Goal: Task Accomplishment & Management: Complete application form

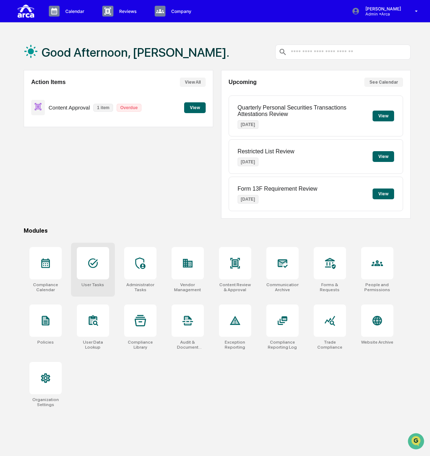
click at [101, 258] on div at bounding box center [93, 263] width 32 height 32
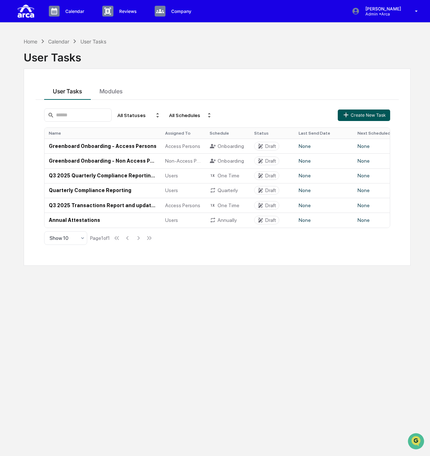
click at [350, 110] on button "Create New Task" at bounding box center [364, 115] width 52 height 11
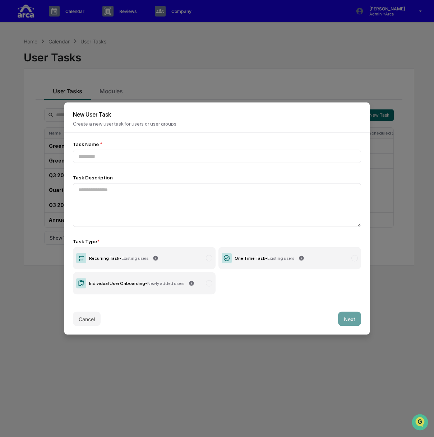
click at [131, 124] on p "Create a new user task for users or user groups" at bounding box center [217, 124] width 288 height 6
click at [115, 153] on input at bounding box center [217, 156] width 288 height 13
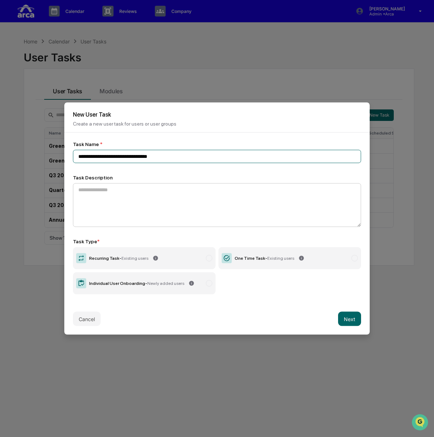
type input "**********"
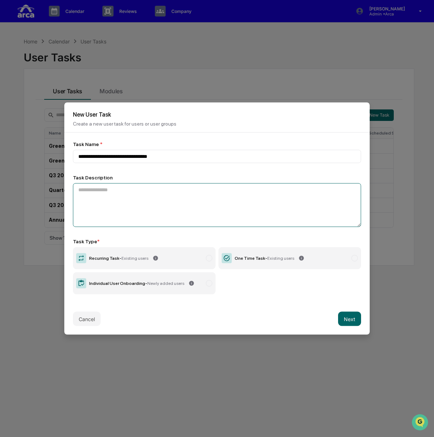
click at [131, 191] on textarea at bounding box center [217, 205] width 288 height 44
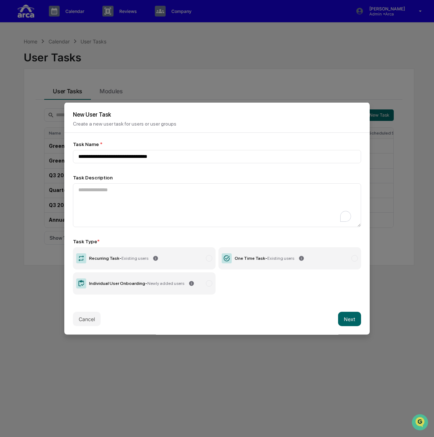
click at [261, 257] on div "One Time Task - Existing users" at bounding box center [264, 258] width 60 height 5
click at [344, 319] on button "Next" at bounding box center [349, 319] width 23 height 14
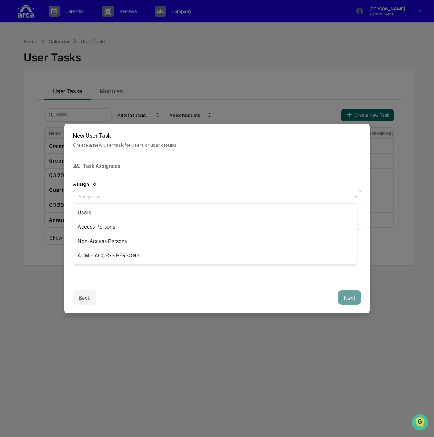
click at [112, 193] on div at bounding box center [213, 196] width 271 height 7
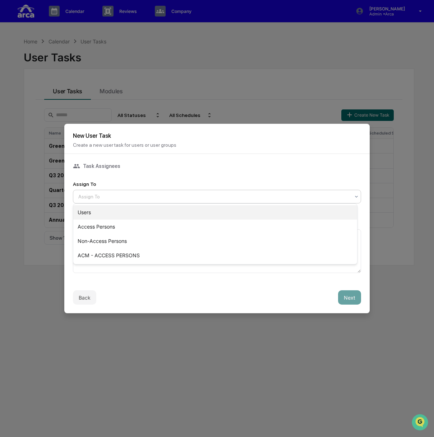
click at [115, 211] on div "Users" at bounding box center [215, 212] width 284 height 14
click at [118, 195] on div at bounding box center [213, 196] width 271 height 7
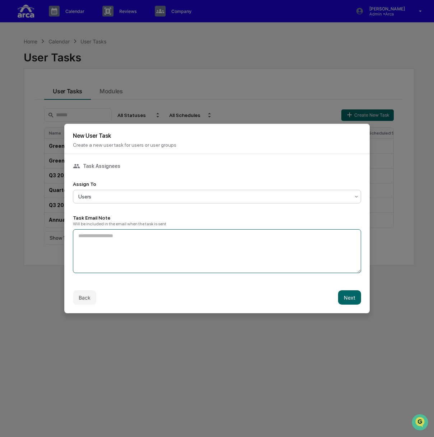
click at [110, 234] on textarea at bounding box center [217, 251] width 288 height 44
type textarea "**********"
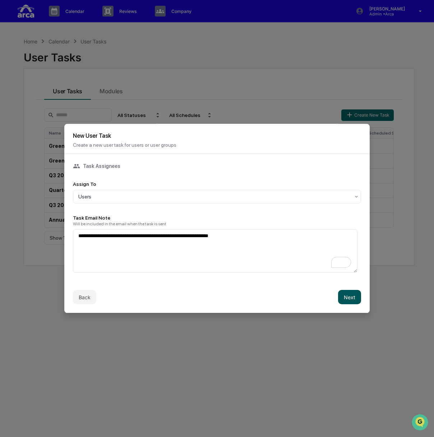
click at [347, 296] on button "Next" at bounding box center [349, 297] width 23 height 14
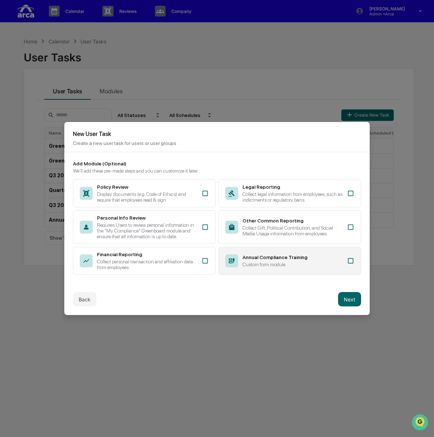
click at [272, 263] on div "Custom form module" at bounding box center [292, 265] width 100 height 6
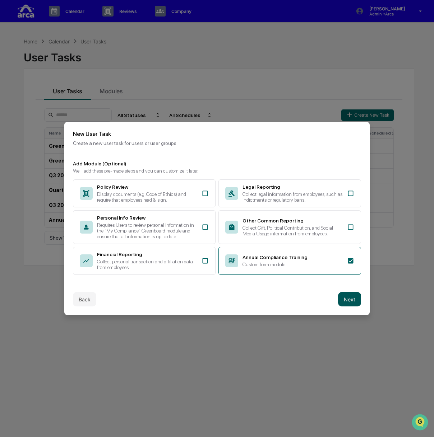
click at [341, 300] on button "Next" at bounding box center [349, 299] width 23 height 14
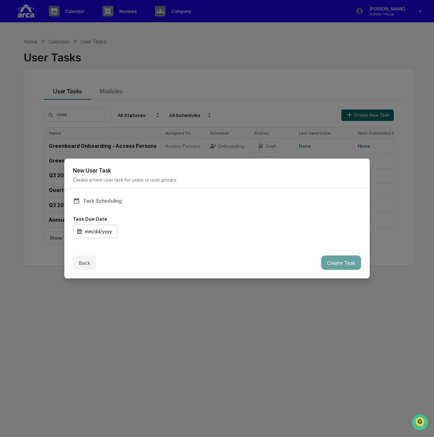
click at [107, 229] on div "mm/dd/yyyy" at bounding box center [95, 232] width 45 height 14
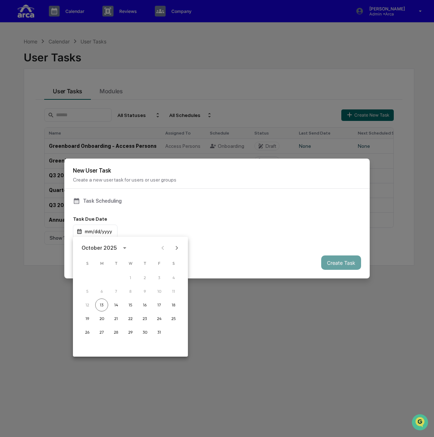
click at [176, 249] on icon "Next month" at bounding box center [177, 248] width 8 height 8
click at [134, 305] on button "12" at bounding box center [130, 305] width 13 height 13
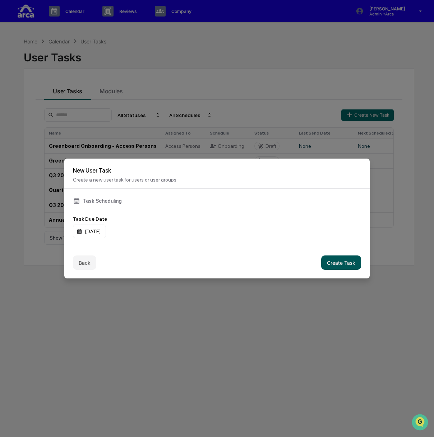
click at [339, 260] on button "Create Task" at bounding box center [341, 263] width 40 height 14
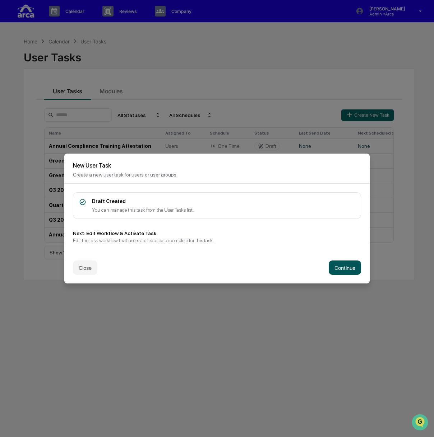
click at [345, 267] on button "Continue" at bounding box center [345, 268] width 32 height 14
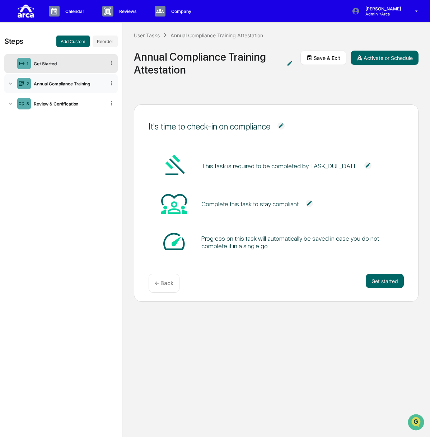
click at [66, 88] on div "2 Annual Compliance Training" at bounding box center [60, 83] width 113 height 19
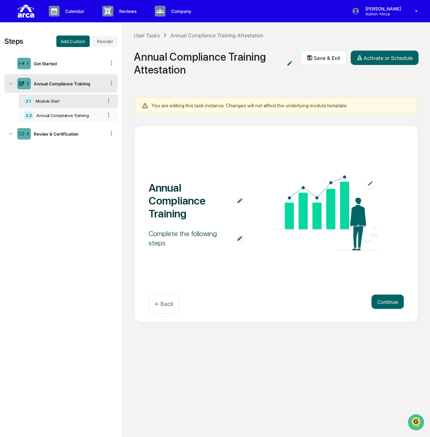
click at [69, 115] on div "Annual Compliance Training" at bounding box center [67, 115] width 69 height 5
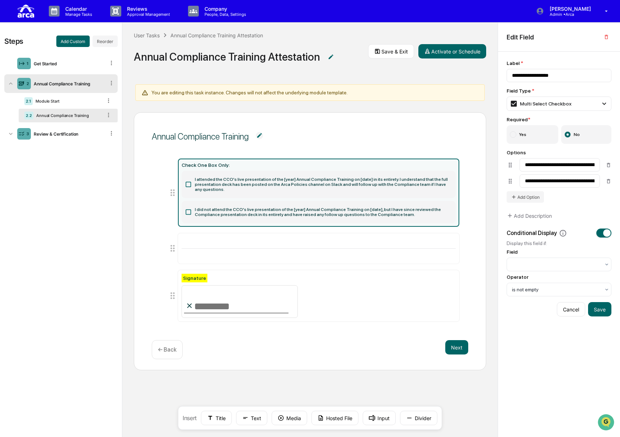
click at [188, 181] on icon at bounding box center [188, 184] width 7 height 7
click at [187, 209] on icon at bounding box center [188, 212] width 7 height 7
click at [187, 183] on icon at bounding box center [188, 184] width 5 height 5
click at [191, 209] on icon at bounding box center [188, 212] width 7 height 7
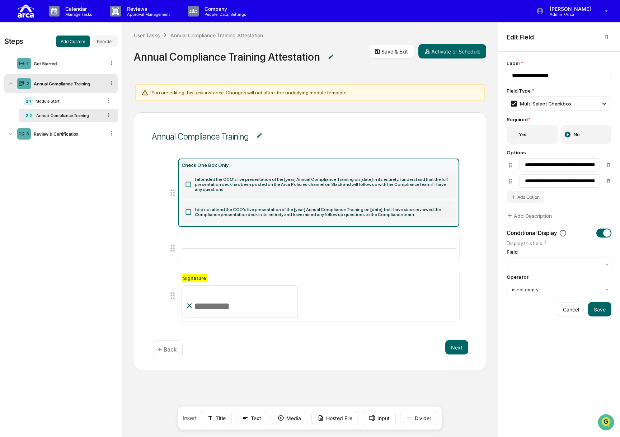
click at [189, 209] on icon at bounding box center [188, 212] width 7 height 7
click at [188, 209] on icon at bounding box center [188, 212] width 7 height 7
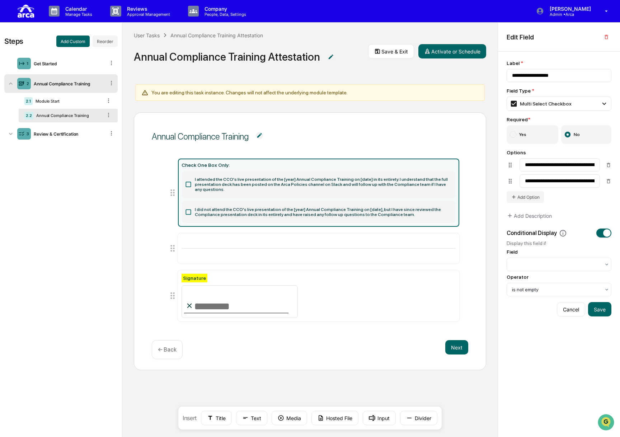
click at [188, 209] on icon at bounding box center [188, 212] width 7 height 7
click at [244, 204] on label "I did not attend the CCO's live presentation of the [year] Annual Compliance Tr…" at bounding box center [319, 212] width 274 height 22
click at [190, 209] on icon at bounding box center [188, 212] width 7 height 7
click at [186, 182] on icon at bounding box center [188, 184] width 5 height 5
click at [186, 201] on label "I did not attend the CCO's live presentation of the [year] Annual Compliance Tr…" at bounding box center [319, 212] width 274 height 22
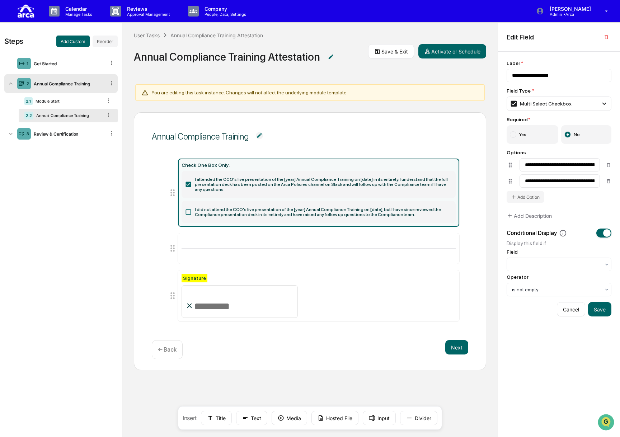
click at [189, 209] on icon at bounding box center [188, 212] width 7 height 7
click at [187, 186] on label "I attended the CCO's live presentation of the [year] Annual Compliance Training…" at bounding box center [319, 184] width 274 height 27
click at [187, 183] on icon at bounding box center [188, 184] width 7 height 7
click at [187, 209] on icon at bounding box center [188, 212] width 7 height 7
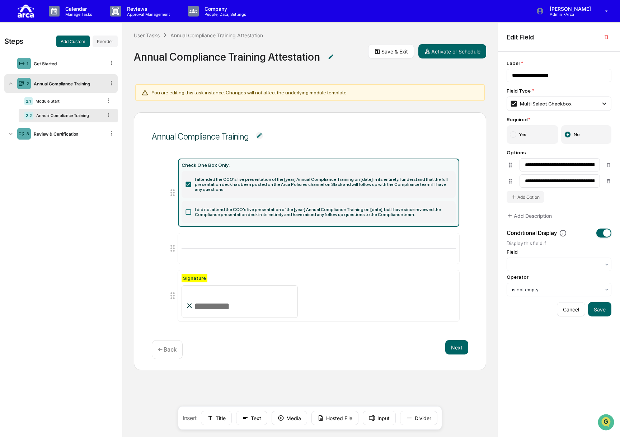
click at [187, 209] on icon at bounding box center [188, 212] width 7 height 7
click at [188, 183] on icon at bounding box center [188, 184] width 5 height 5
click at [430, 100] on div "Multi Select Checkbox" at bounding box center [559, 104] width 105 height 14
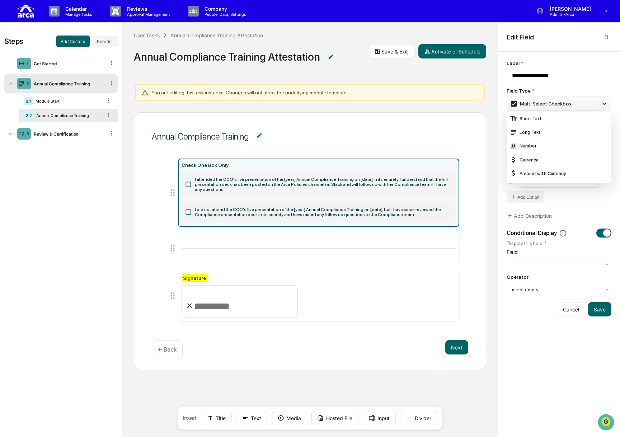
click at [430, 100] on div "Multi Select Checkbox" at bounding box center [559, 104] width 105 height 14
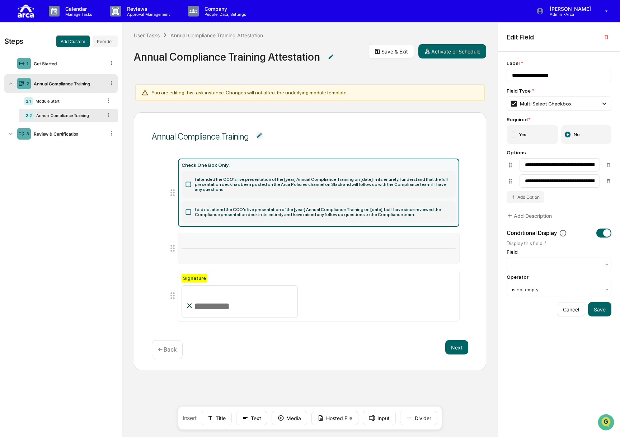
click at [173, 245] on icon at bounding box center [173, 248] width 4 height 7
click at [170, 244] on icon at bounding box center [173, 248] width 10 height 10
click at [174, 245] on icon at bounding box center [173, 248] width 4 height 7
click at [240, 185] on label "I attended the CCO's live presentation of the [year] Annual Compliance Training…" at bounding box center [319, 184] width 274 height 27
click at [202, 208] on label "I did not attend the CCO's live presentation of the [year] Annual Compliance Tr…" at bounding box center [319, 212] width 274 height 22
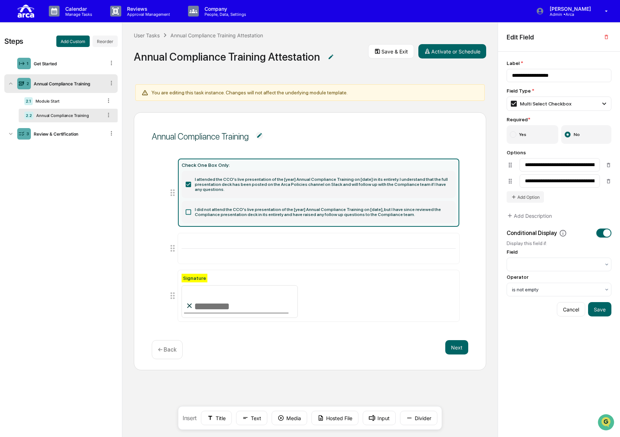
click at [199, 181] on label "I attended the CCO's live presentation of the [year] Annual Compliance Training…" at bounding box center [319, 184] width 274 height 27
click at [195, 207] on label "I did not attend the CCO's live presentation of the [year] Annual Compliance Tr…" at bounding box center [319, 212] width 274 height 22
click at [430, 289] on div at bounding box center [556, 289] width 88 height 7
click at [430, 269] on div at bounding box center [557, 265] width 96 height 10
click at [430, 248] on div "Conditional Display Display this field if: Field Use Up and Down to choose opti…" at bounding box center [559, 263] width 105 height 68
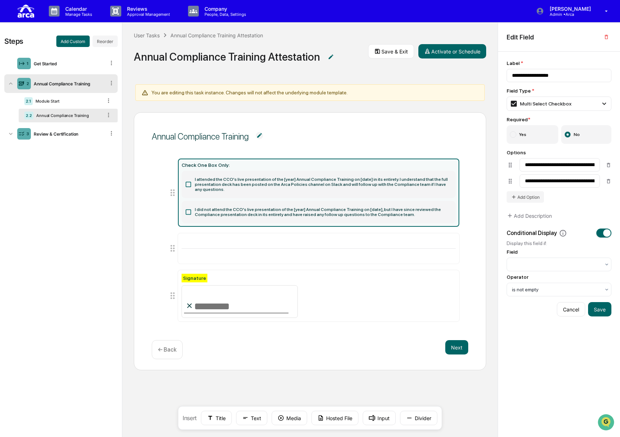
click at [430, 231] on button "button" at bounding box center [604, 233] width 15 height 9
click at [192, 201] on label "I did not attend the CCO's live presentation of the [year] Annual Compliance Tr…" at bounding box center [319, 212] width 274 height 22
click at [187, 209] on icon at bounding box center [188, 212] width 7 height 7
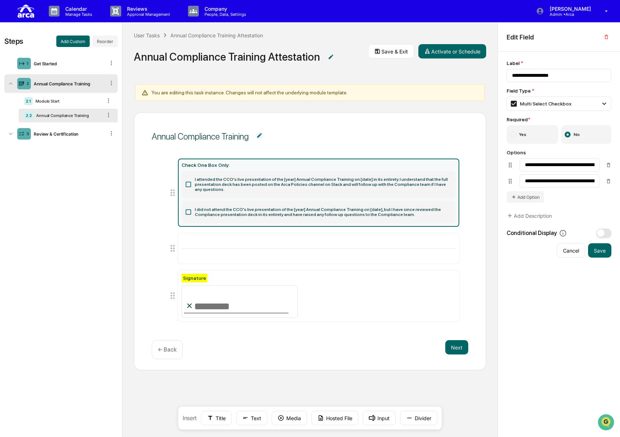
click at [192, 181] on label "I attended the CCO's live presentation of the [year] Annual Compliance Training…" at bounding box center [319, 184] width 274 height 27
click at [191, 211] on label "I did not attend the CCO's live presentation of the [year] Annual Compliance Tr…" at bounding box center [319, 212] width 274 height 22
click at [191, 209] on icon at bounding box center [188, 212] width 7 height 7
drag, startPoint x: 189, startPoint y: 205, endPoint x: 191, endPoint y: 183, distance: 22.4
click at [189, 209] on icon at bounding box center [188, 212] width 7 height 7
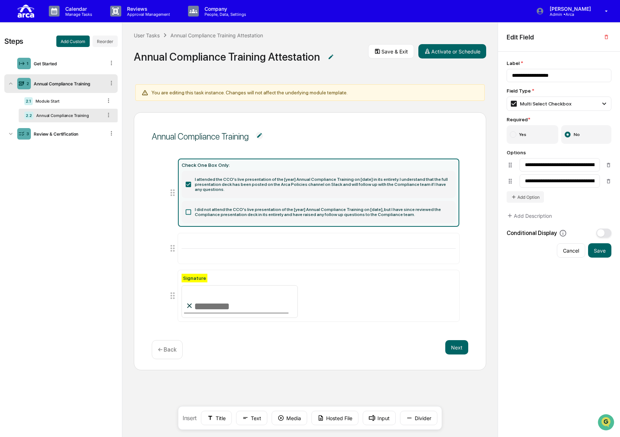
click at [191, 182] on icon at bounding box center [188, 184] width 7 height 7
click at [173, 245] on icon at bounding box center [173, 248] width 4 height 7
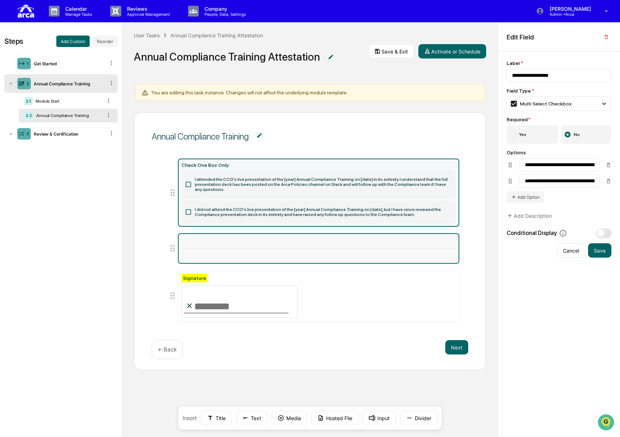
drag, startPoint x: 173, startPoint y: 243, endPoint x: 274, endPoint y: 241, distance: 100.6
click at [343, 238] on div at bounding box center [319, 248] width 282 height 31
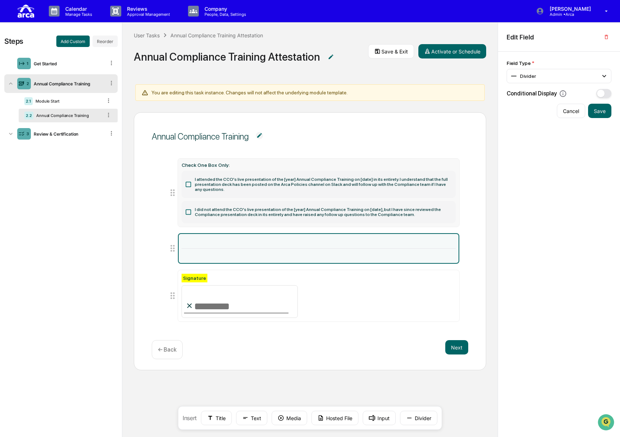
click at [174, 245] on icon at bounding box center [173, 248] width 4 height 7
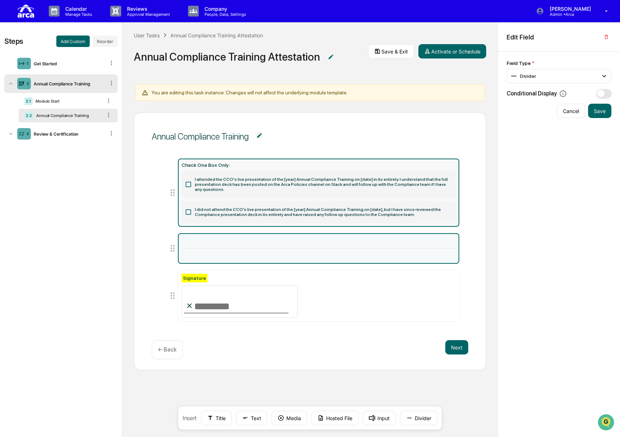
click at [187, 209] on icon at bounding box center [188, 211] width 5 height 5
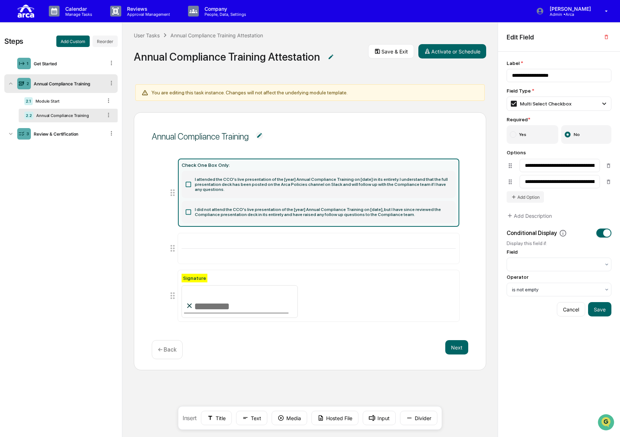
click at [190, 209] on icon at bounding box center [188, 212] width 7 height 7
click at [430, 184] on input "**********" at bounding box center [560, 181] width 80 height 13
click at [430, 133] on label "Yes" at bounding box center [533, 134] width 52 height 19
click at [218, 204] on label "I did not attend the CCO's live presentation of the [year] Annual Compliance Tr…" at bounding box center [319, 212] width 274 height 22
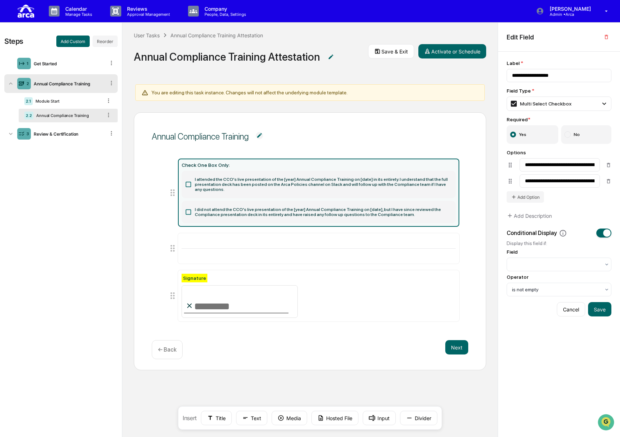
click at [191, 209] on icon at bounding box center [188, 212] width 7 height 7
click at [185, 209] on icon at bounding box center [188, 212] width 7 height 7
click at [188, 209] on icon at bounding box center [188, 212] width 7 height 7
click at [188, 183] on icon at bounding box center [188, 184] width 5 height 5
click at [188, 209] on icon at bounding box center [188, 211] width 5 height 5
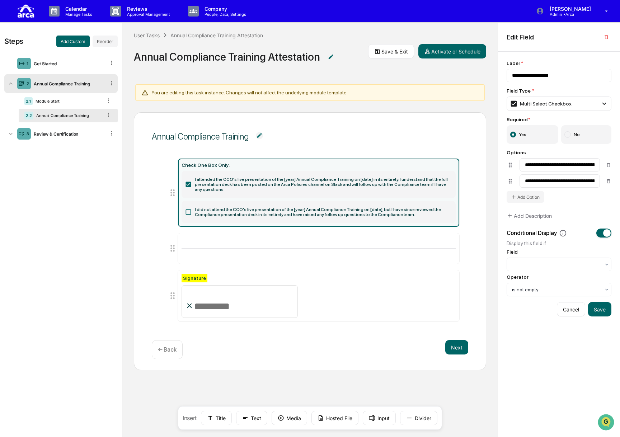
click at [190, 182] on icon at bounding box center [188, 184] width 5 height 5
click at [187, 209] on icon at bounding box center [188, 212] width 7 height 7
click at [430, 98] on div "Multi Select Checkbox" at bounding box center [559, 104] width 105 height 14
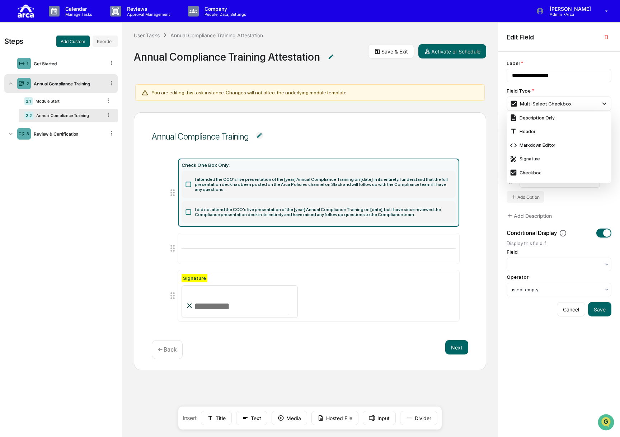
scroll to position [215, 0]
click at [430, 149] on div "Multi Select Checkbox" at bounding box center [559, 151] width 99 height 8
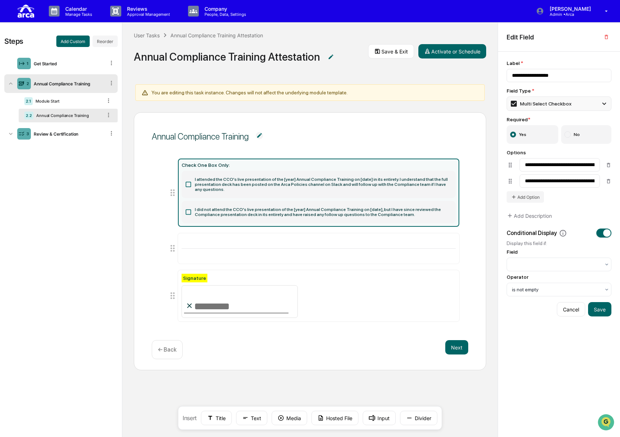
click at [430, 102] on div "Multi Select Checkbox" at bounding box center [559, 104] width 105 height 14
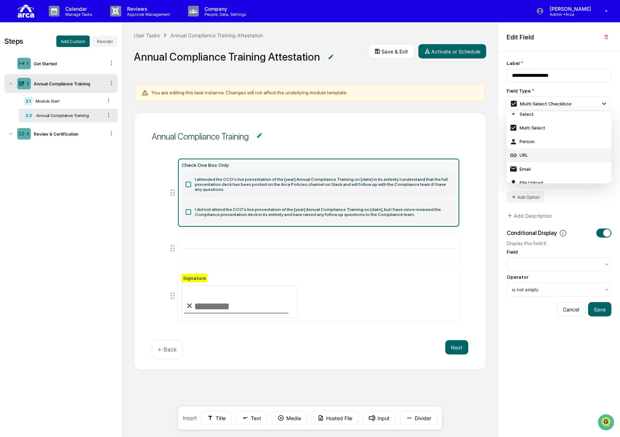
scroll to position [72, 0]
click at [430, 144] on div "Multi Select" at bounding box center [559, 143] width 99 height 8
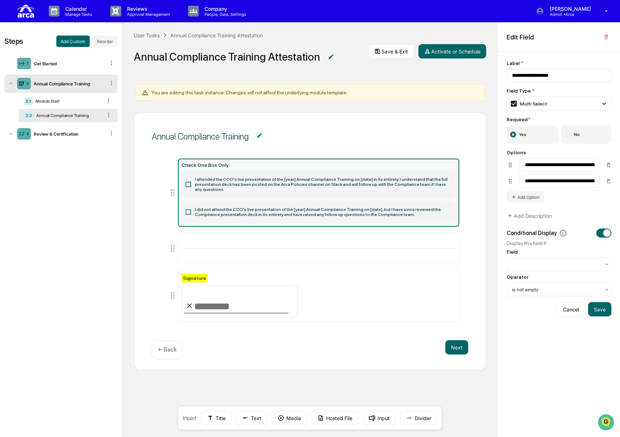
drag, startPoint x: 205, startPoint y: 204, endPoint x: 188, endPoint y: 204, distance: 16.5
click at [203, 204] on label "I did not attend the CCO's live presentation of the [year] Annual Compliance Tr…" at bounding box center [319, 212] width 274 height 22
click at [188, 209] on icon at bounding box center [188, 212] width 7 height 7
click at [187, 209] on icon at bounding box center [188, 212] width 7 height 7
drag, startPoint x: 187, startPoint y: 205, endPoint x: 187, endPoint y: 181, distance: 24.8
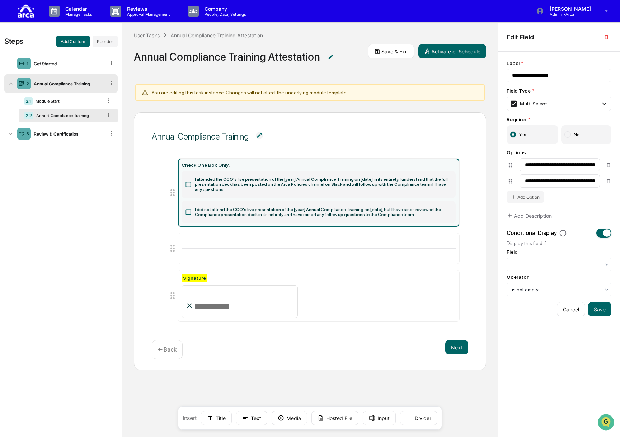
click at [187, 209] on icon at bounding box center [188, 212] width 7 height 7
click at [187, 174] on label "I attended the CCO's live presentation of the [year] Annual Compliance Training…" at bounding box center [319, 184] width 274 height 27
click at [187, 182] on icon at bounding box center [188, 184] width 5 height 5
click at [187, 202] on label "I did not attend the CCO's live presentation of the [year] Annual Compliance Tr…" at bounding box center [319, 212] width 274 height 22
click at [188, 209] on icon at bounding box center [188, 212] width 7 height 7
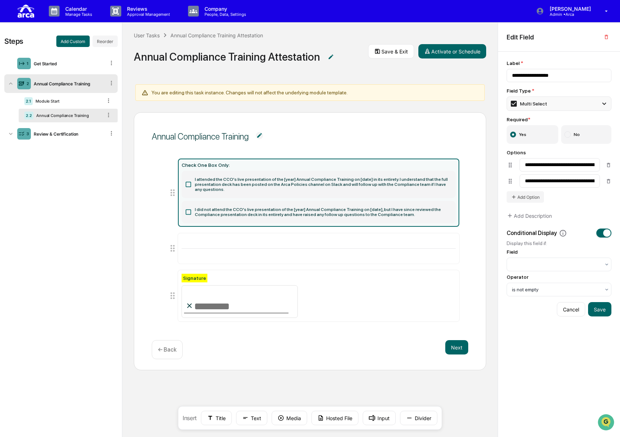
click at [430, 106] on div "Multi Select" at bounding box center [559, 104] width 105 height 14
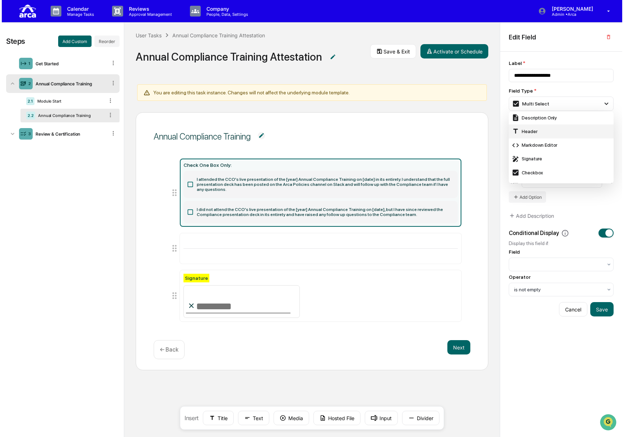
scroll to position [215, 0]
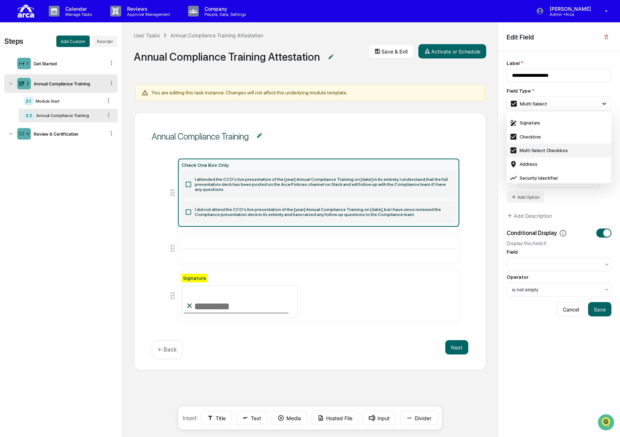
click at [430, 148] on div "Multi Select Checkbox" at bounding box center [559, 151] width 99 height 8
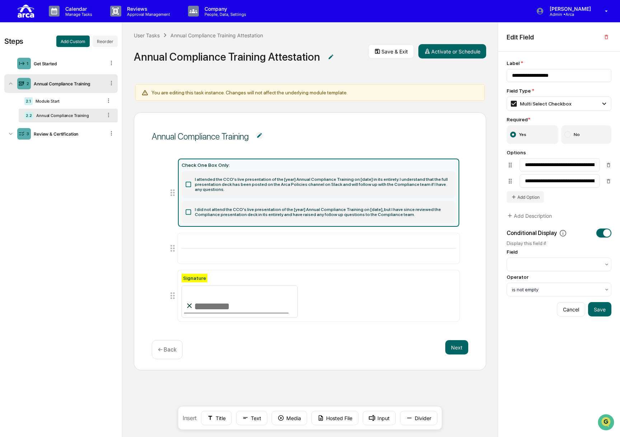
click at [188, 209] on icon at bounding box center [188, 212] width 7 height 7
click at [187, 209] on icon at bounding box center [188, 212] width 7 height 7
click at [186, 209] on icon at bounding box center [188, 212] width 7 height 7
click at [187, 187] on label "I attended the CCO's live presentation of the [year] Annual Compliance Training…" at bounding box center [319, 184] width 274 height 27
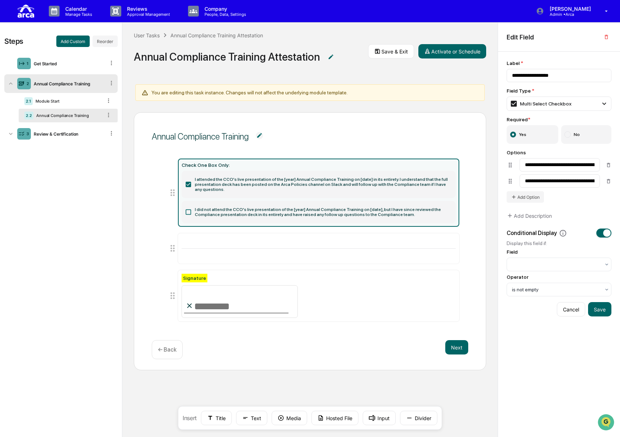
click at [328, 56] on img at bounding box center [330, 57] width 7 height 7
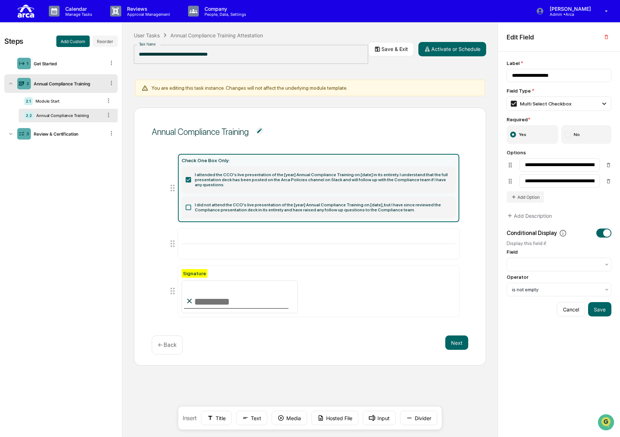
click at [328, 56] on input "**********" at bounding box center [251, 54] width 234 height 19
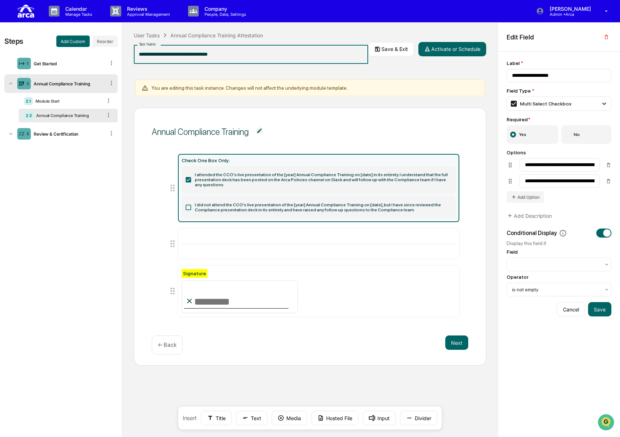
click at [261, 129] on span "Annual Compliance Training" at bounding box center [310, 132] width 317 height 26
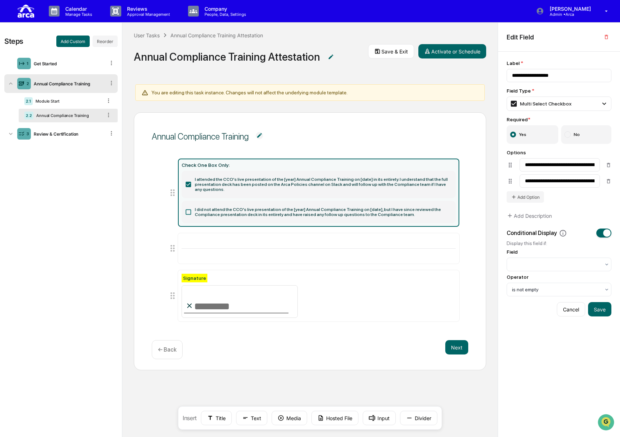
click at [261, 138] on img at bounding box center [259, 135] width 7 height 7
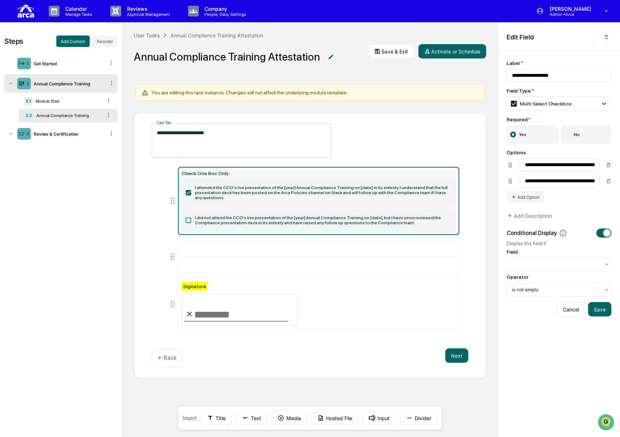
click at [260, 135] on textarea "**********" at bounding box center [241, 140] width 169 height 23
click at [359, 136] on span "**********" at bounding box center [310, 141] width 317 height 34
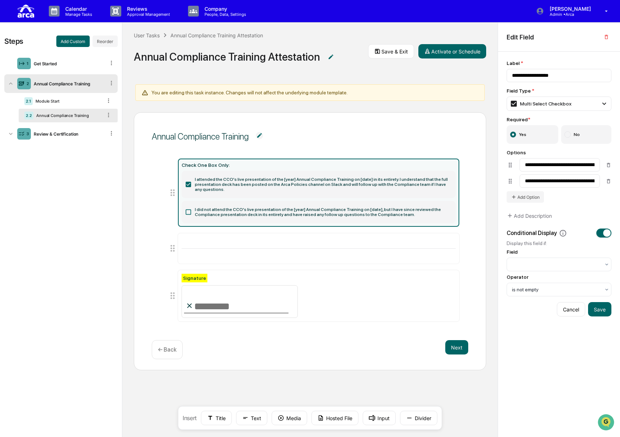
click at [207, 204] on label "I did not attend the CCO's live presentation of the [year] Annual Compliance Tr…" at bounding box center [319, 212] width 274 height 22
click at [430, 184] on input "**********" at bounding box center [560, 181] width 80 height 13
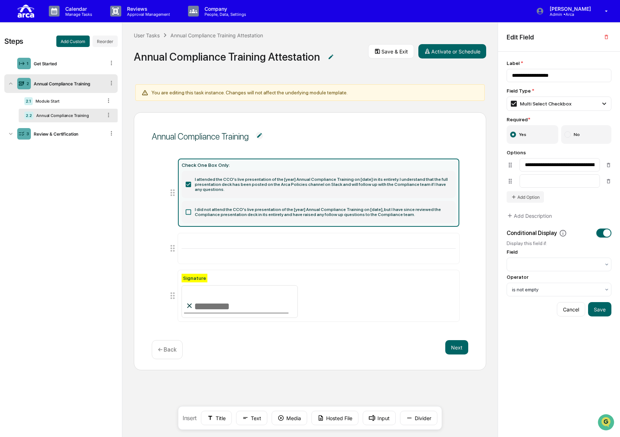
click at [430, 181] on li at bounding box center [559, 181] width 105 height 13
click at [430, 181] on icon at bounding box center [609, 181] width 6 height 6
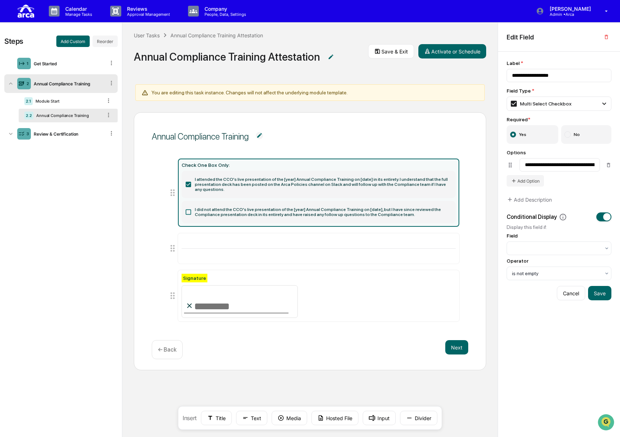
click at [164, 207] on ul "Check One Box Only: I attended the CCO's live presentation of the [year] Annual…" at bounding box center [310, 240] width 299 height 164
click at [430, 138] on label "No" at bounding box center [587, 134] width 51 height 19
click at [430, 169] on input "**********" at bounding box center [560, 164] width 80 height 13
click at [430, 179] on button "Add Option" at bounding box center [525, 180] width 37 height 11
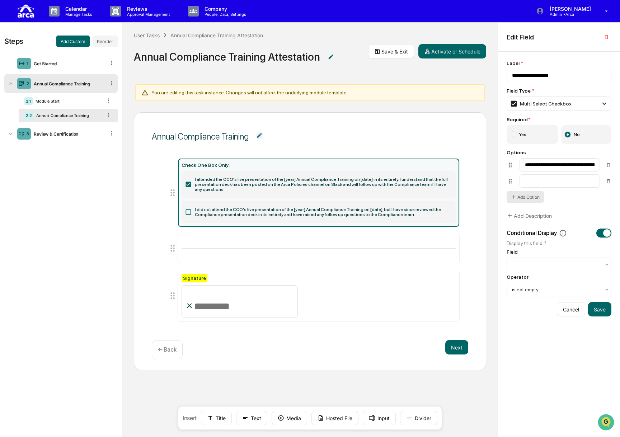
click at [430, 196] on button "Add Option" at bounding box center [525, 196] width 37 height 11
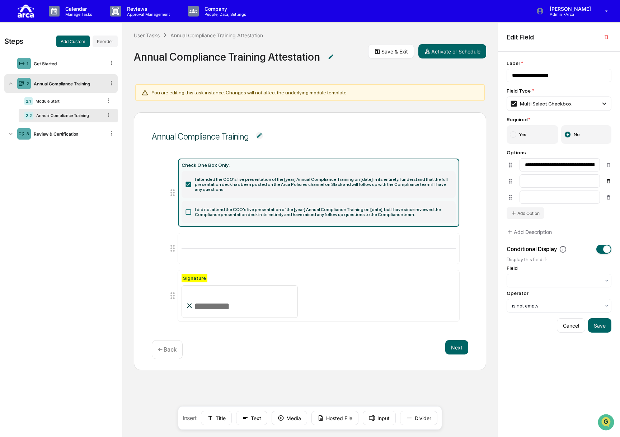
click at [430, 178] on icon at bounding box center [609, 181] width 6 height 6
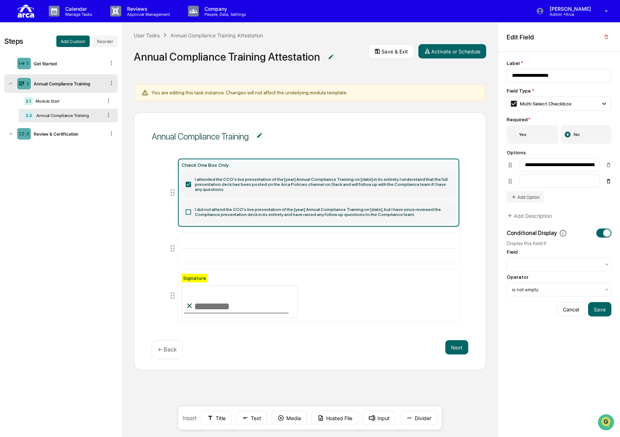
click at [430, 183] on icon at bounding box center [609, 181] width 6 height 6
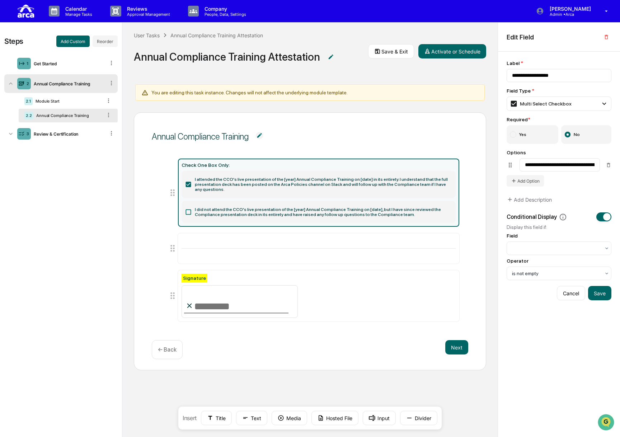
click at [430, 156] on div "Annual Compliance Training Check One Box Only: I attended the CCO's live presen…" at bounding box center [310, 241] width 353 height 258
click at [430, 293] on button "Save" at bounding box center [600, 293] width 23 height 14
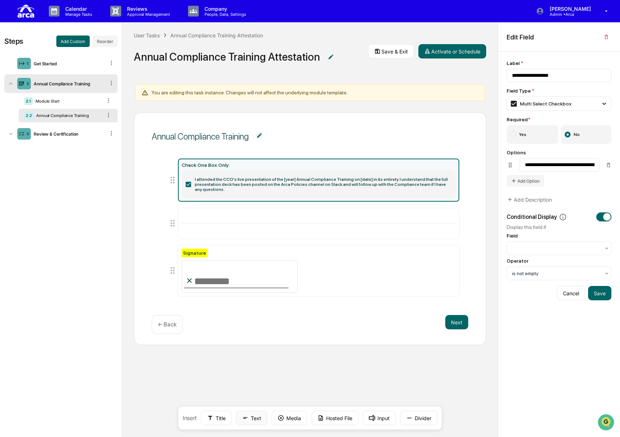
click at [254, 420] on button "Text" at bounding box center [251, 418] width 31 height 14
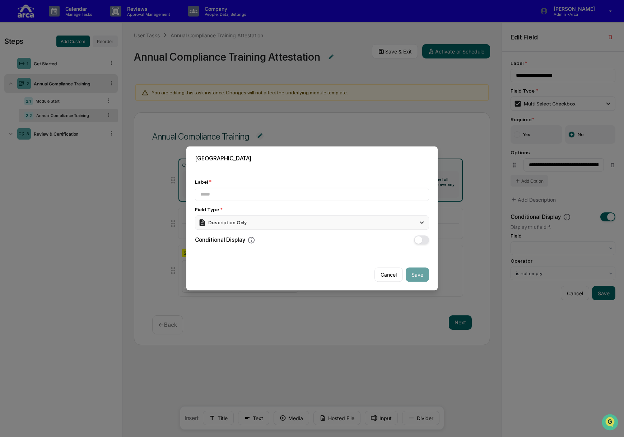
click at [231, 220] on div "Description Only" at bounding box center [222, 223] width 48 height 8
click at [237, 197] on input at bounding box center [312, 194] width 234 height 13
paste input "**********"
type input "**********"
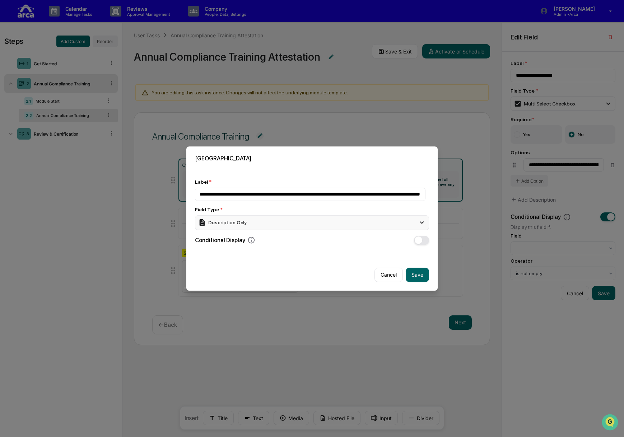
click at [269, 221] on div "Description Only" at bounding box center [312, 223] width 234 height 14
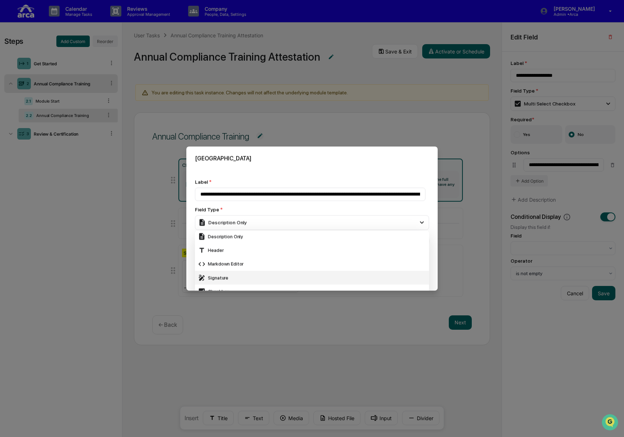
scroll to position [215, 0]
click at [246, 269] on div "Multi Select Checkbox" at bounding box center [312, 270] width 228 height 8
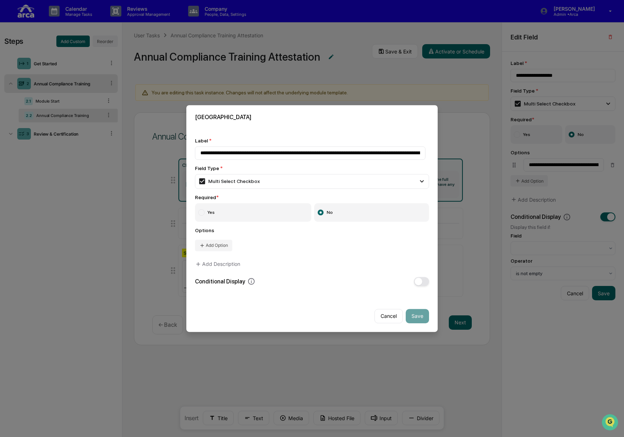
click at [421, 275] on div "**********" at bounding box center [312, 212] width 234 height 148
click at [420, 279] on button "button" at bounding box center [421, 281] width 15 height 9
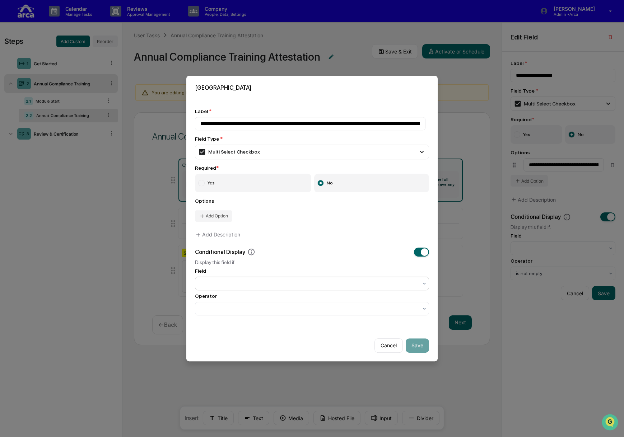
click at [314, 277] on div at bounding box center [312, 284] width 234 height 14
click at [346, 281] on div at bounding box center [309, 283] width 218 height 7
click at [277, 297] on div "Check One Box Only:" at bounding box center [310, 299] width 230 height 14
click at [261, 307] on div at bounding box center [309, 308] width 218 height 7
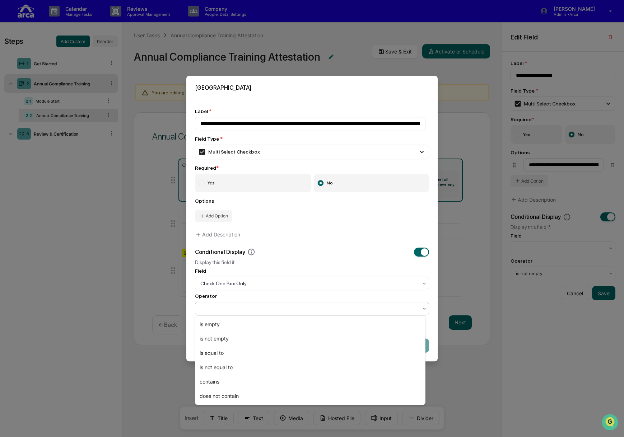
click at [261, 307] on div at bounding box center [309, 308] width 218 height 7
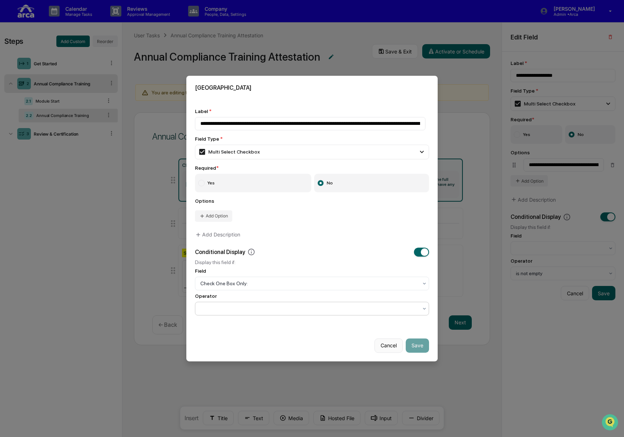
click at [385, 343] on button "Cancel" at bounding box center [389, 346] width 28 height 14
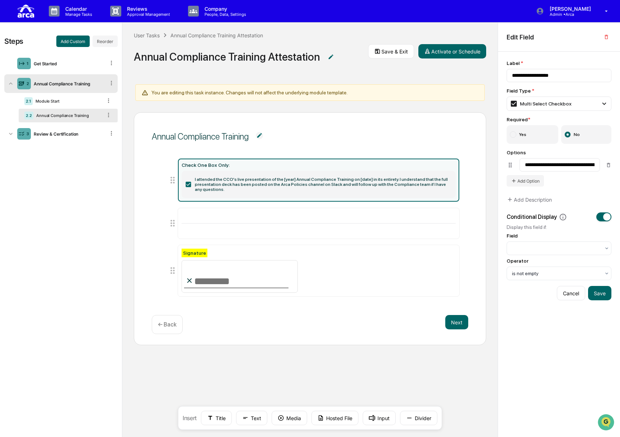
click at [252, 177] on label "I attended the CCO's live presentation of the [year] Annual Compliance Training…" at bounding box center [319, 184] width 274 height 27
click at [324, 169] on div "Check One Box Only: I attended the CCO's live presentation of the [year] Annual…" at bounding box center [319, 180] width 274 height 36
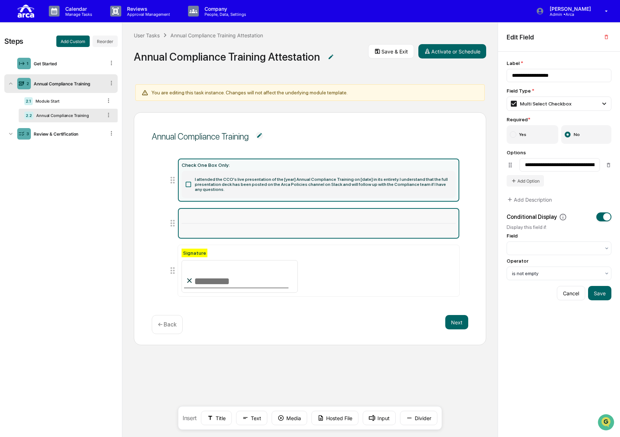
click at [186, 223] on div at bounding box center [319, 223] width 274 height 0
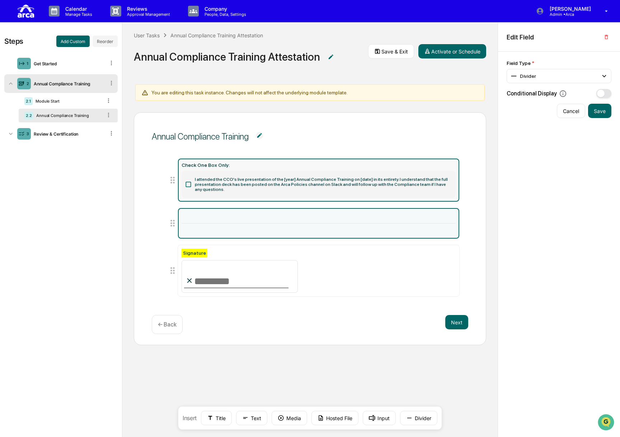
click at [229, 180] on label "I attended the CCO's live presentation of the [year] Annual Compliance Training…" at bounding box center [319, 184] width 274 height 27
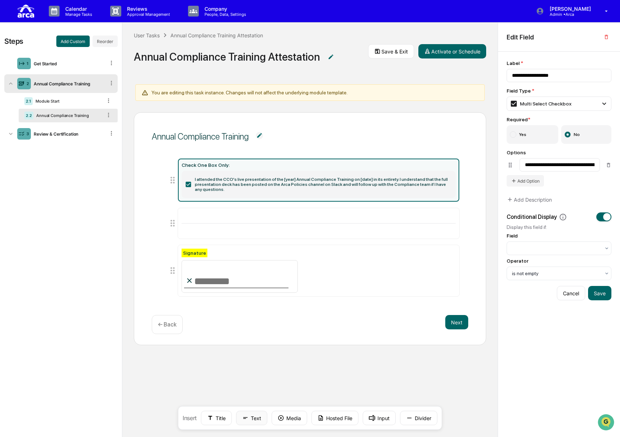
click at [259, 417] on button "Text" at bounding box center [251, 418] width 31 height 14
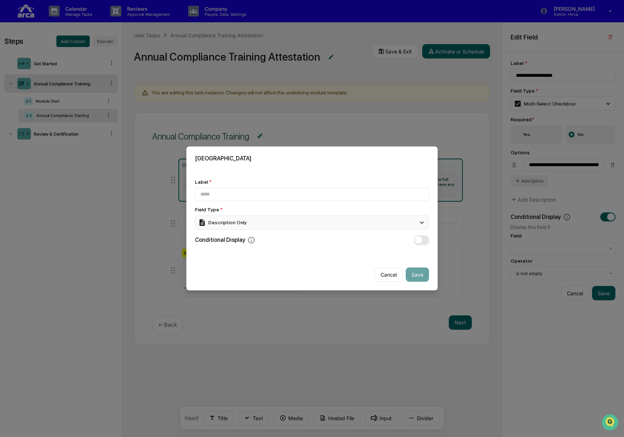
click at [242, 228] on div "Description Only" at bounding box center [312, 222] width 234 height 14
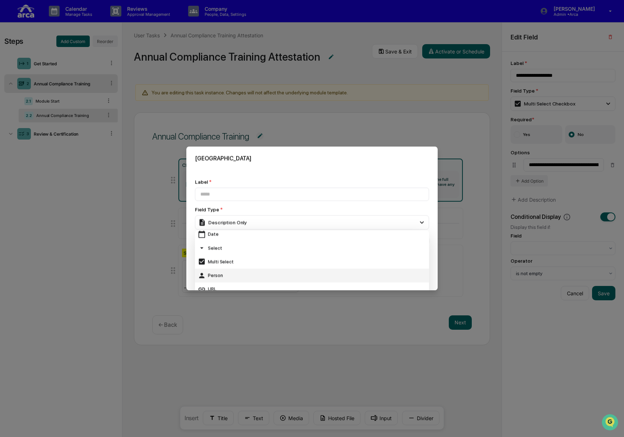
click at [247, 269] on div "Person" at bounding box center [312, 276] width 234 height 14
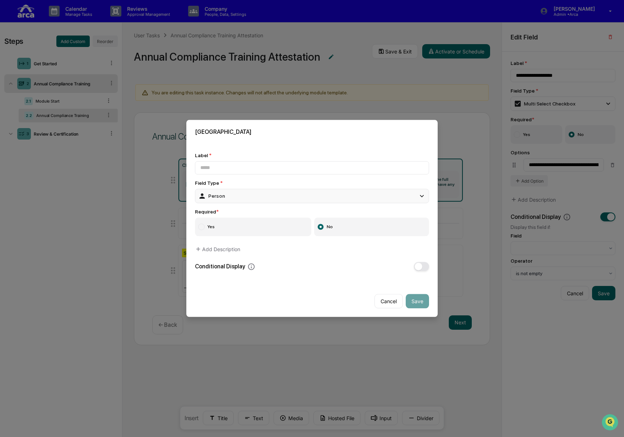
click at [255, 193] on div "Person" at bounding box center [312, 196] width 234 height 14
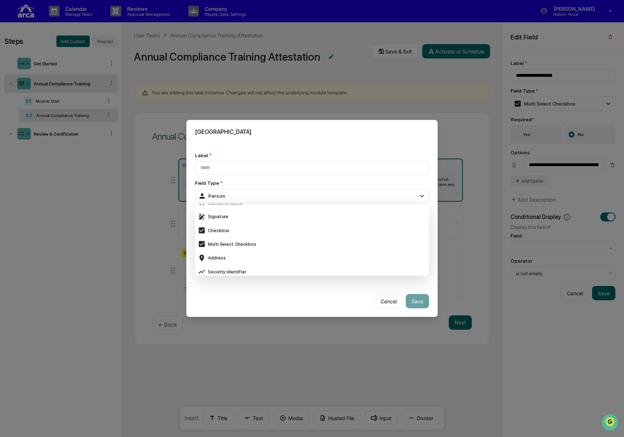
scroll to position [215, 0]
click at [254, 227] on div "Checkbox" at bounding box center [312, 229] width 228 height 8
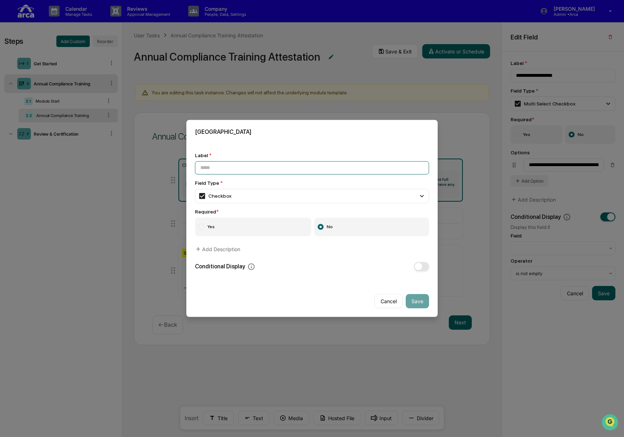
click at [280, 166] on input at bounding box center [312, 167] width 234 height 13
paste input "**********"
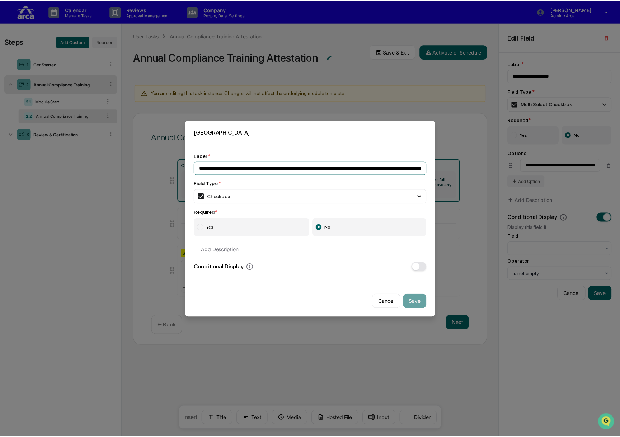
scroll to position [0, 303]
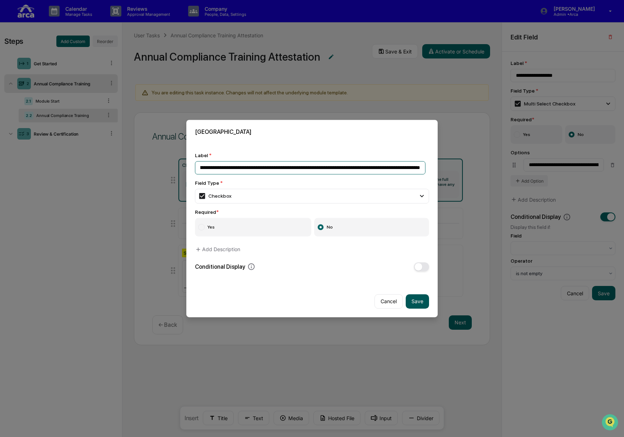
type input "**********"
click at [412, 298] on button "Save" at bounding box center [417, 301] width 23 height 14
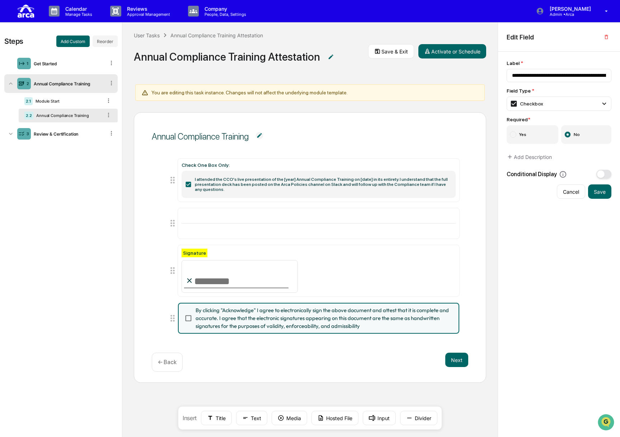
click at [303, 319] on span "By clicking "Acknowledge" I agree to electronically sign the above document and…" at bounding box center [323, 319] width 255 height 24
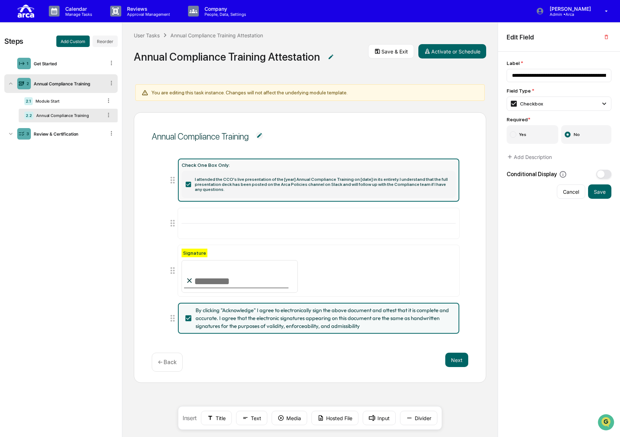
click at [251, 176] on label "I attended the CCO's live presentation of the [year] Annual Compliance Training…" at bounding box center [319, 184] width 274 height 27
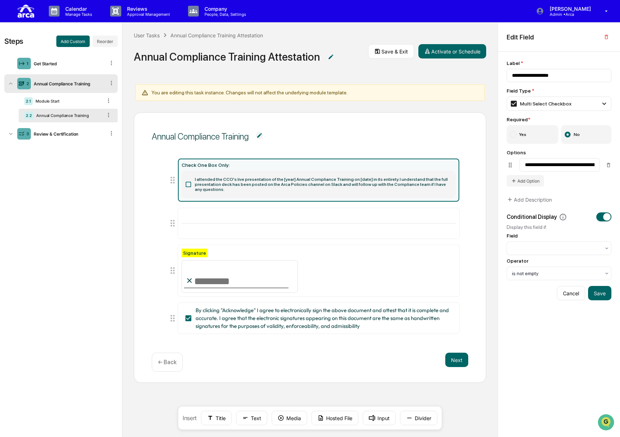
click at [246, 188] on label "I attended the CCO's live presentation of the [year] Annual Compliance Training…" at bounding box center [319, 184] width 274 height 27
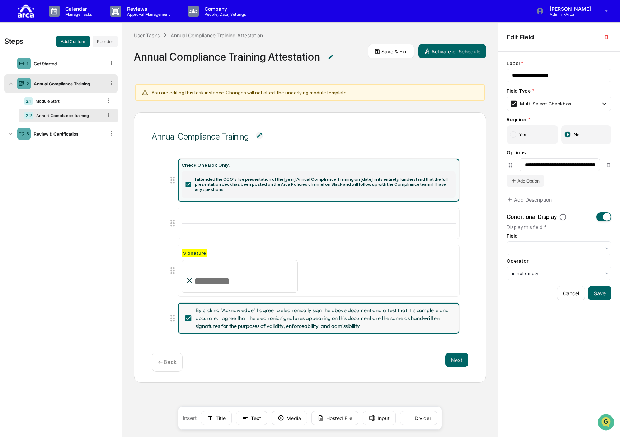
click at [265, 315] on span "By clicking "Acknowledge" I agree to electronically sign the above document and…" at bounding box center [323, 319] width 255 height 24
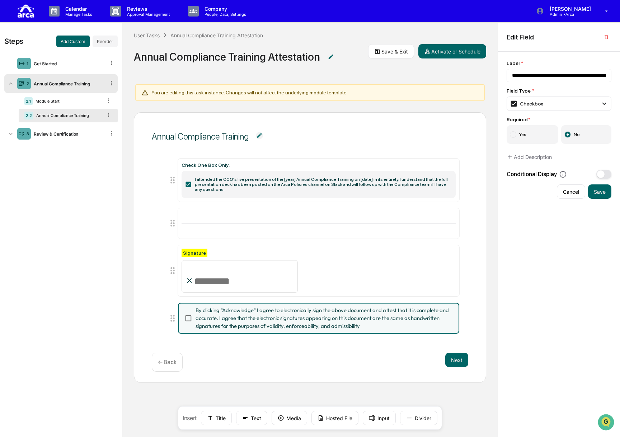
click at [265, 315] on span "By clicking "Acknowledge" I agree to electronically sign the above document and…" at bounding box center [323, 319] width 255 height 24
click at [430, 36] on icon "button" at bounding box center [606, 37] width 3 height 4
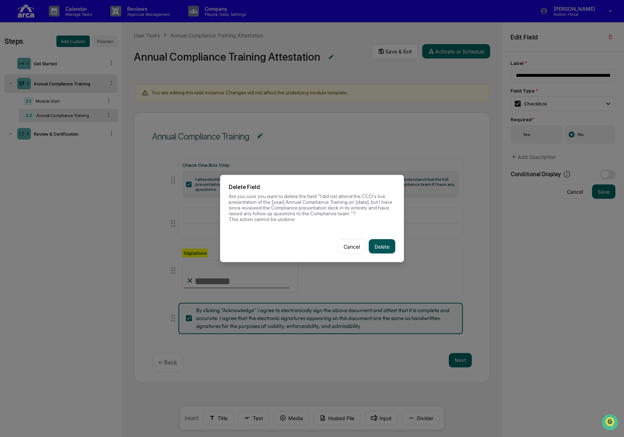
click at [380, 245] on button "Delete" at bounding box center [382, 247] width 27 height 14
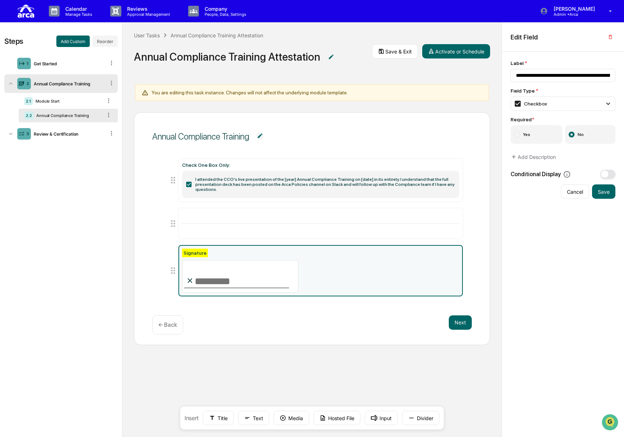
type input "*********"
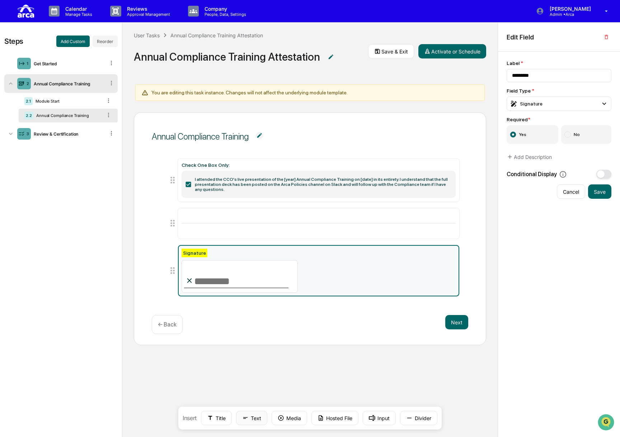
click at [255, 423] on button "Text" at bounding box center [251, 418] width 31 height 14
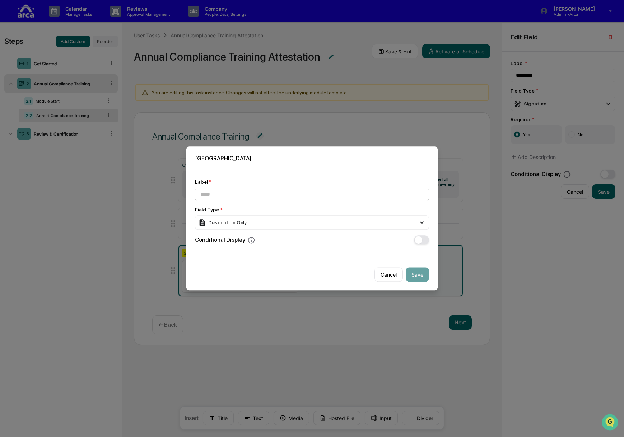
click at [245, 189] on input at bounding box center [312, 194] width 234 height 13
type input "**********"
click at [277, 223] on div "Description Only" at bounding box center [312, 223] width 234 height 14
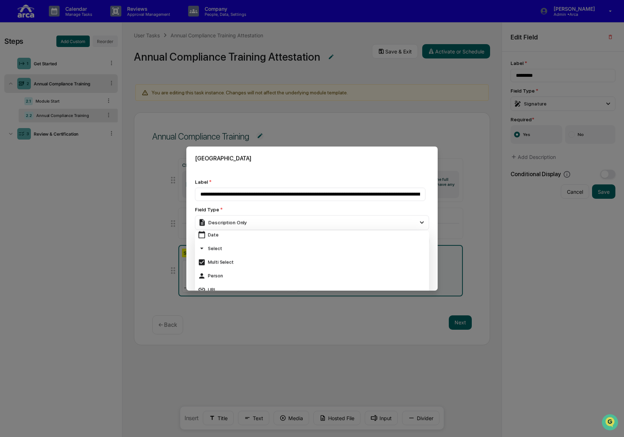
scroll to position [72, 0]
click at [288, 260] on div "Multi Select" at bounding box center [312, 262] width 228 height 8
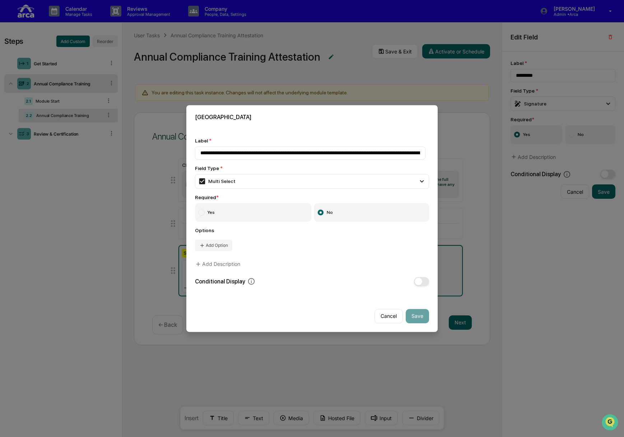
click at [265, 217] on label "Yes" at bounding box center [253, 212] width 116 height 19
click at [347, 210] on label "No" at bounding box center [371, 212] width 115 height 19
click at [304, 175] on div "Multi Select" at bounding box center [312, 182] width 234 height 14
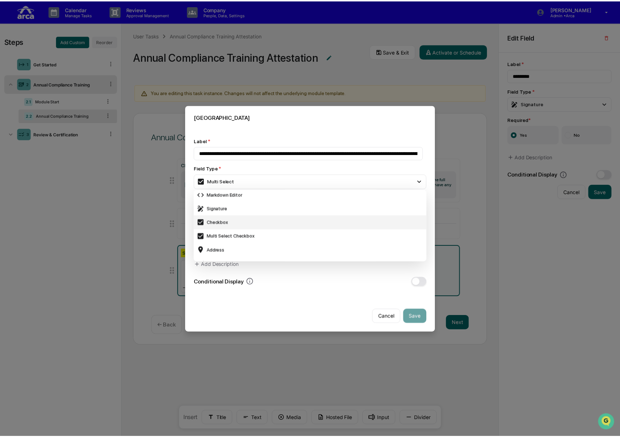
scroll to position [191, 0]
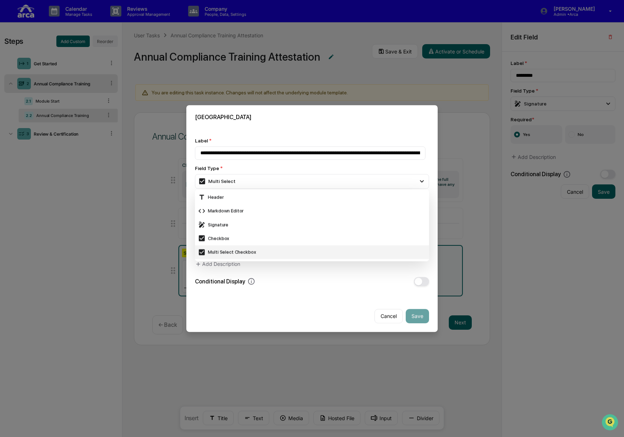
click at [247, 249] on div "Multi Select Checkbox" at bounding box center [312, 252] width 228 height 8
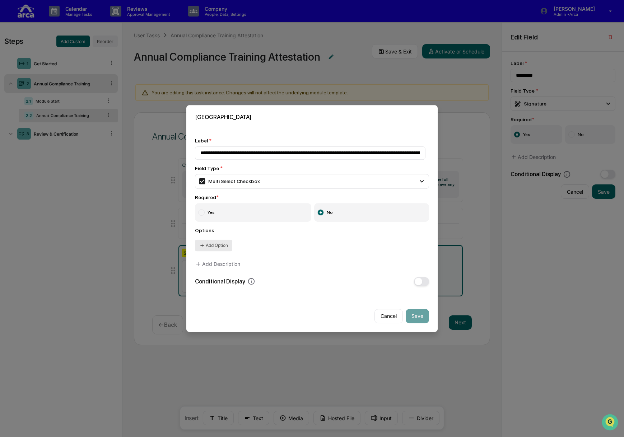
click at [213, 242] on button "Add Option" at bounding box center [213, 245] width 37 height 11
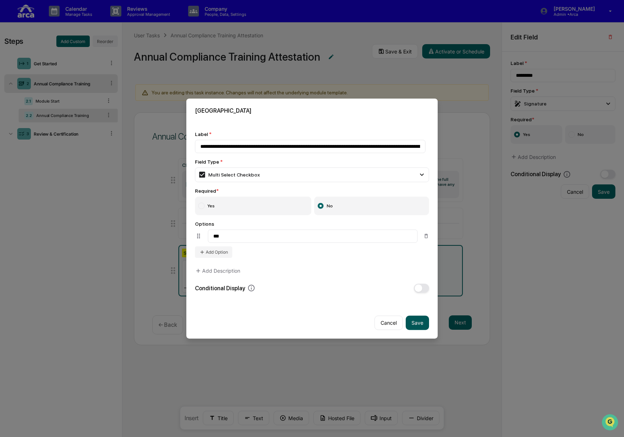
type input "***"
click at [415, 322] on button "Save" at bounding box center [417, 323] width 23 height 14
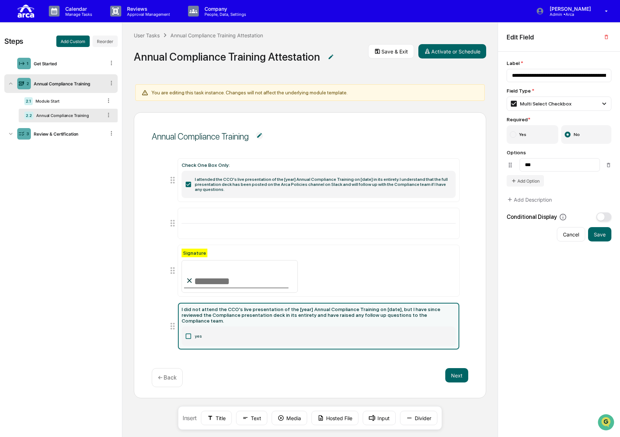
click at [190, 333] on icon at bounding box center [188, 336] width 7 height 7
click at [183, 327] on label "yes" at bounding box center [319, 336] width 274 height 19
click at [187, 333] on icon at bounding box center [188, 336] width 7 height 7
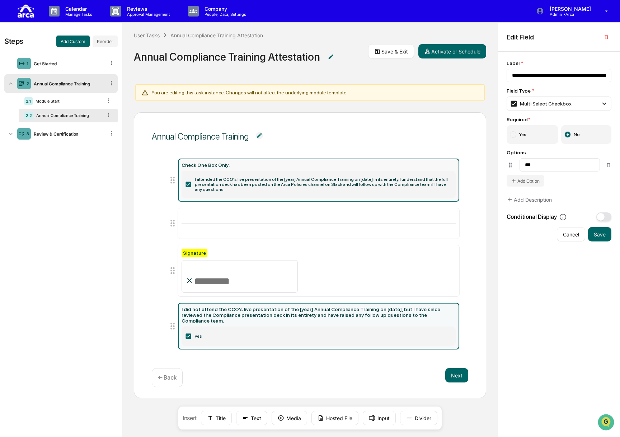
click at [231, 177] on label "I attended the CCO's live presentation of the [year] Annual Compliance Training…" at bounding box center [319, 184] width 274 height 27
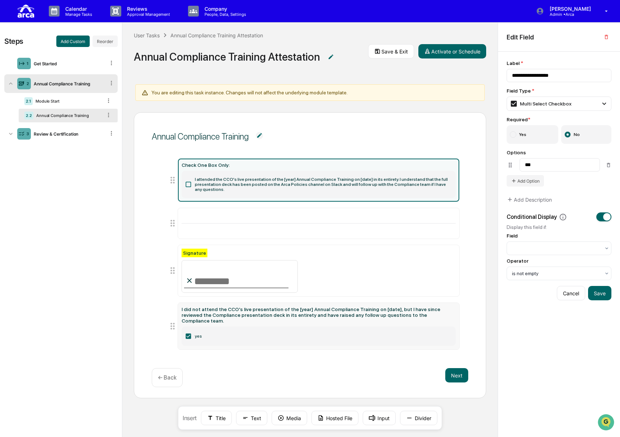
click at [231, 179] on label "I attended the CCO's live presentation of the [year] Annual Compliance Training…" at bounding box center [319, 184] width 274 height 27
click at [278, 168] on div "Check One Box Only: I attended the CCO's live presentation of the [year] Annual…" at bounding box center [319, 180] width 274 height 36
click at [279, 166] on div "Check One Box Only:" at bounding box center [319, 165] width 274 height 6
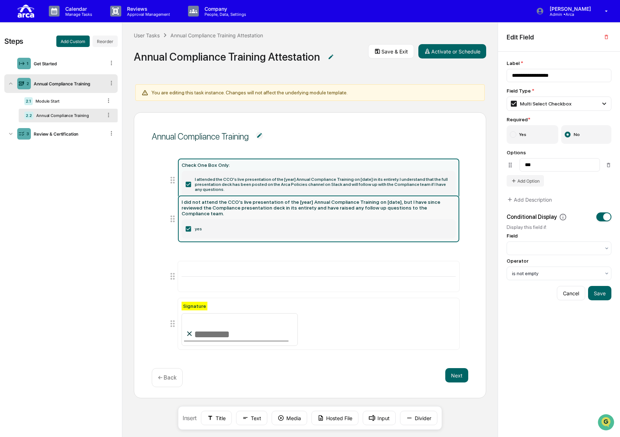
drag, startPoint x: 249, startPoint y: 308, endPoint x: 246, endPoint y: 199, distance: 109.2
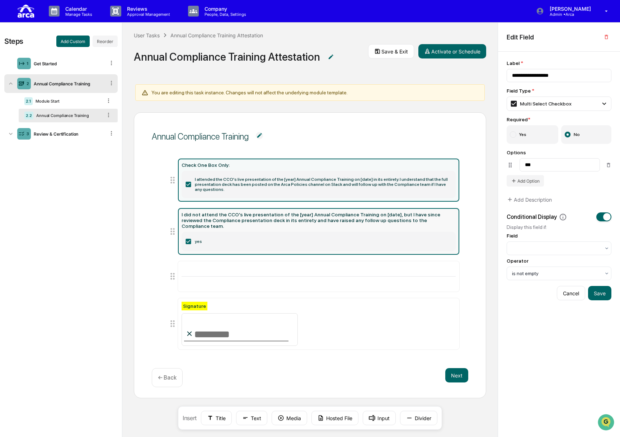
click at [205, 233] on label "yes" at bounding box center [319, 241] width 274 height 19
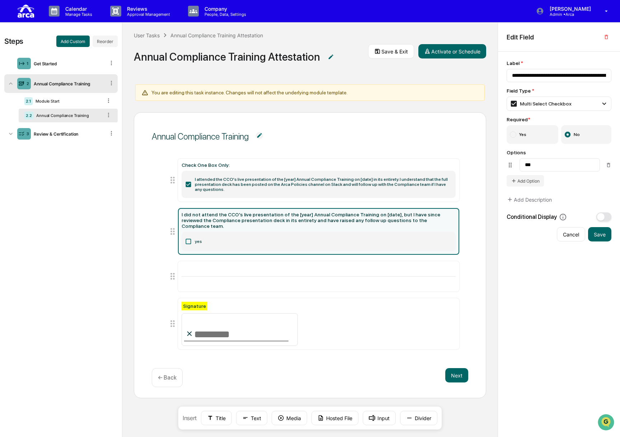
click at [205, 233] on label "yes" at bounding box center [319, 241] width 274 height 19
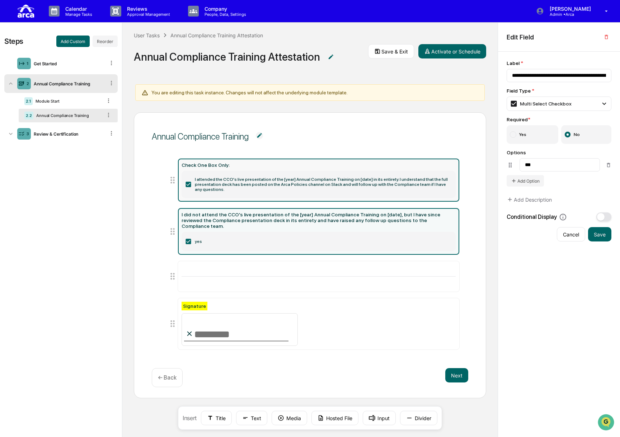
click at [223, 181] on label "I attended the CCO's live presentation of the [year] Annual Compliance Training…" at bounding box center [319, 184] width 274 height 27
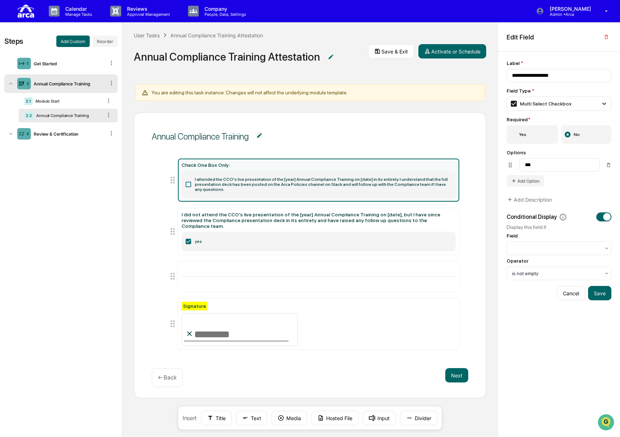
click at [223, 181] on label "I attended the CCO's live presentation of the [year] Annual Compliance Training…" at bounding box center [319, 184] width 274 height 27
click at [278, 168] on div "Check One Box Only: I attended the CCO's live presentation of the [year] Annual…" at bounding box center [319, 180] width 274 height 36
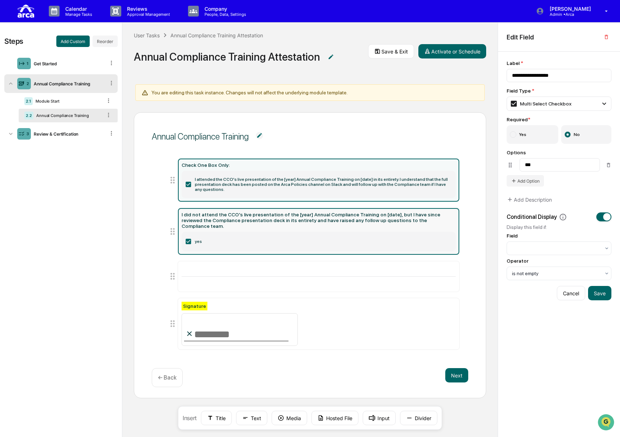
click at [284, 218] on div "I did not attend the CCO's live presentation of the [year] Annual Compliance Tr…" at bounding box center [319, 231] width 274 height 39
click at [297, 177] on label "I attended the CCO's live presentation of the [year] Annual Compliance Training…" at bounding box center [319, 184] width 274 height 27
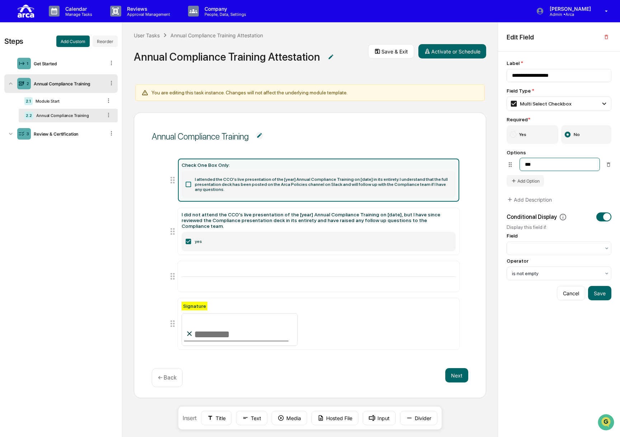
drag, startPoint x: 516, startPoint y: 164, endPoint x: 490, endPoint y: 165, distance: 25.5
click at [430, 165] on div "Steps Add Custom Reorder 1 Get Started 2 Annual Compliance Training 2.1 Module …" at bounding box center [310, 230] width 620 height 415
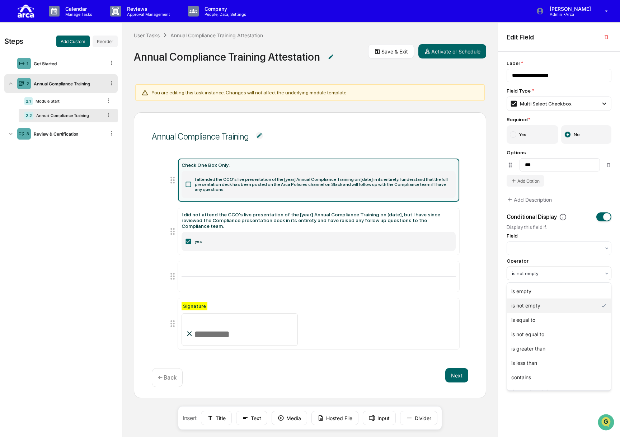
click at [430, 280] on div "is not empty" at bounding box center [559, 274] width 105 height 14
click at [430, 270] on div at bounding box center [556, 273] width 88 height 7
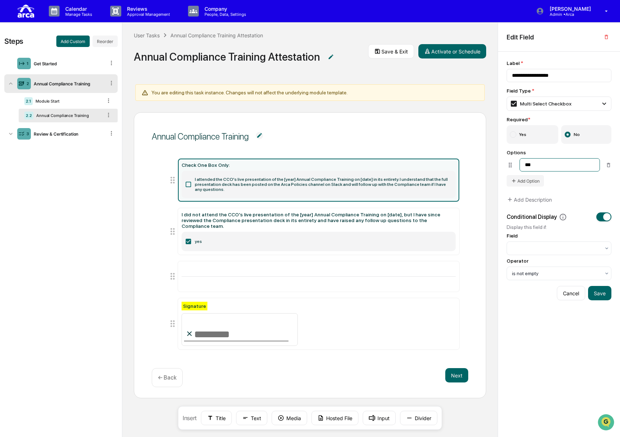
click at [430, 163] on input "***" at bounding box center [560, 164] width 80 height 13
click at [228, 183] on label "I attended the CCO's live presentation of the [year] Annual Compliance Training…" at bounding box center [319, 184] width 274 height 27
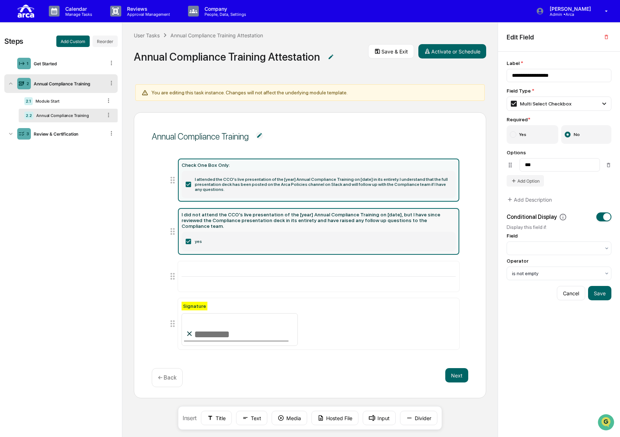
click at [229, 217] on div "I did not attend the CCO's live presentation of the [year] Annual Compliance Tr…" at bounding box center [319, 220] width 274 height 17
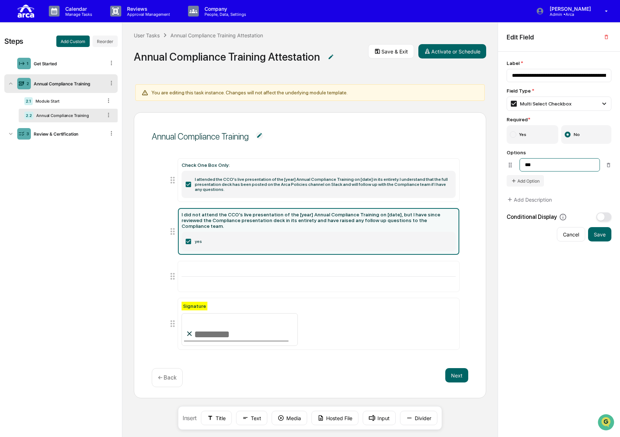
drag, startPoint x: 552, startPoint y: 167, endPoint x: 469, endPoint y: 169, distance: 82.6
click at [430, 169] on div "Steps Add Custom Reorder 1 Get Started 2 Annual Compliance Training 2.1 Module …" at bounding box center [310, 230] width 620 height 415
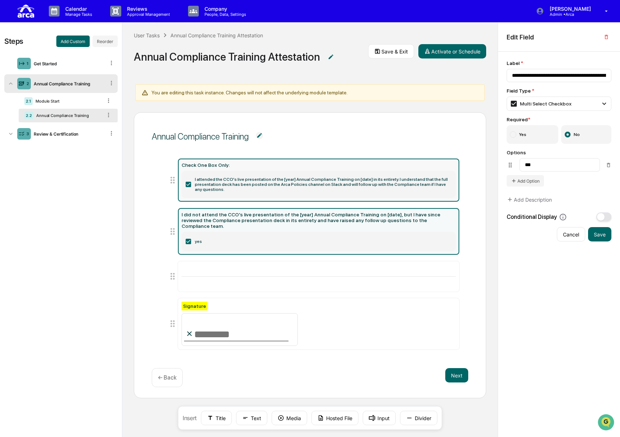
click at [312, 188] on label "I attended the CCO's live presentation of the [year] Annual Compliance Training…" at bounding box center [319, 184] width 274 height 27
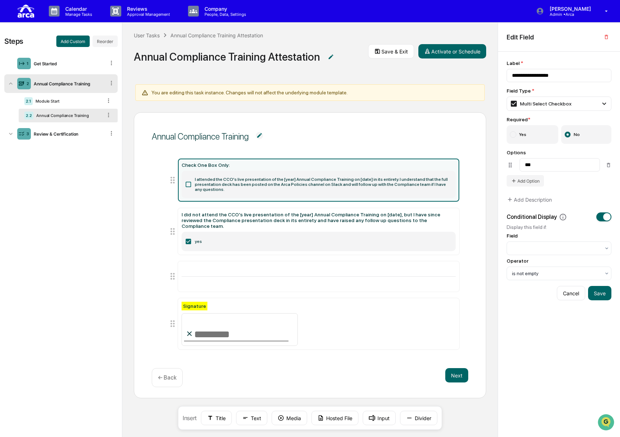
click at [260, 181] on label "I attended the CCO's live presentation of the [year] Annual Compliance Training…" at bounding box center [319, 184] width 274 height 27
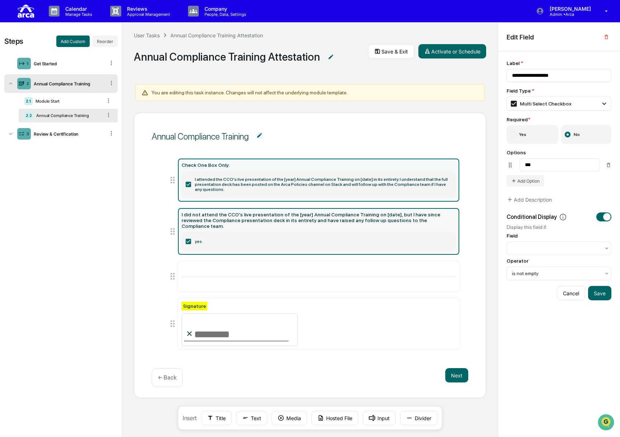
click at [255, 212] on div "I did not attend the CCO's live presentation of the [year] Annual Compliance Tr…" at bounding box center [319, 220] width 274 height 17
click at [276, 177] on label "I attended the CCO's live presentation of the [year] Annual Compliance Training…" at bounding box center [319, 184] width 274 height 27
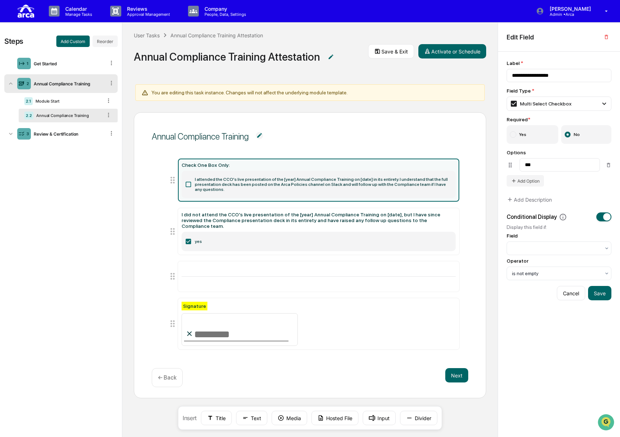
click at [276, 174] on label "I attended the CCO's live presentation of the [year] Annual Compliance Training…" at bounding box center [319, 184] width 274 height 27
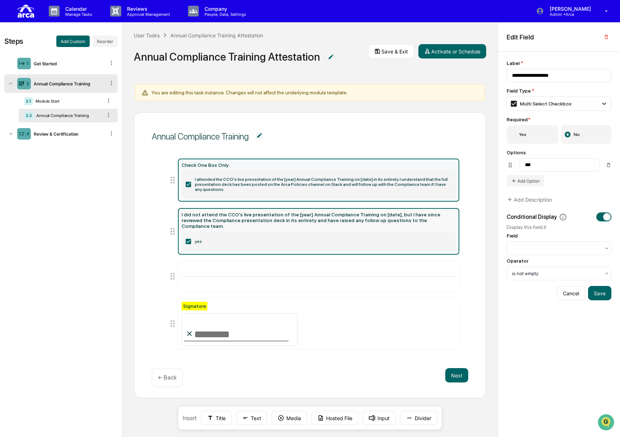
click at [261, 212] on div "I did not attend the CCO's live presentation of the [year] Annual Compliance Tr…" at bounding box center [319, 220] width 274 height 17
click at [265, 168] on div "Check One Box Only: I attended the CCO's live presentation of the [year] Annual…" at bounding box center [319, 180] width 274 height 36
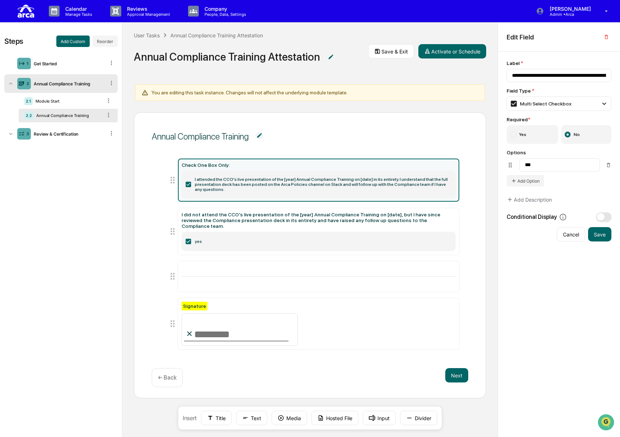
type input "**********"
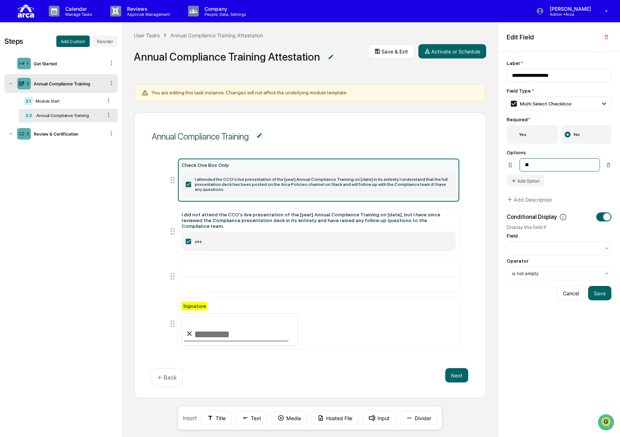
type input "*"
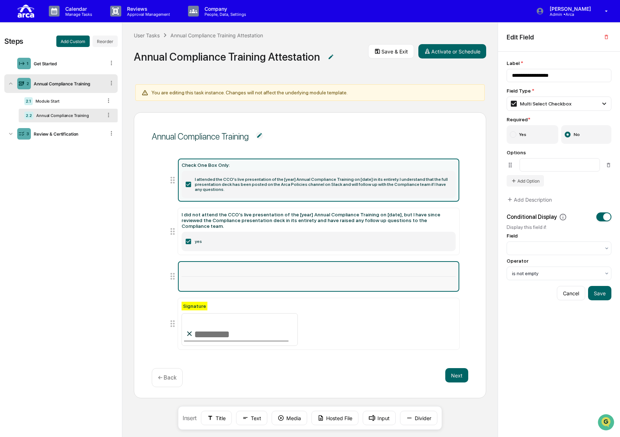
click at [349, 270] on div at bounding box center [319, 276] width 282 height 31
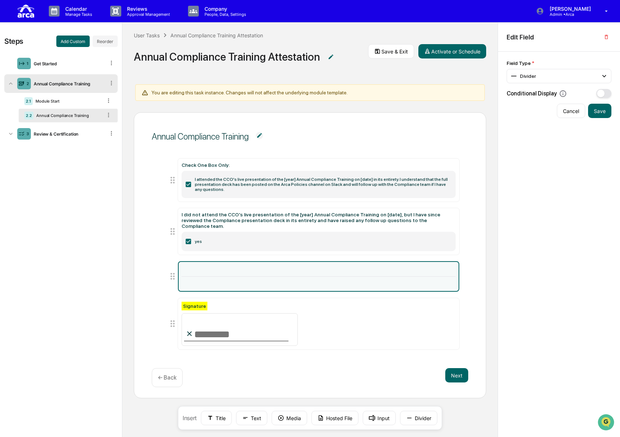
click at [288, 261] on div at bounding box center [319, 276] width 282 height 31
click at [176, 271] on icon at bounding box center [173, 276] width 10 height 10
click at [430, 35] on icon "button" at bounding box center [606, 37] width 3 height 4
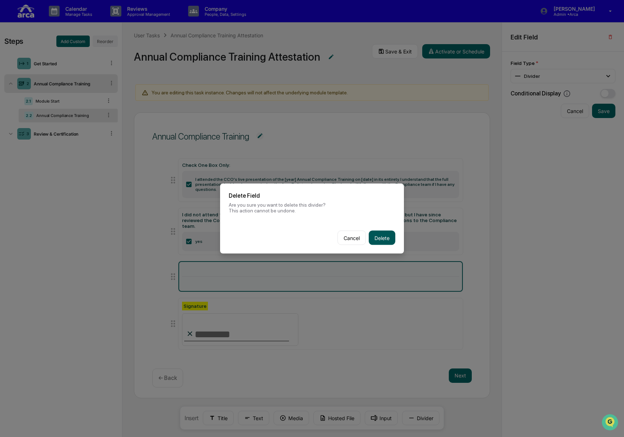
click at [384, 241] on button "Delete" at bounding box center [382, 238] width 27 height 14
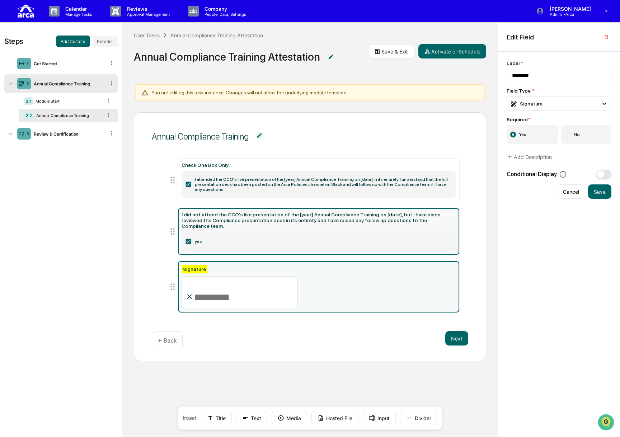
click at [262, 212] on div "I did not attend the CCO's live presentation of the [year] Annual Compliance Tr…" at bounding box center [319, 220] width 274 height 17
type input "**********"
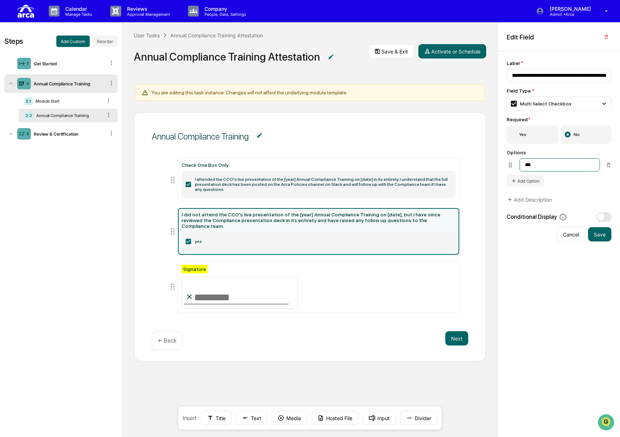
drag, startPoint x: 564, startPoint y: 161, endPoint x: 505, endPoint y: 161, distance: 59.2
click at [430, 161] on div "**********" at bounding box center [559, 245] width 122 height 386
type input "**********"
click at [430, 236] on button "Save" at bounding box center [600, 234] width 23 height 14
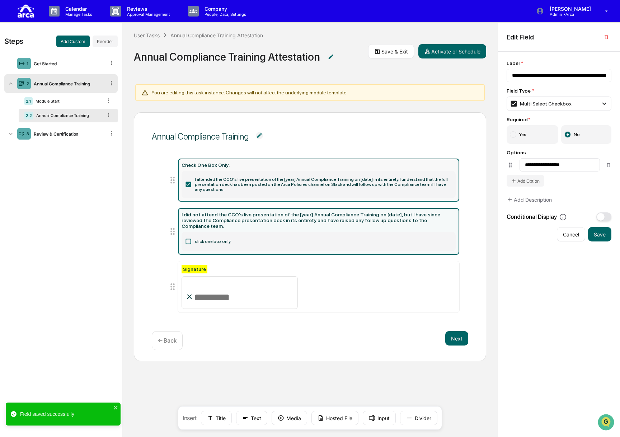
click at [276, 178] on label "I attended the CCO's live presentation of the [year] Annual Compliance Training…" at bounding box center [319, 184] width 274 height 27
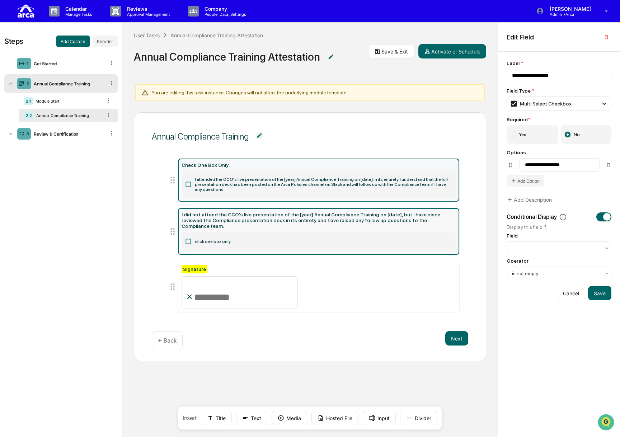
click at [326, 216] on div "I did not attend the CCO's live presentation of the [year] Annual Compliance Tr…" at bounding box center [319, 220] width 274 height 17
click at [328, 173] on label "I attended the CCO's live presentation of the [year] Annual Compliance Training…" at bounding box center [319, 184] width 274 height 27
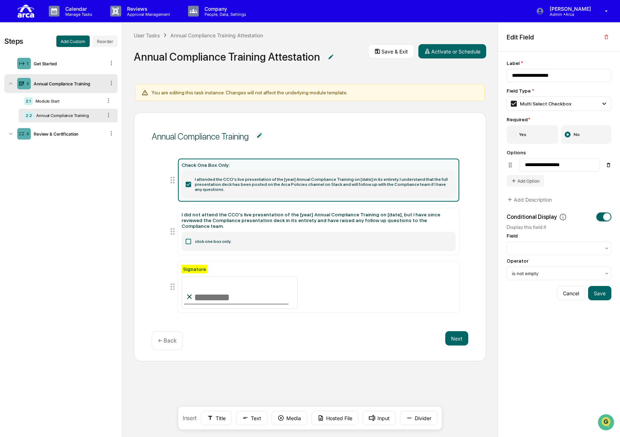
click at [430, 166] on icon at bounding box center [608, 165] width 3 height 4
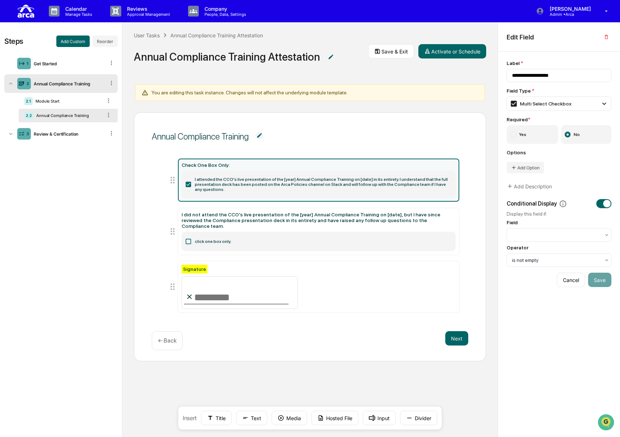
click at [301, 189] on label "I attended the CCO's live presentation of the [year] Annual Compliance Training…" at bounding box center [319, 184] width 274 height 27
click at [299, 181] on label "I attended the CCO's live presentation of the [year] Annual Compliance Training…" at bounding box center [319, 184] width 274 height 27
click at [294, 162] on div "Check One Box Only:" at bounding box center [319, 165] width 274 height 6
click at [264, 180] on label "I attended the CCO's live presentation of the [year] Annual Compliance Training…" at bounding box center [319, 184] width 274 height 27
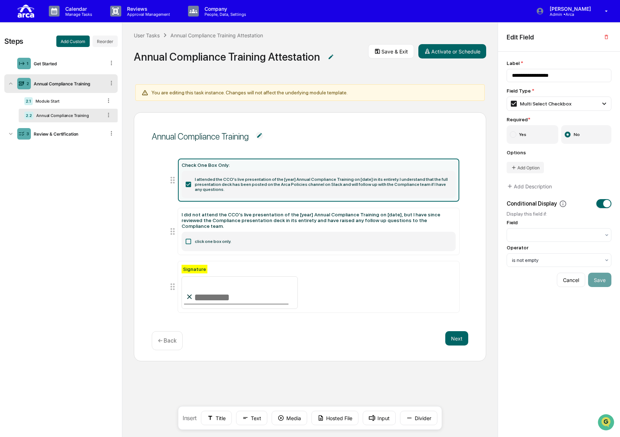
click at [264, 180] on label "I attended the CCO's live presentation of the [year] Annual Compliance Training…" at bounding box center [319, 184] width 274 height 27
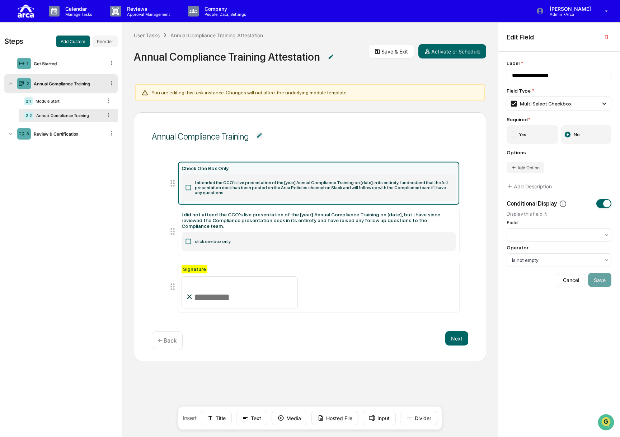
drag, startPoint x: 192, startPoint y: 177, endPoint x: 243, endPoint y: 180, distance: 50.7
click at [243, 180] on label "I attended the CCO's live presentation of the [year] Annual Compliance Training…" at bounding box center [319, 187] width 274 height 27
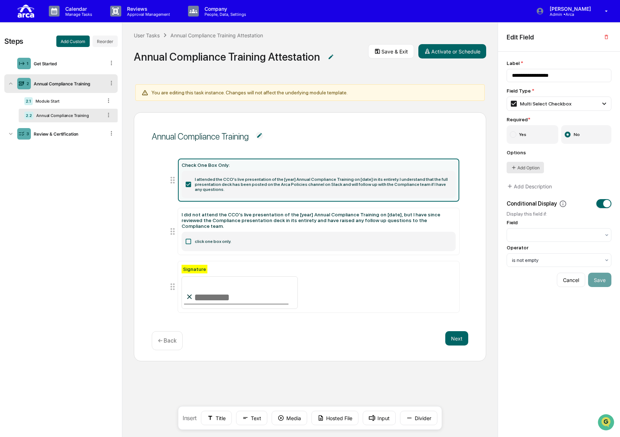
click at [430, 167] on button "Add Option" at bounding box center [525, 167] width 37 height 11
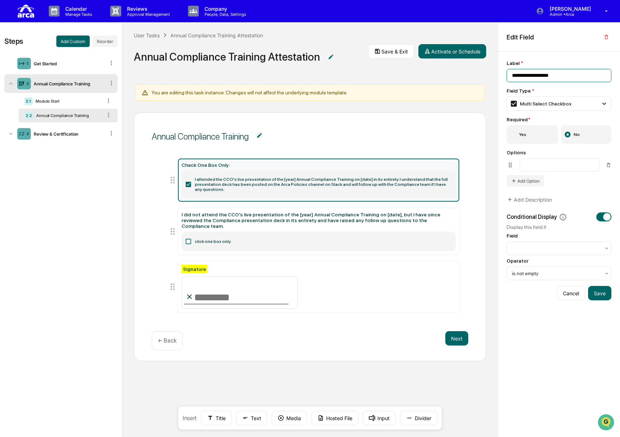
drag, startPoint x: 571, startPoint y: 76, endPoint x: 507, endPoint y: 70, distance: 64.5
click at [430, 70] on div "**********" at bounding box center [559, 245] width 122 height 386
type input "**********"
click at [421, 169] on div "Check One Box Only: I attended the CCO's live presentation of the [year] Annual…" at bounding box center [319, 180] width 274 height 36
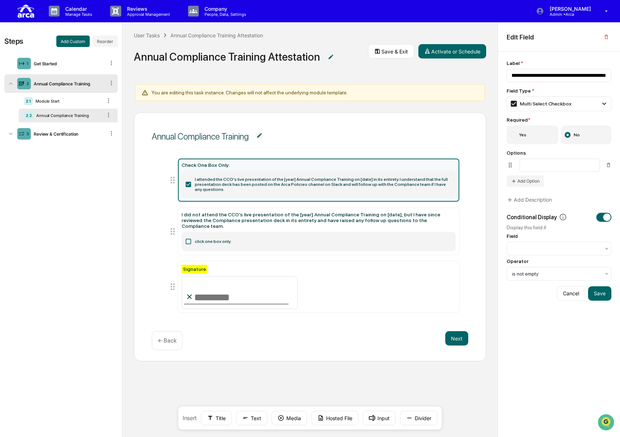
scroll to position [0, 0]
click at [430, 189] on div "**********" at bounding box center [559, 170] width 105 height 220
click at [430, 166] on input at bounding box center [560, 165] width 80 height 13
type input "*"
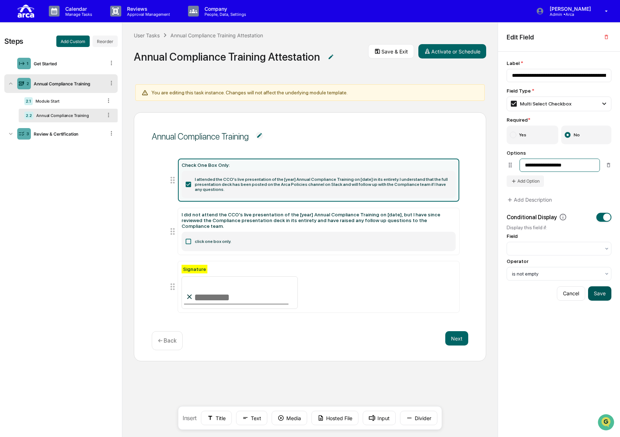
type input "**********"
click at [430, 297] on button "Save" at bounding box center [600, 294] width 23 height 14
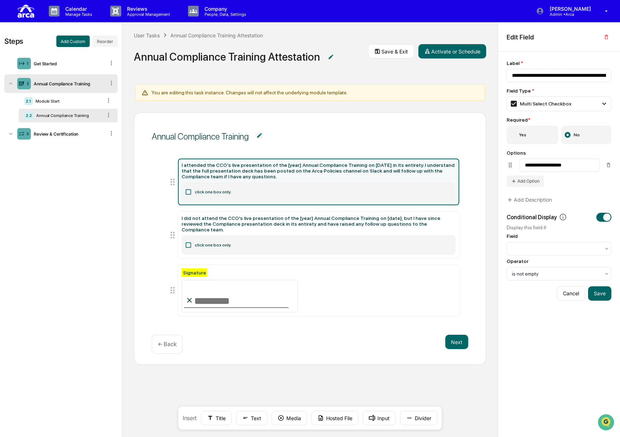
click at [148, 227] on div "Annual Compliance Training I attended the CCO's live presentation of the [year]…" at bounding box center [310, 238] width 353 height 252
click at [189, 191] on icon at bounding box center [188, 192] width 7 height 7
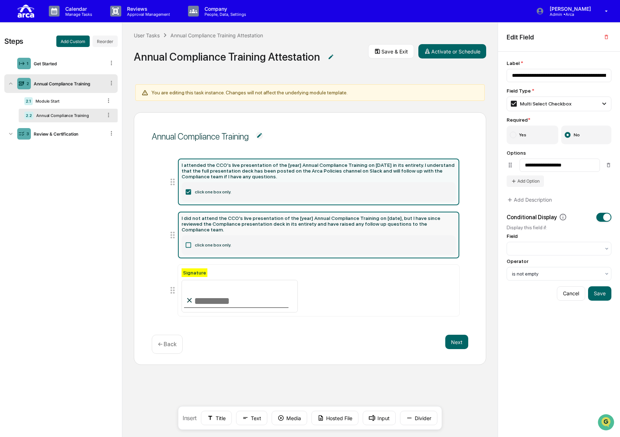
click at [189, 236] on label "click one box only." at bounding box center [319, 245] width 274 height 19
click at [194, 194] on label "click one box only." at bounding box center [319, 191] width 274 height 19
click at [194, 246] on label "click one box only." at bounding box center [319, 245] width 274 height 19
click at [228, 189] on label "click one box only." at bounding box center [319, 191] width 274 height 19
click at [208, 236] on label "click one box only." at bounding box center [319, 245] width 274 height 19
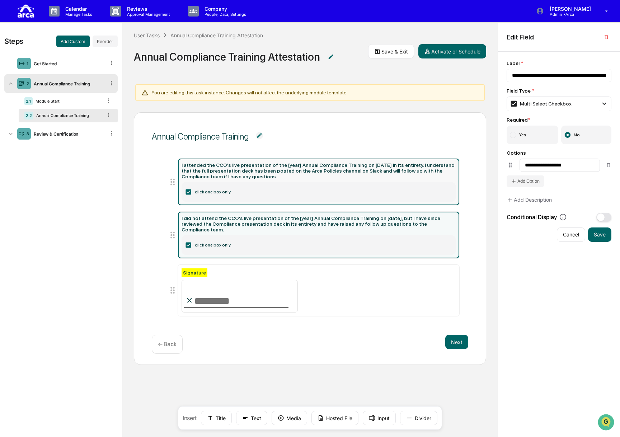
click at [225, 190] on label "click one box only." at bounding box center [319, 191] width 274 height 19
click at [219, 237] on label "click one box only." at bounding box center [319, 245] width 274 height 19
type input "**********"
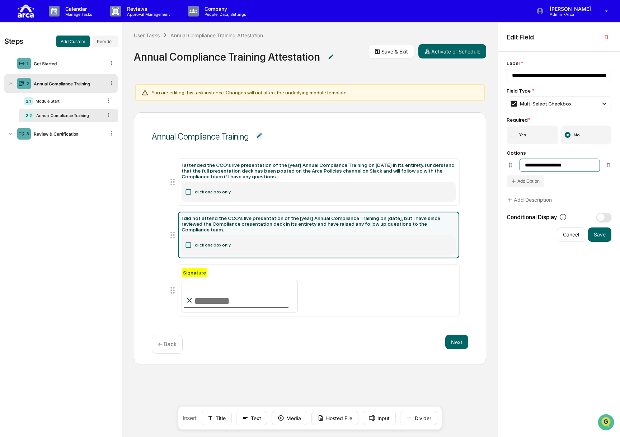
click at [430, 167] on input "**********" at bounding box center [560, 165] width 80 height 13
drag, startPoint x: 581, startPoint y: 167, endPoint x: 524, endPoint y: 166, distance: 56.8
click at [430, 166] on input "**********" at bounding box center [560, 163] width 80 height 13
type input "**********"
click at [430, 233] on button "Save" at bounding box center [600, 235] width 23 height 14
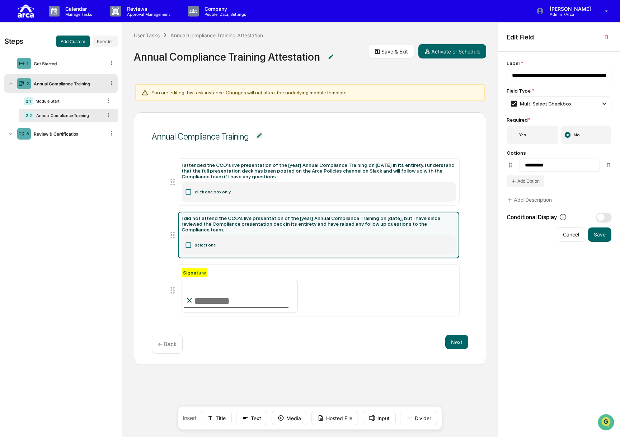
click at [232, 238] on label "select one" at bounding box center [319, 245] width 274 height 19
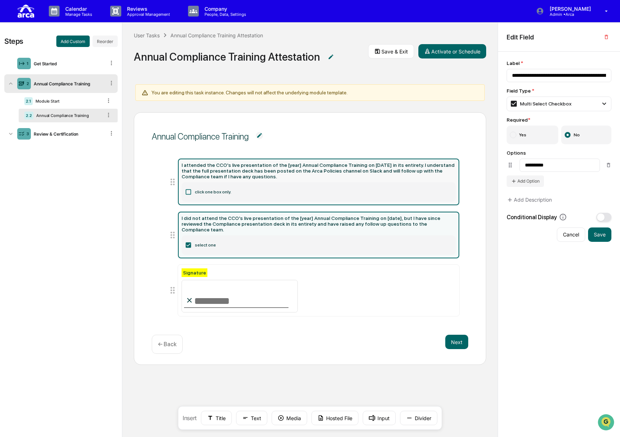
click at [229, 195] on label "click one box only." at bounding box center [319, 191] width 274 height 19
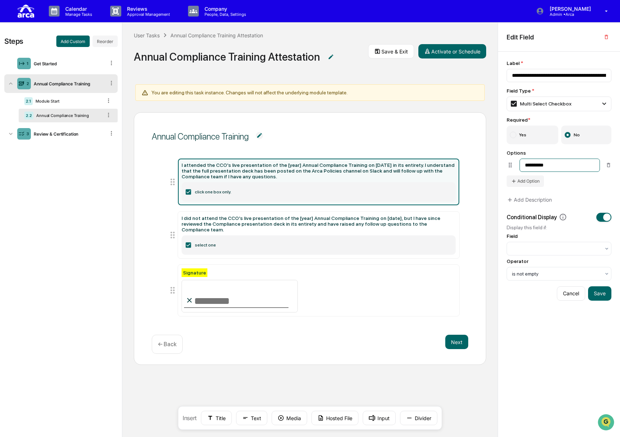
click at [430, 164] on input "**********" at bounding box center [560, 165] width 80 height 13
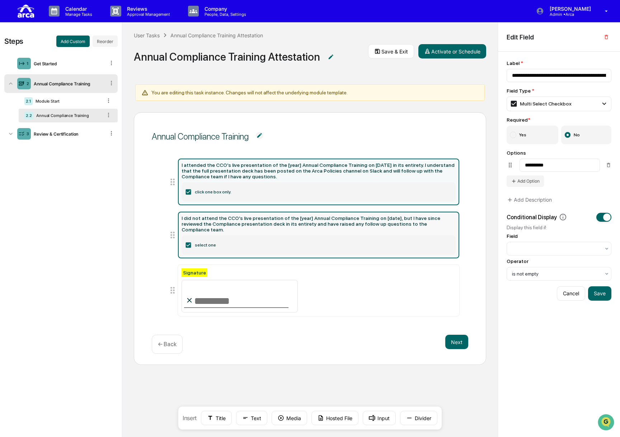
click at [227, 241] on label "select one" at bounding box center [319, 245] width 274 height 19
click at [237, 195] on label "click one box only." at bounding box center [319, 191] width 274 height 19
type input "**********"
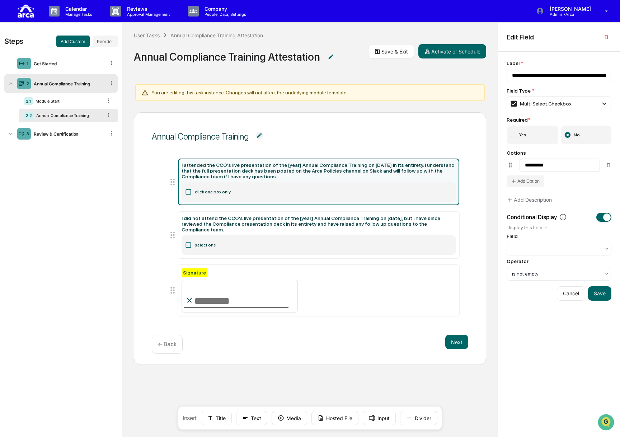
click at [249, 189] on label "click one box only." at bounding box center [319, 191] width 274 height 19
click at [430, 163] on input "**********" at bounding box center [560, 165] width 80 height 13
drag, startPoint x: 554, startPoint y: 168, endPoint x: 508, endPoint y: 164, distance: 46.8
click at [430, 164] on li "**********" at bounding box center [559, 161] width 105 height 13
type input "**********"
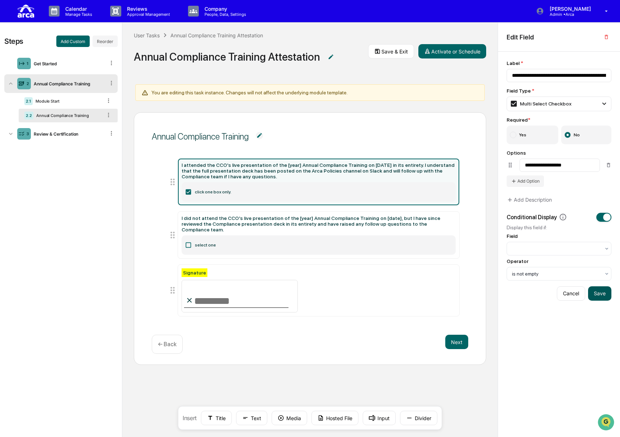
click at [430, 292] on button "Save" at bounding box center [600, 294] width 23 height 14
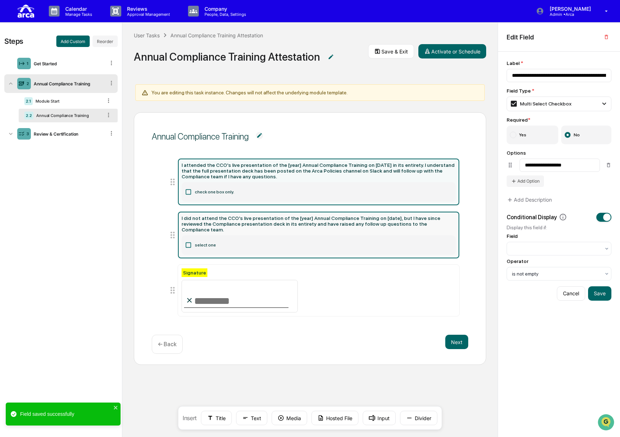
click at [230, 240] on label "select one" at bounding box center [319, 245] width 274 height 19
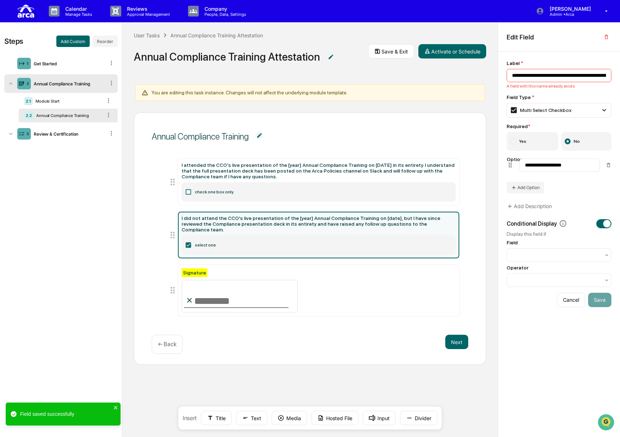
type input "**********"
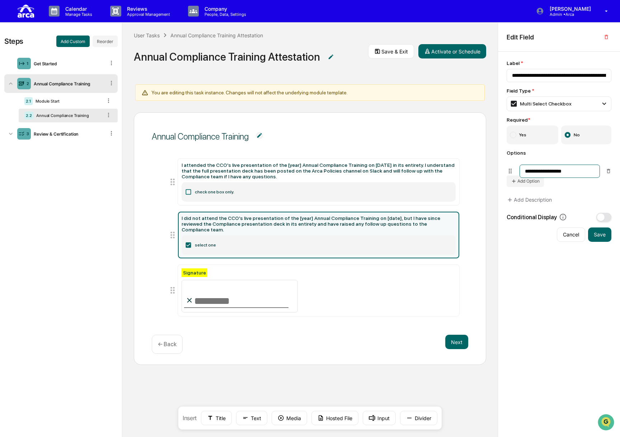
drag, startPoint x: 587, startPoint y: 166, endPoint x: 497, endPoint y: 172, distance: 90.7
click at [430, 172] on div "Steps Add Custom Reorder 1 Get Started 2 Annual Compliance Training 2.1 Module …" at bounding box center [310, 230] width 620 height 415
type input "**********"
click at [430, 236] on button "Save" at bounding box center [600, 235] width 23 height 14
click at [134, 201] on div "Annual Compliance Training I attended the CCO's live presentation of the [year]…" at bounding box center [310, 238] width 353 height 252
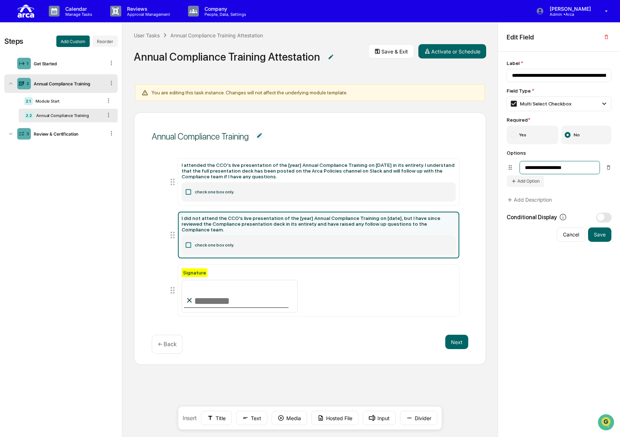
drag, startPoint x: 573, startPoint y: 167, endPoint x: 504, endPoint y: 169, distance: 69.7
click at [430, 169] on div "**********" at bounding box center [559, 245] width 122 height 386
click at [430, 231] on button "Save" at bounding box center [600, 235] width 23 height 14
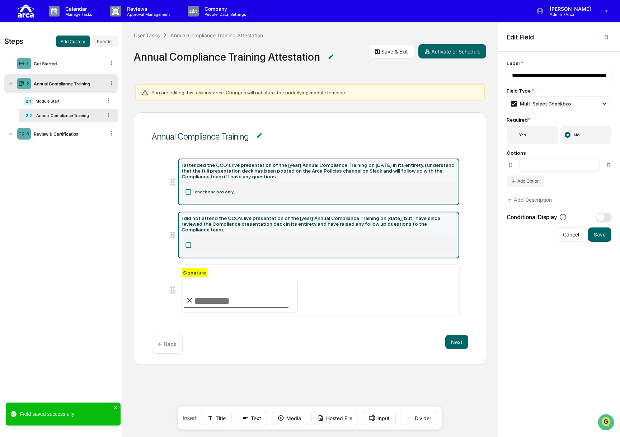
click at [251, 191] on label "check one box only." at bounding box center [319, 191] width 274 height 19
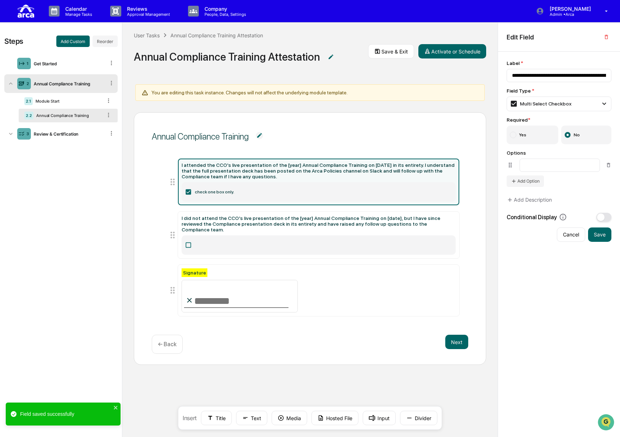
type input "**********"
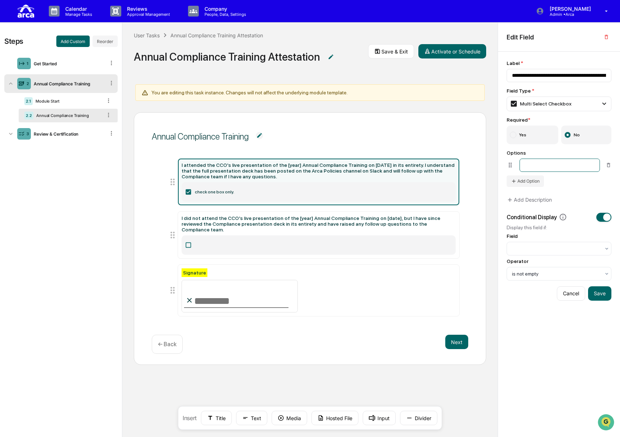
click at [430, 162] on input at bounding box center [560, 165] width 80 height 13
click at [285, 178] on div "I attended the CCO's live presentation of the [year] Annual Compliance Training…" at bounding box center [319, 170] width 274 height 17
click at [269, 186] on label "check one box only." at bounding box center [319, 191] width 274 height 19
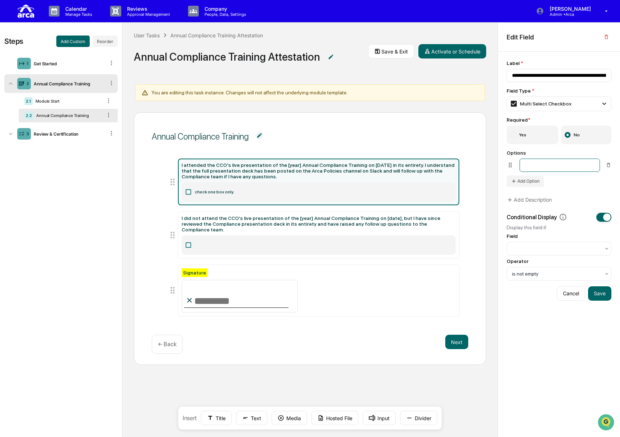
click at [430, 167] on input at bounding box center [560, 165] width 80 height 13
click at [265, 191] on label "check one box only." at bounding box center [319, 191] width 274 height 19
click at [236, 196] on label "check one box only." at bounding box center [319, 191] width 274 height 19
click at [430, 163] on icon at bounding box center [608, 165] width 3 height 4
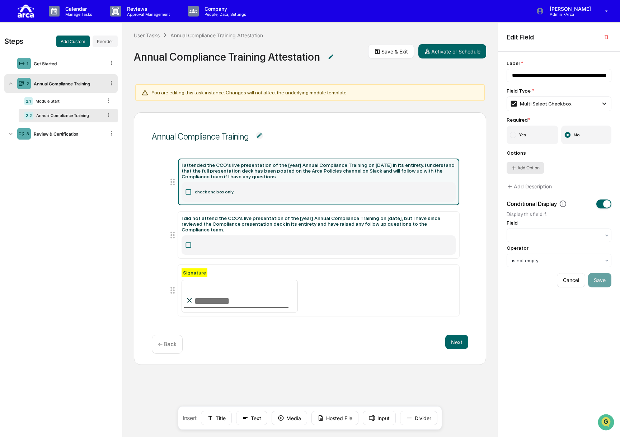
click at [430, 167] on button "Add Option" at bounding box center [525, 167] width 37 height 11
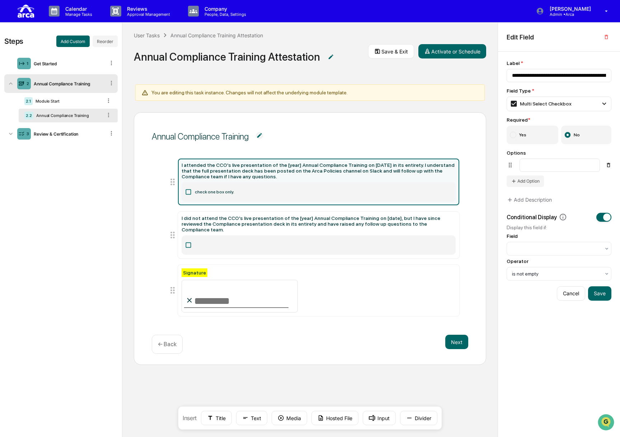
click at [430, 165] on icon at bounding box center [608, 165] width 3 height 4
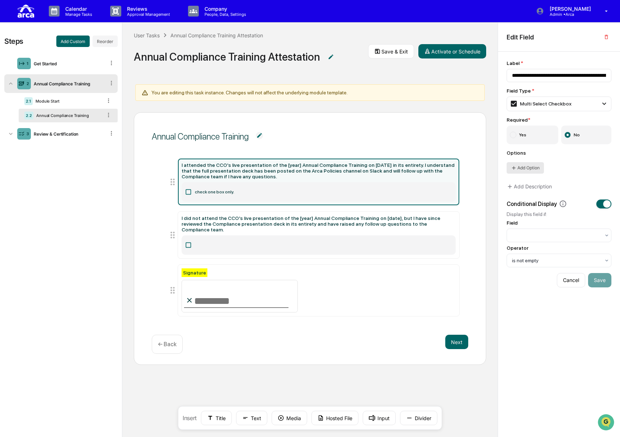
click at [430, 166] on button "Add Option" at bounding box center [525, 167] width 37 height 11
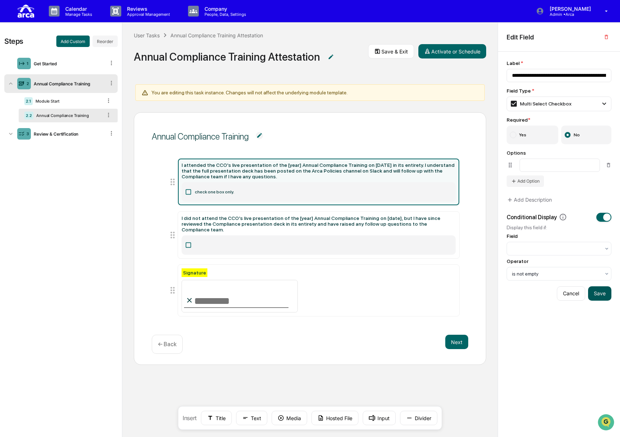
click at [430, 290] on button "Save" at bounding box center [600, 294] width 23 height 14
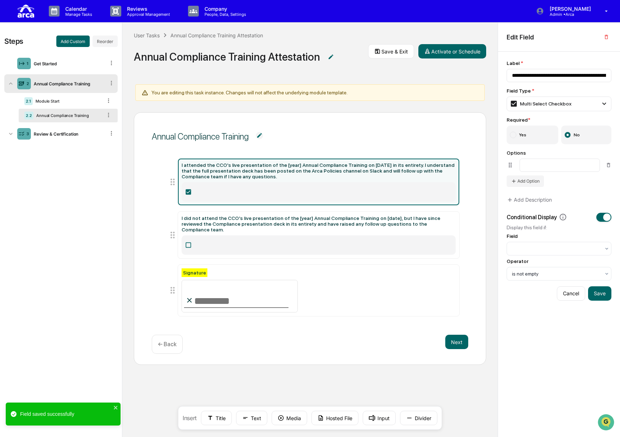
click at [187, 192] on icon at bounding box center [188, 192] width 7 height 7
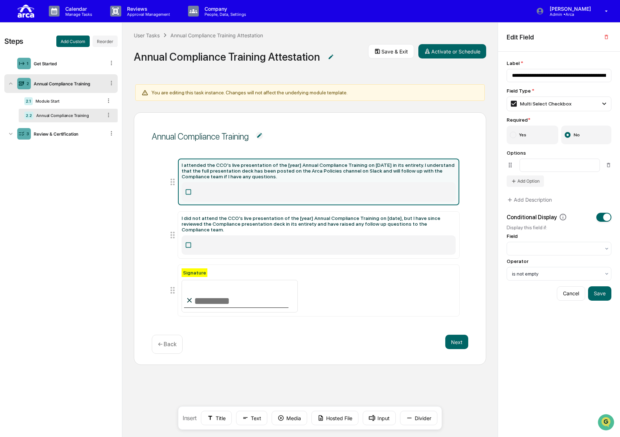
click at [137, 224] on div "Annual Compliance Training I attended the CCO's live presentation of the [year]…" at bounding box center [310, 238] width 353 height 252
click at [248, 421] on icon at bounding box center [245, 418] width 6 height 6
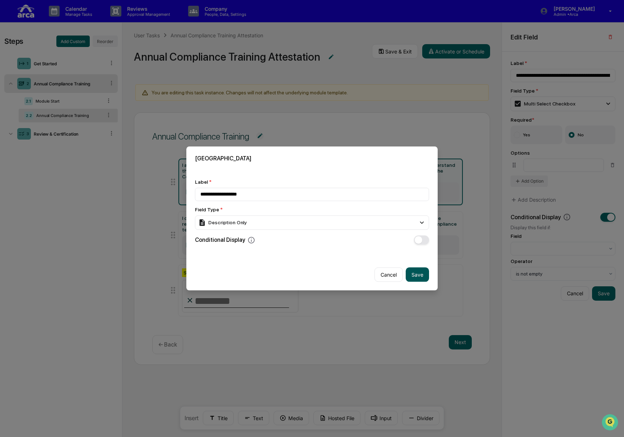
type input "**********"
click at [413, 273] on button "Save" at bounding box center [417, 275] width 23 height 14
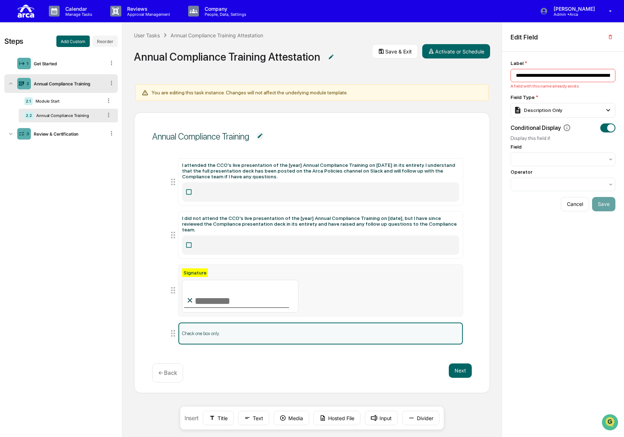
type input "**********"
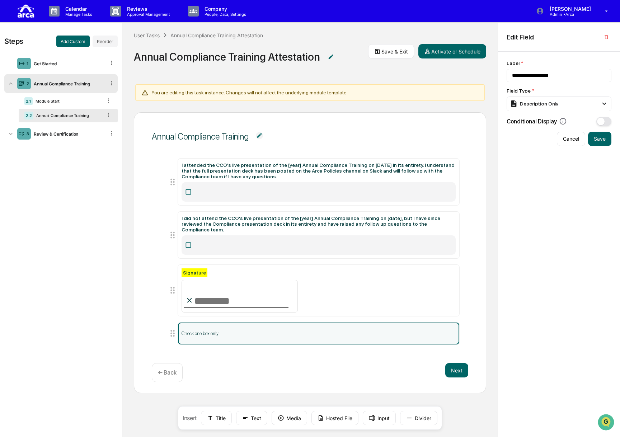
click at [172, 334] on li "Check one box only." at bounding box center [314, 333] width 292 height 23
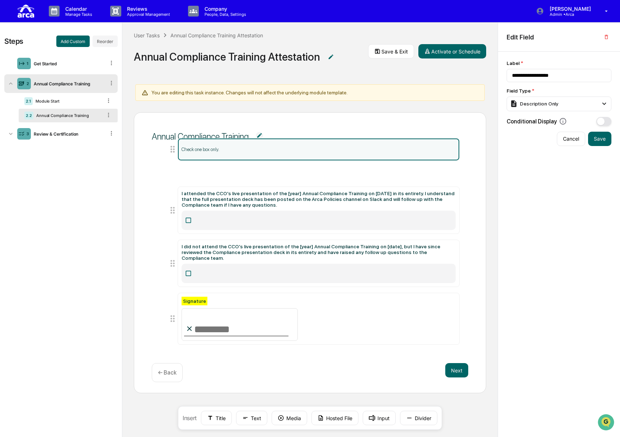
drag, startPoint x: 172, startPoint y: 331, endPoint x: 163, endPoint y: 154, distance: 176.9
click at [163, 154] on div "Check one box only. I attended the CCO's live presentation of the [year] Annual…" at bounding box center [310, 254] width 317 height 208
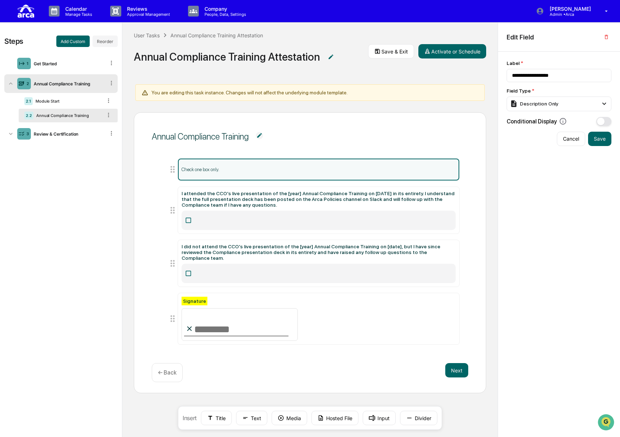
click at [254, 163] on div "Check one box only." at bounding box center [319, 170] width 282 height 22
click at [217, 421] on button "Title" at bounding box center [216, 418] width 31 height 14
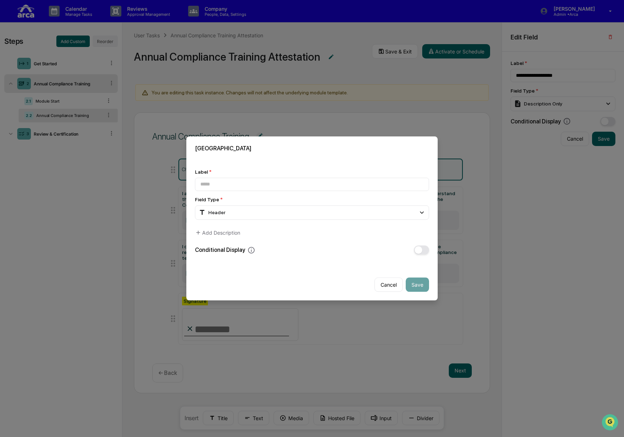
click at [251, 203] on div "Field Type * Header Short Text Long Text Number Currency Amount with Currency D…" at bounding box center [312, 208] width 234 height 23
click at [250, 210] on div "Header" at bounding box center [312, 212] width 234 height 14
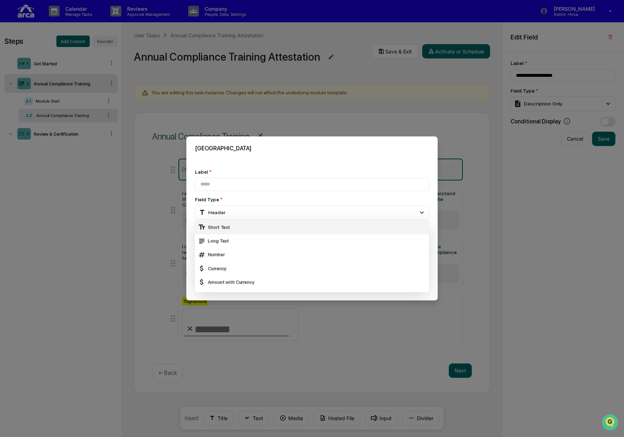
click at [238, 224] on div "Short Text" at bounding box center [312, 228] width 228 height 8
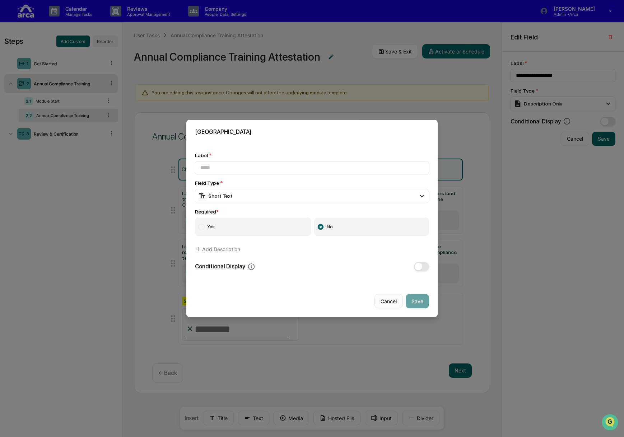
click at [383, 299] on button "Cancel" at bounding box center [389, 301] width 28 height 14
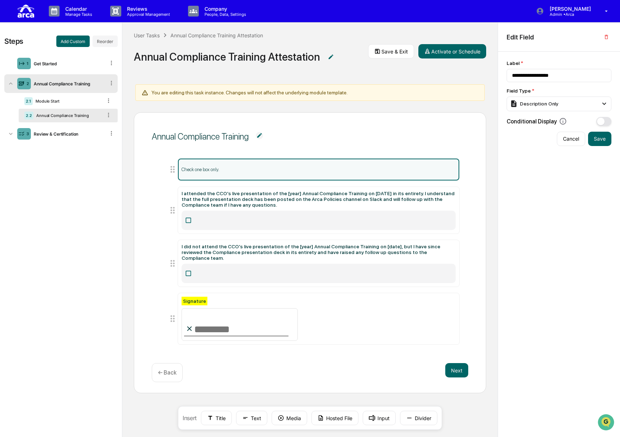
click at [303, 145] on span "Annual Compliance Training" at bounding box center [310, 137] width 317 height 26
click at [64, 66] on div "1 Get Started" at bounding box center [60, 63] width 113 height 19
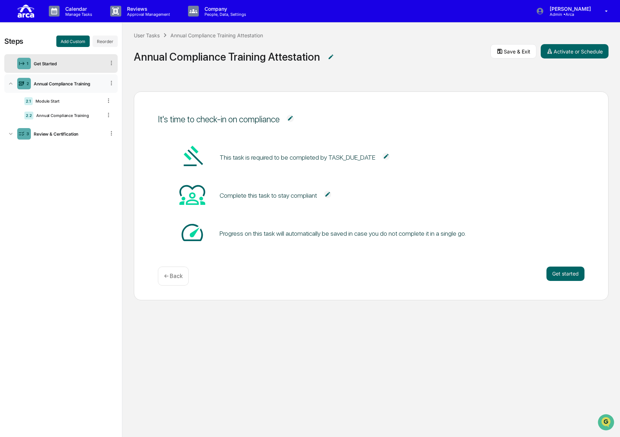
click at [62, 84] on div "Annual Compliance Training" at bounding box center [68, 83] width 74 height 5
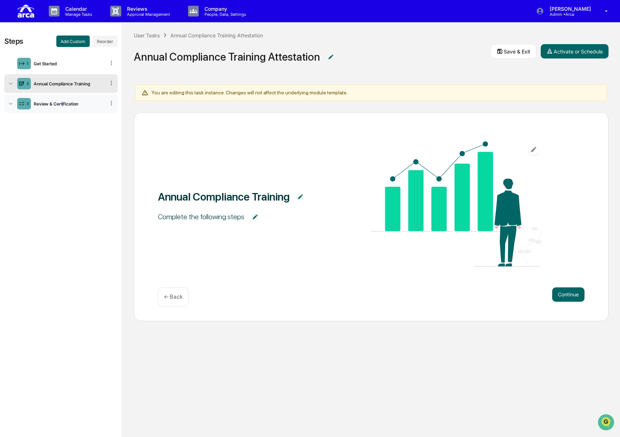
click at [63, 101] on div "3 Review & Certification" at bounding box center [60, 103] width 113 height 19
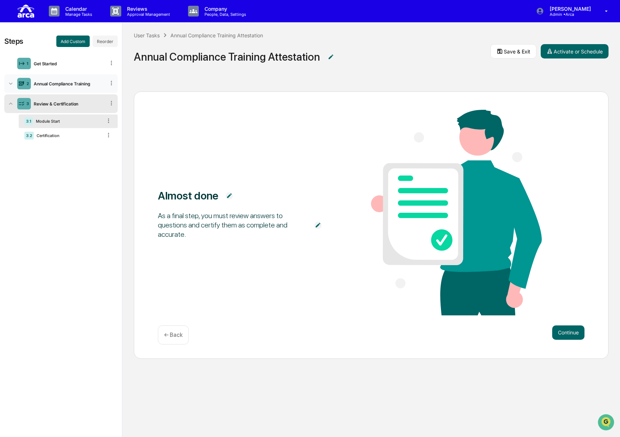
click at [62, 85] on div "Annual Compliance Training" at bounding box center [68, 83] width 74 height 5
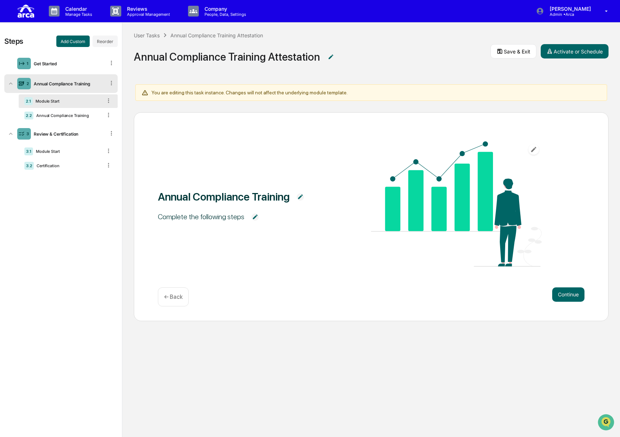
click at [62, 102] on div "Module Start" at bounding box center [68, 101] width 70 height 5
click at [58, 112] on div "2.2 Annual Compliance Training" at bounding box center [68, 116] width 99 height 14
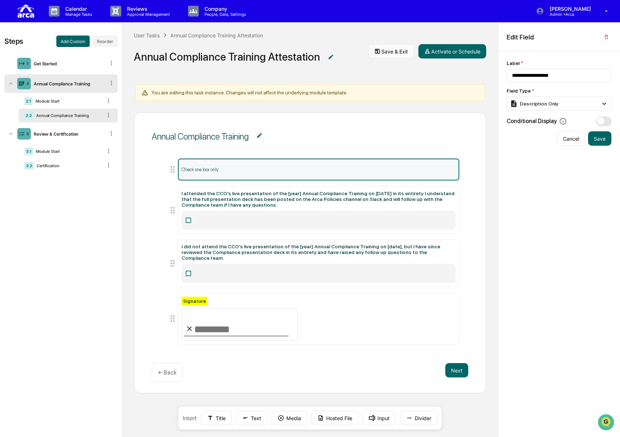
click at [400, 54] on button "Save & Exit" at bounding box center [391, 51] width 46 height 14
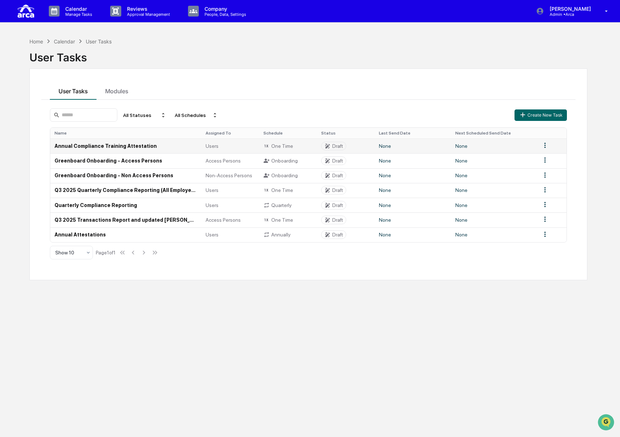
click at [85, 146] on td "Annual Compliance Training Attestation" at bounding box center [125, 146] width 151 height 15
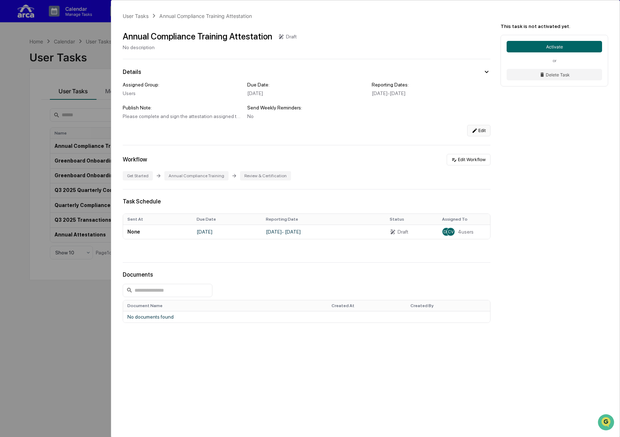
click at [430, 131] on button "Edit" at bounding box center [479, 130] width 23 height 11
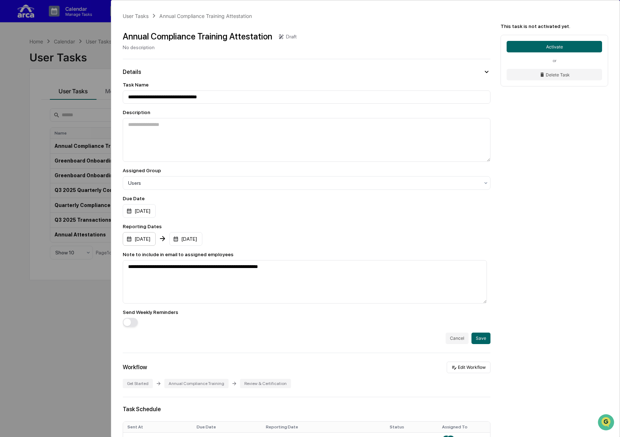
click at [156, 238] on div "[DATE]" at bounding box center [139, 239] width 33 height 14
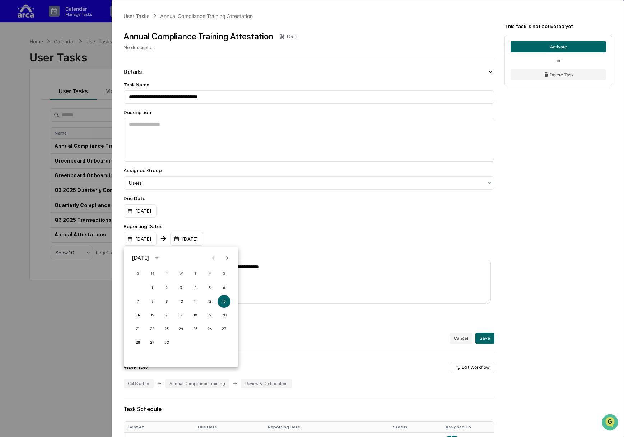
click at [261, 241] on div at bounding box center [312, 218] width 624 height 437
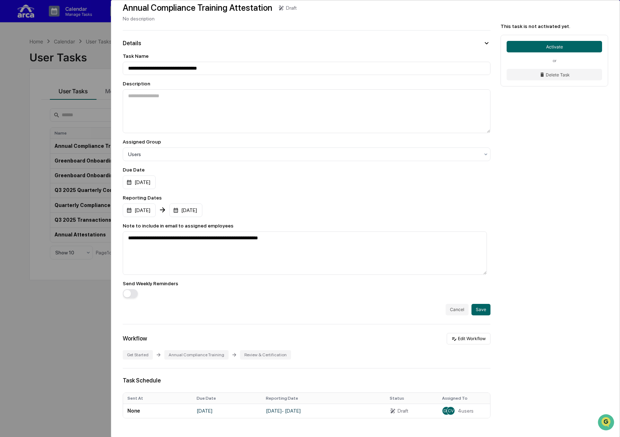
scroll to position [36, 0]
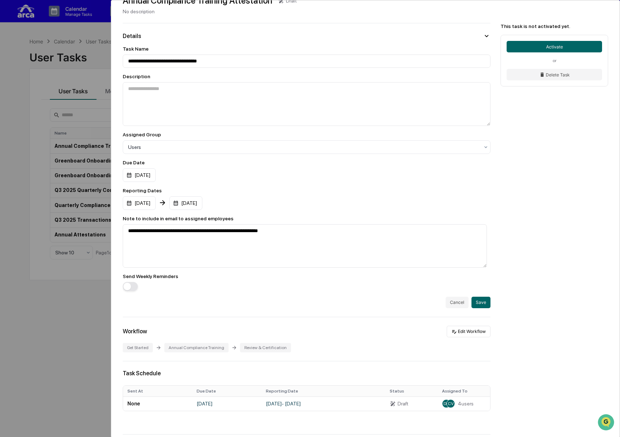
click at [430, 298] on div "**********" at bounding box center [307, 177] width 368 height 262
click at [430, 306] on button "Cancel" at bounding box center [457, 302] width 23 height 11
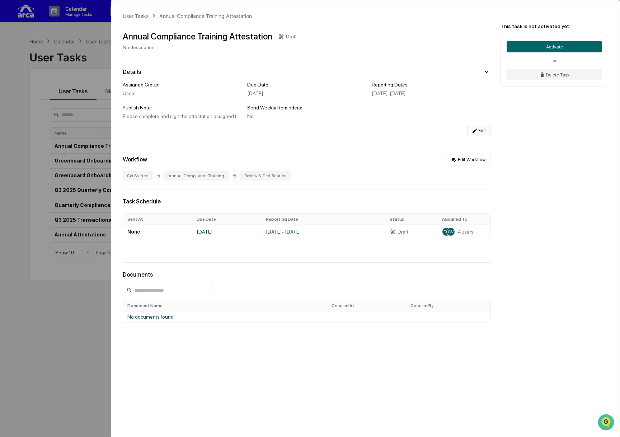
scroll to position [0, 0]
click at [430, 161] on button "Edit Workflow" at bounding box center [469, 159] width 44 height 11
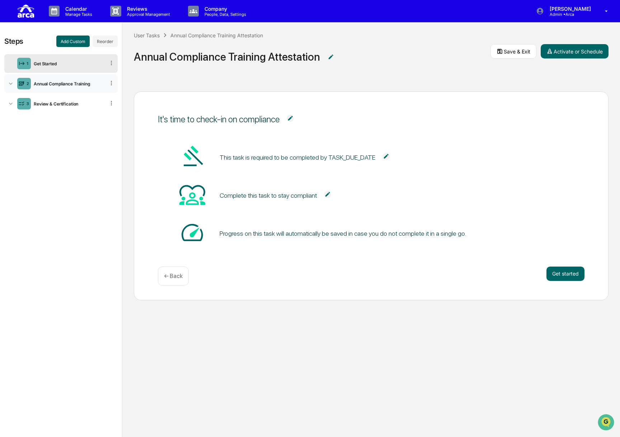
click at [48, 86] on div "2 Annual Compliance Training" at bounding box center [60, 83] width 113 height 19
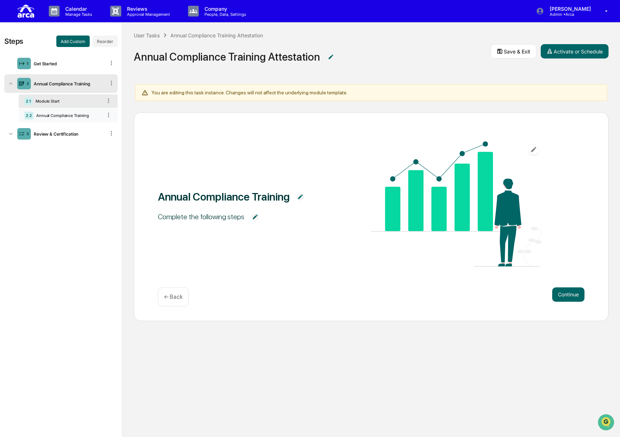
click at [69, 113] on div "Annual Compliance Training" at bounding box center [67, 115] width 69 height 5
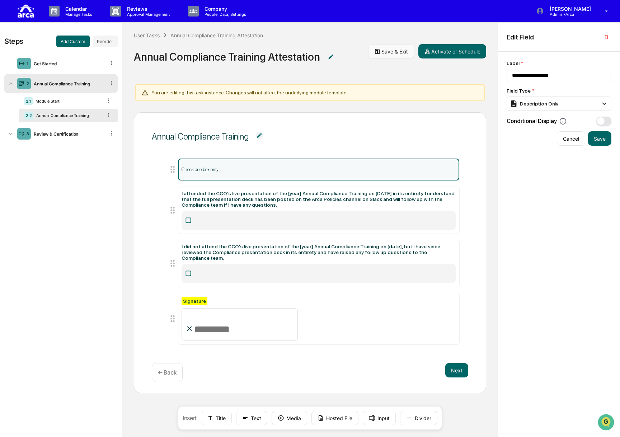
click at [404, 50] on button "Save & Exit" at bounding box center [391, 51] width 46 height 14
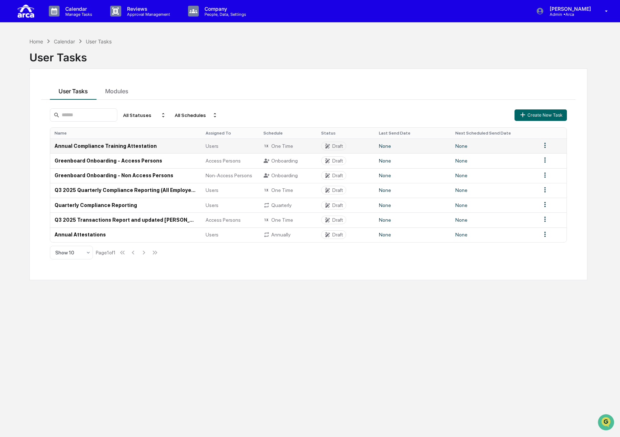
click at [76, 145] on td "Annual Compliance Training Attestation" at bounding box center [125, 146] width 151 height 15
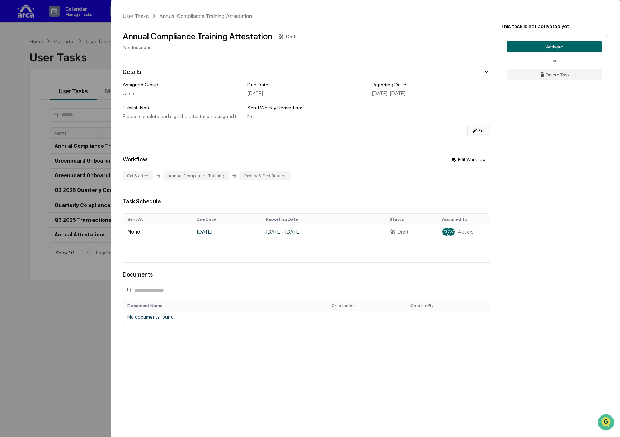
click at [430, 132] on button "Edit" at bounding box center [479, 130] width 23 height 11
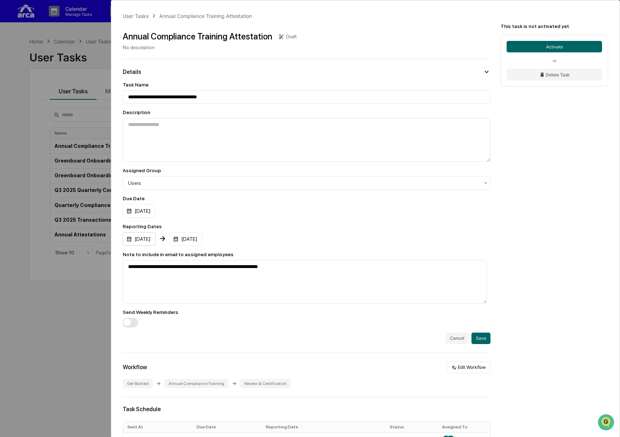
click at [156, 241] on div "[DATE]" at bounding box center [139, 239] width 33 height 14
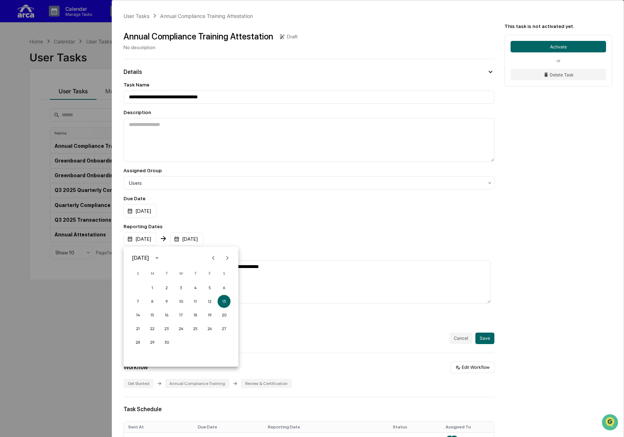
click at [229, 259] on icon "Next month" at bounding box center [227, 258] width 8 height 8
click at [228, 256] on icon "Next month" at bounding box center [227, 258] width 8 height 8
click at [180, 315] on button "12" at bounding box center [181, 315] width 13 height 13
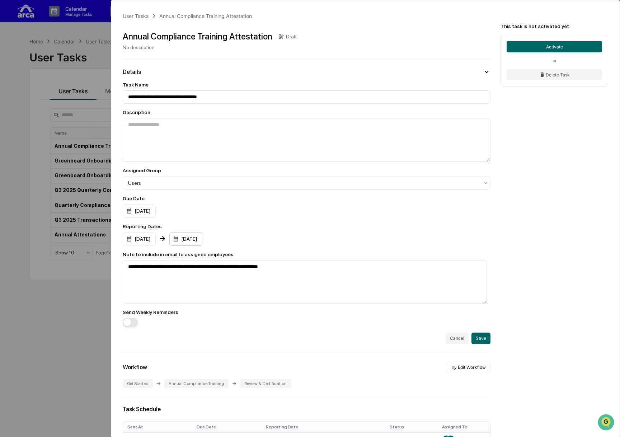
click at [201, 240] on div "[DATE]" at bounding box center [185, 239] width 33 height 14
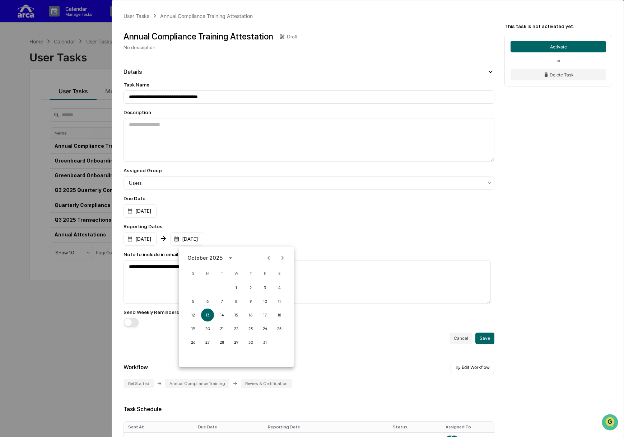
click at [285, 257] on icon "Next month" at bounding box center [283, 258] width 8 height 8
click at [234, 315] on button "12" at bounding box center [236, 315] width 13 height 13
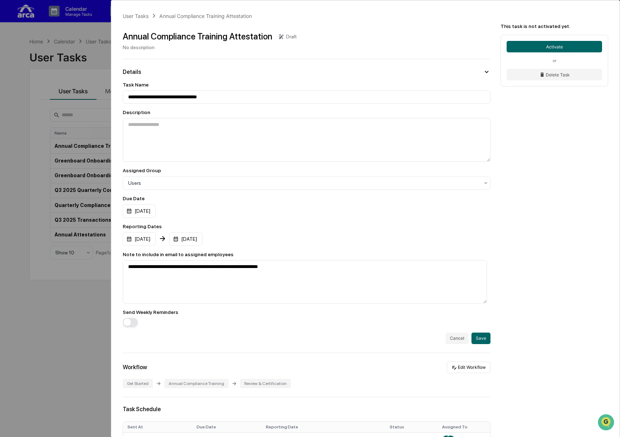
click at [299, 223] on div "**********" at bounding box center [307, 204] width 368 height 245
click at [152, 236] on div "[DATE]" at bounding box center [139, 239] width 33 height 14
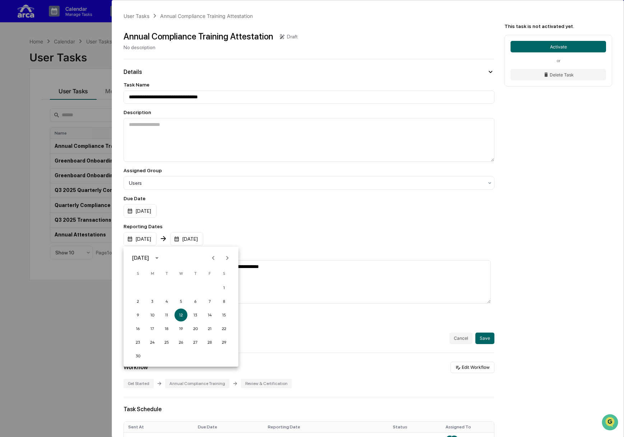
click at [245, 232] on div at bounding box center [312, 218] width 624 height 437
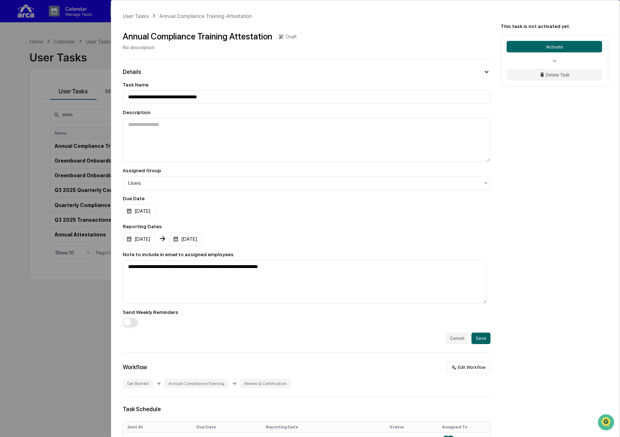
click at [328, 78] on div "**********" at bounding box center [307, 210] width 368 height 268
click at [136, 323] on button "button" at bounding box center [130, 322] width 15 height 9
click at [430, 339] on button "Save" at bounding box center [481, 338] width 19 height 11
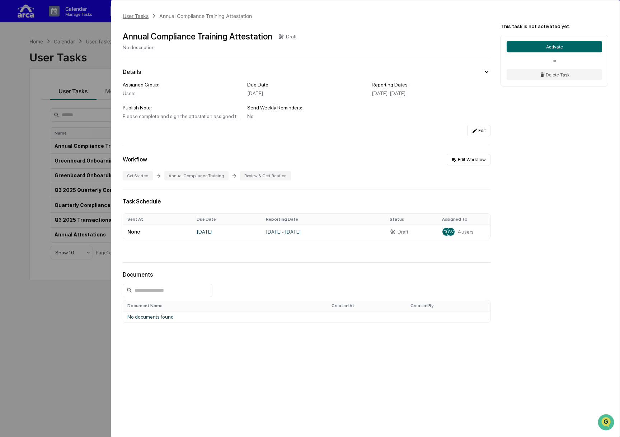
click at [136, 13] on div "User Tasks" at bounding box center [136, 16] width 26 height 6
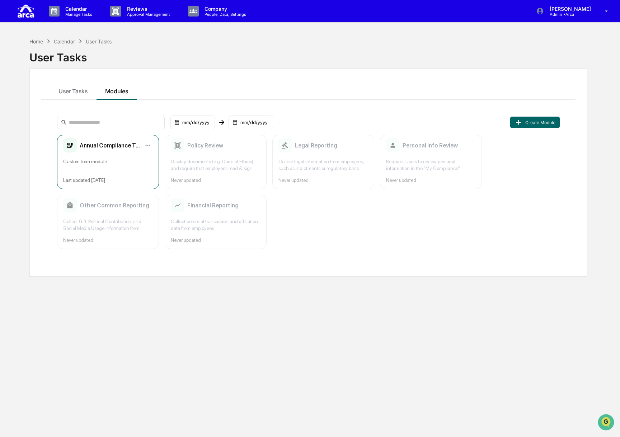
click at [102, 160] on div "Custom form module" at bounding box center [108, 165] width 90 height 14
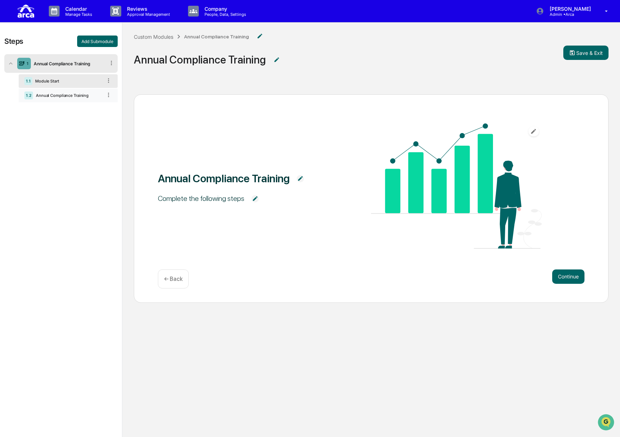
click at [81, 96] on div "Annual Compliance Training" at bounding box center [67, 95] width 69 height 5
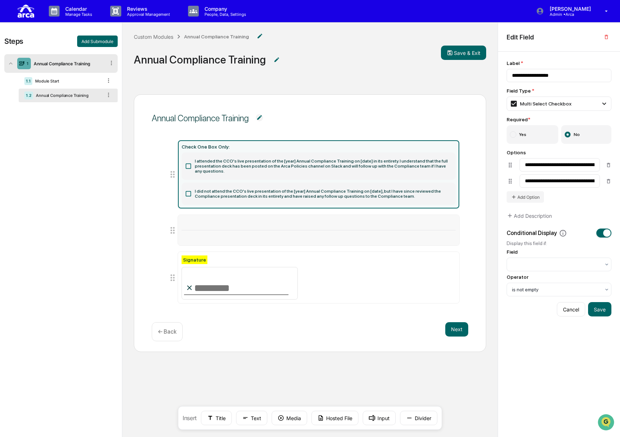
click at [175, 229] on icon at bounding box center [173, 231] width 10 height 10
click at [175, 226] on icon at bounding box center [173, 231] width 10 height 10
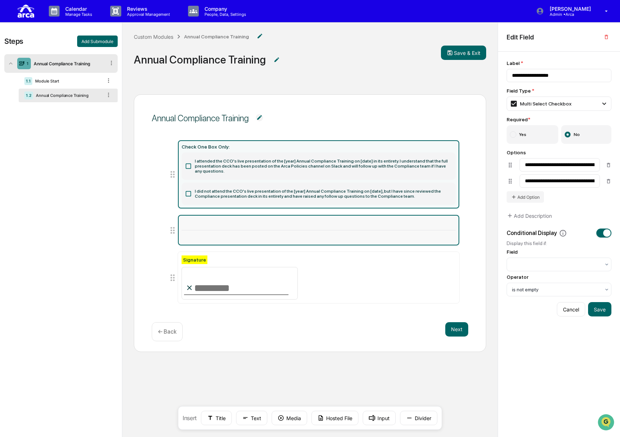
click at [206, 226] on div at bounding box center [319, 230] width 282 height 31
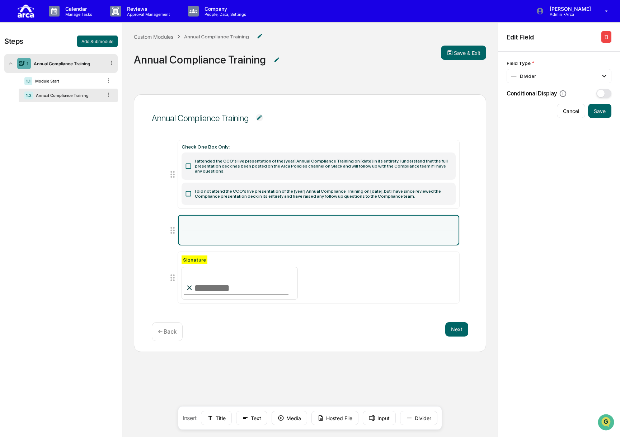
click at [430, 39] on button "button" at bounding box center [607, 36] width 10 height 11
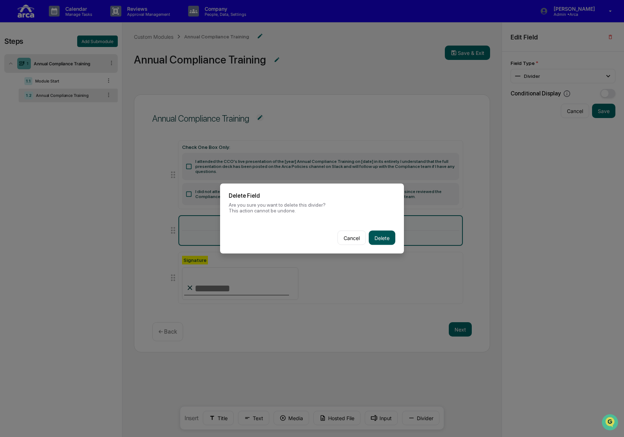
click at [375, 235] on button "Delete" at bounding box center [382, 238] width 27 height 14
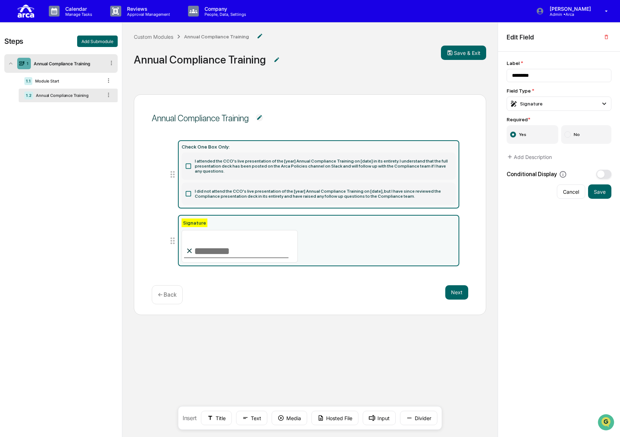
click at [238, 160] on label "I attended the CCO's live presentation of the [year] Annual Compliance Training…" at bounding box center [319, 166] width 274 height 27
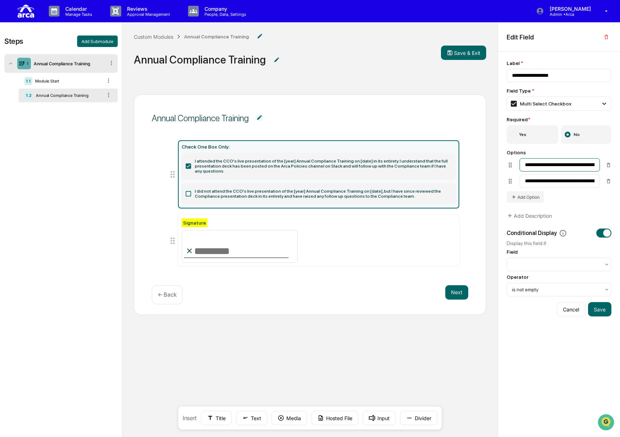
click at [430, 167] on input "**********" at bounding box center [560, 164] width 80 height 13
drag, startPoint x: 531, startPoint y: 76, endPoint x: 488, endPoint y: 76, distance: 43.1
click at [430, 76] on div "**********" at bounding box center [310, 254] width 620 height 463
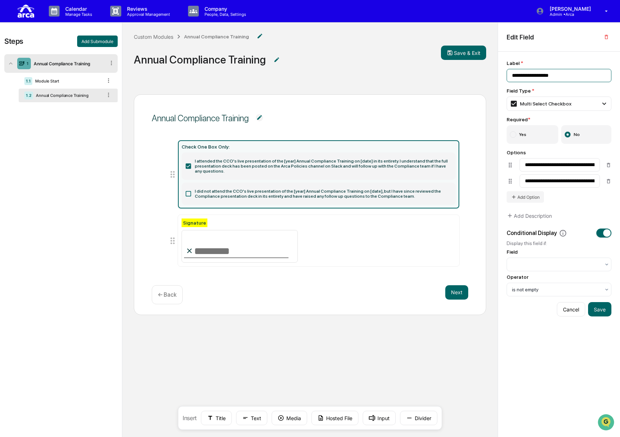
paste input "**********"
type input "**********"
click at [430, 167] on input "**********" at bounding box center [560, 165] width 80 height 13
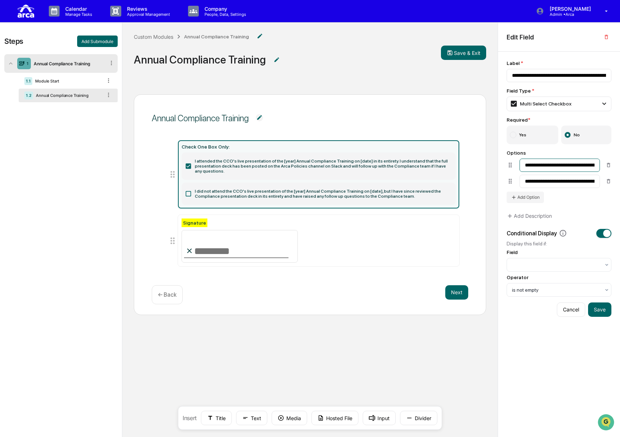
click at [430, 167] on input "**********" at bounding box center [560, 165] width 80 height 13
click at [430, 182] on div "Annual Compliance Training Check One Box Only: I attended the CCO's live presen…" at bounding box center [310, 204] width 353 height 221
click at [430, 164] on icon at bounding box center [609, 165] width 6 height 6
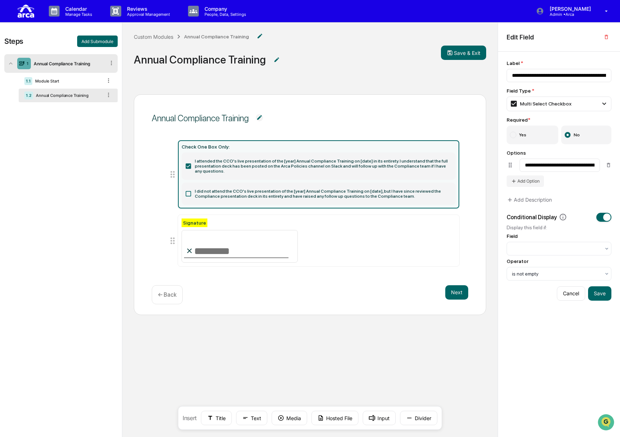
click at [205, 188] on label "I did not attend the CCO's live presentation of the [year] Annual Compliance Tr…" at bounding box center [319, 194] width 274 height 22
click at [430, 169] on input "**********" at bounding box center [560, 165] width 80 height 13
click at [430, 167] on input "**********" at bounding box center [560, 165] width 80 height 13
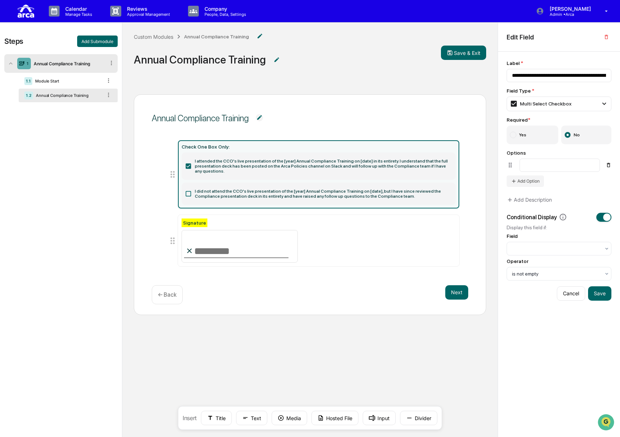
click at [430, 163] on icon at bounding box center [609, 165] width 6 height 6
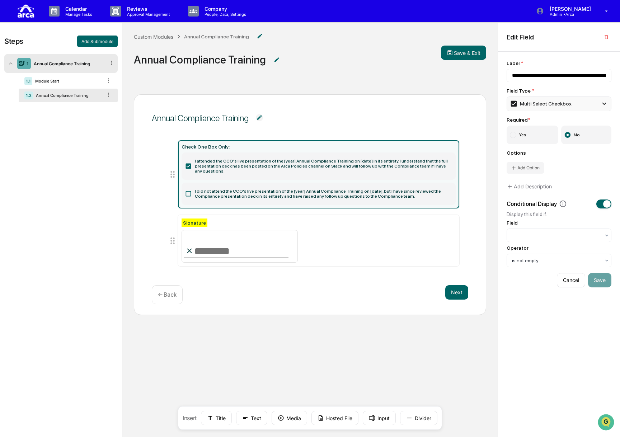
click at [430, 102] on div "Multi Select Checkbox" at bounding box center [541, 104] width 62 height 8
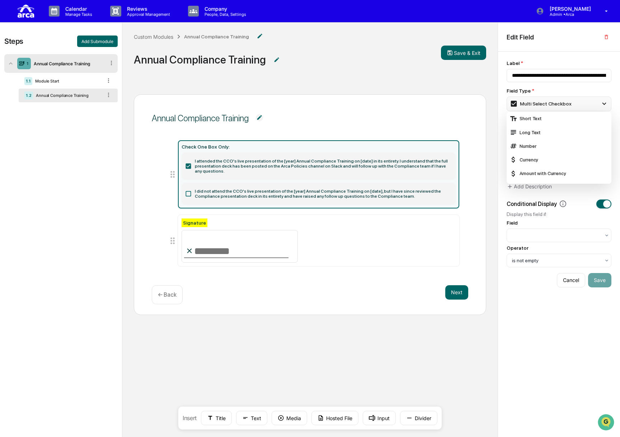
click at [430, 102] on div "Multi Select Checkbox" at bounding box center [541, 104] width 62 height 8
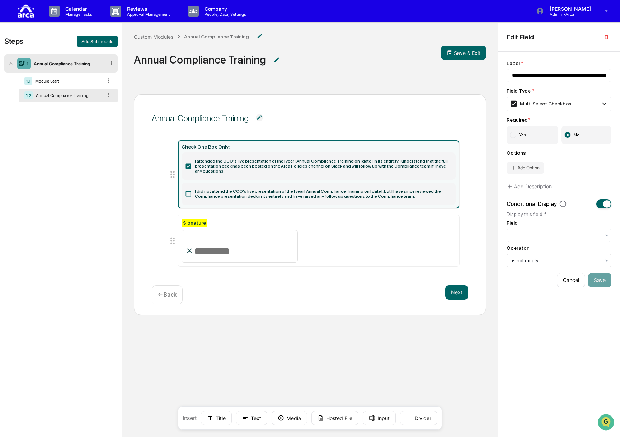
click at [430, 261] on div at bounding box center [556, 260] width 88 height 7
click at [430, 231] on div at bounding box center [557, 236] width 96 height 10
click at [430, 217] on div "Display this field if:" at bounding box center [559, 214] width 105 height 6
click at [430, 202] on button "button" at bounding box center [604, 204] width 15 height 9
click at [430, 218] on button "Cancel" at bounding box center [571, 221] width 28 height 14
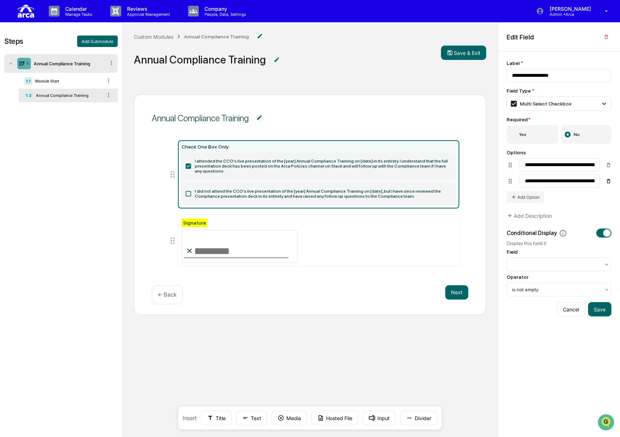
click at [430, 181] on icon at bounding box center [609, 181] width 6 height 6
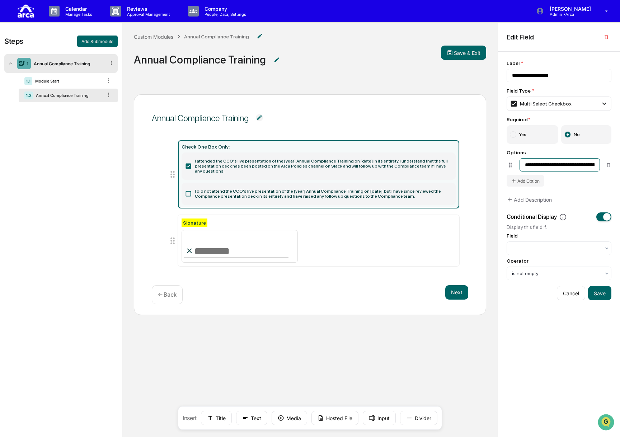
click at [430, 163] on input "**********" at bounding box center [560, 164] width 80 height 13
click at [430, 294] on button "Cancel" at bounding box center [571, 293] width 28 height 14
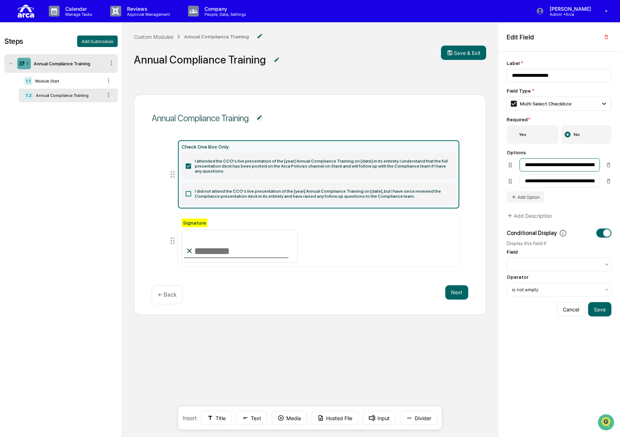
click at [430, 166] on input "**********" at bounding box center [560, 164] width 80 height 13
drag, startPoint x: 567, startPoint y: 76, endPoint x: 480, endPoint y: 73, distance: 86.3
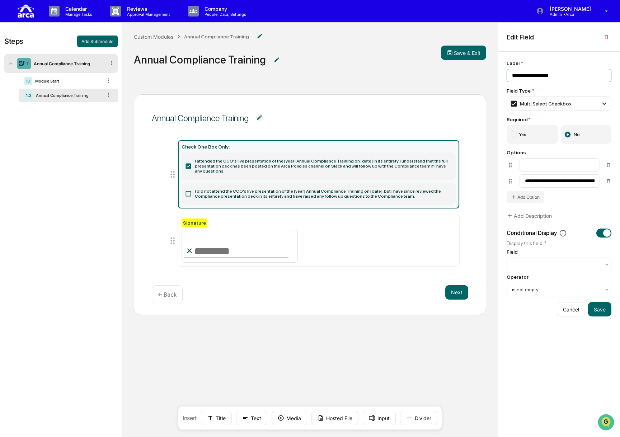
click at [430, 73] on div "**********" at bounding box center [310, 254] width 620 height 463
paste input "**********"
type input "**********"
click at [430, 165] on icon at bounding box center [609, 165] width 6 height 6
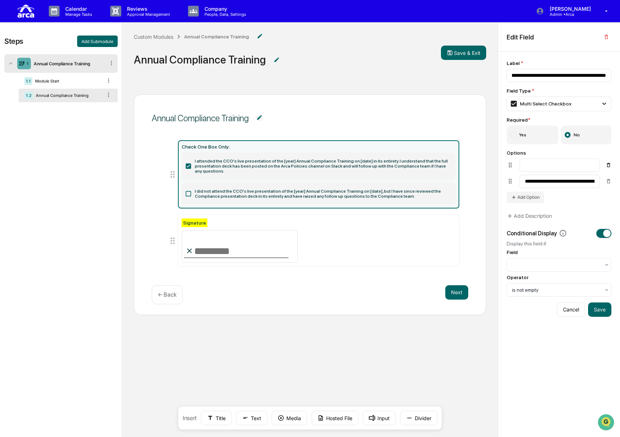
scroll to position [0, 0]
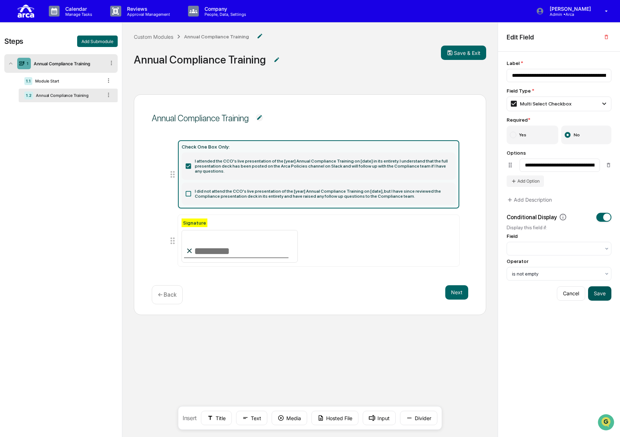
click at [430, 293] on button "Save" at bounding box center [600, 294] width 23 height 14
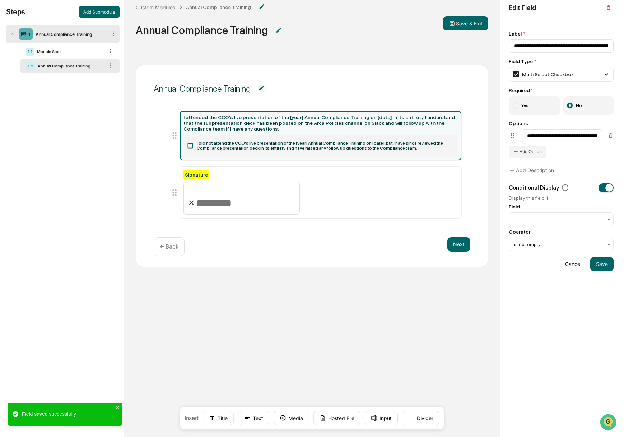
scroll to position [36, 0]
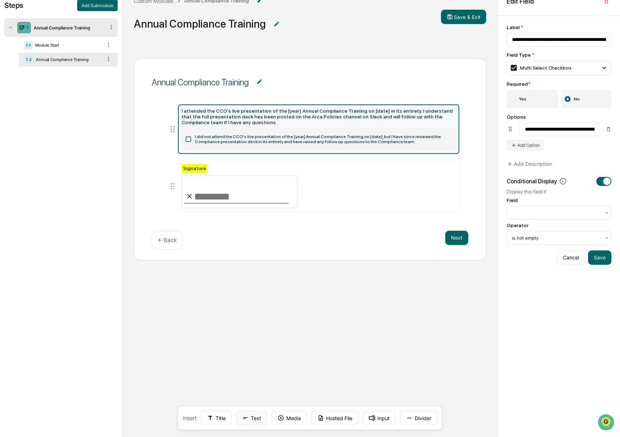
click at [251, 422] on button "Text" at bounding box center [251, 418] width 31 height 14
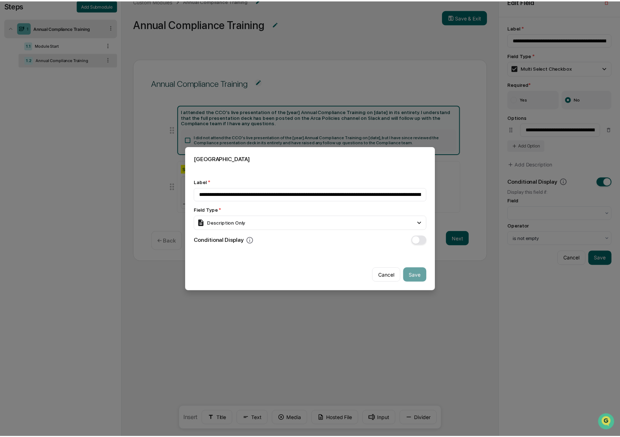
scroll to position [0, 381]
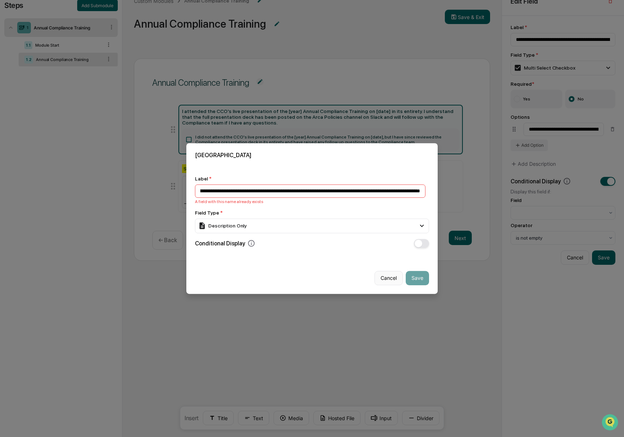
type input "**********"
click at [376, 276] on button "Cancel" at bounding box center [389, 278] width 28 height 14
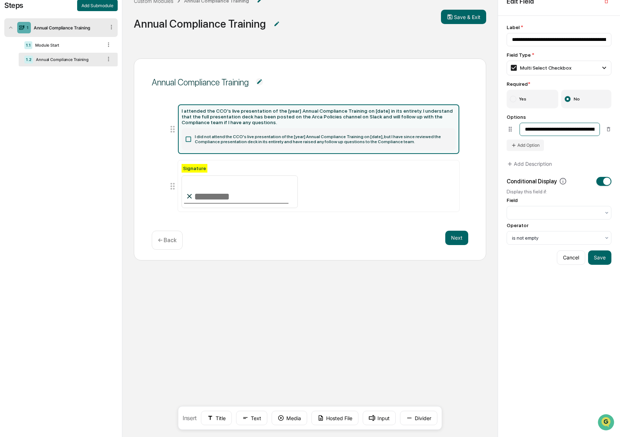
click at [430, 125] on input "**********" at bounding box center [560, 129] width 80 height 13
click at [430, 255] on button "Save" at bounding box center [600, 258] width 23 height 14
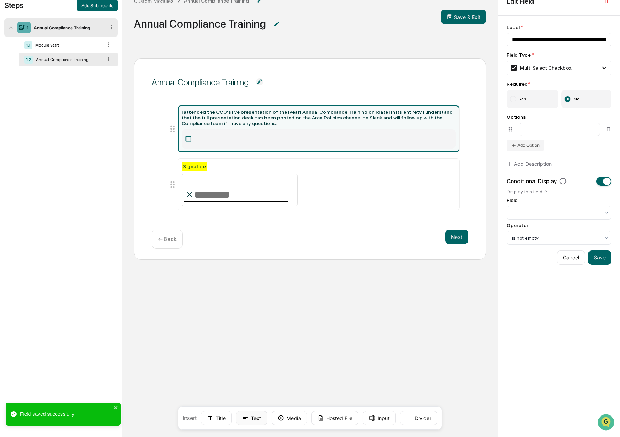
click at [254, 418] on button "Text" at bounding box center [251, 418] width 31 height 14
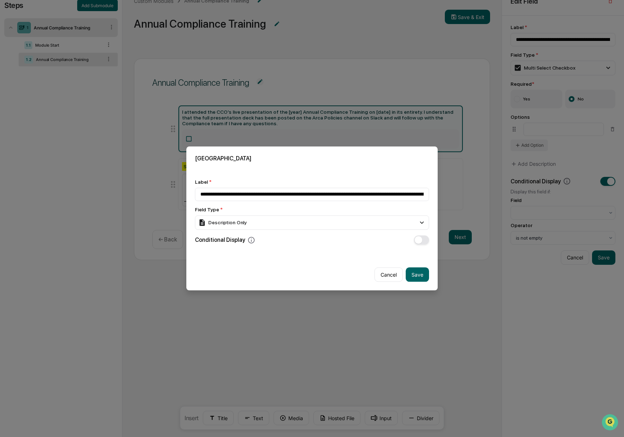
scroll to position [0, 303]
type input "**********"
click at [263, 224] on div "Description Only" at bounding box center [312, 223] width 234 height 14
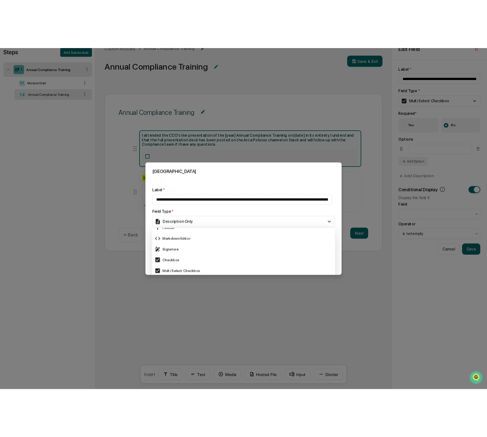
scroll to position [215, 0]
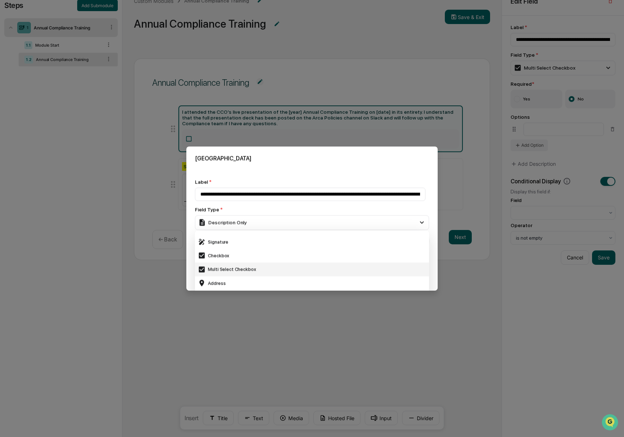
click at [257, 269] on div "Multi Select Checkbox" at bounding box center [312, 270] width 228 height 8
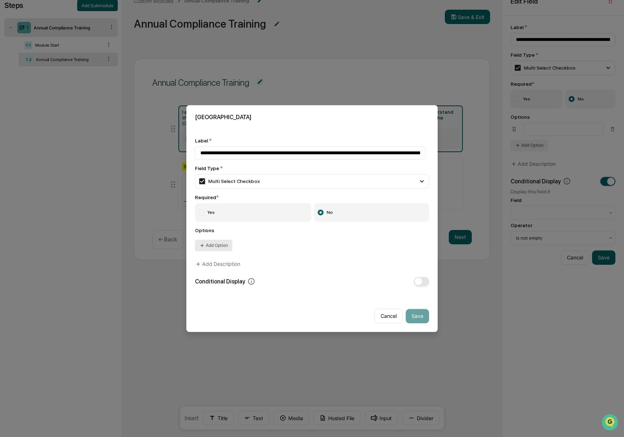
click at [226, 242] on button "Add Option" at bounding box center [213, 245] width 37 height 11
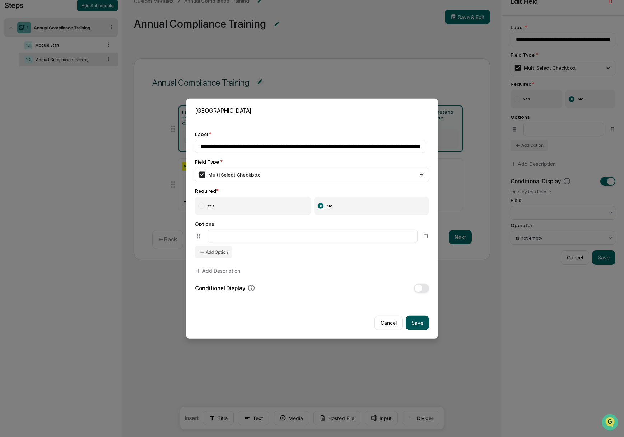
click at [413, 321] on button "Save" at bounding box center [417, 323] width 23 height 14
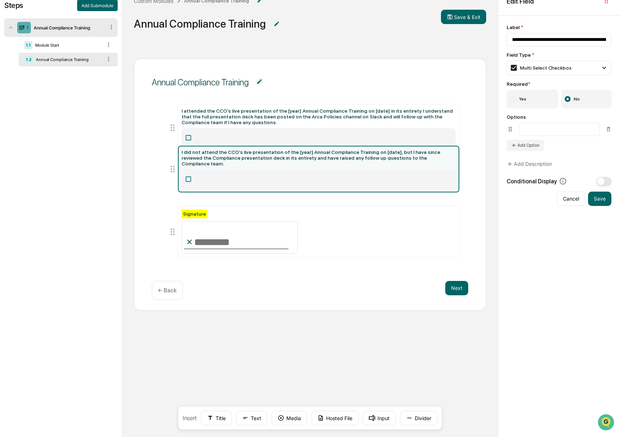
drag, startPoint x: 171, startPoint y: 238, endPoint x: 177, endPoint y: 168, distance: 69.5
click at [177, 168] on icon at bounding box center [173, 169] width 10 height 10
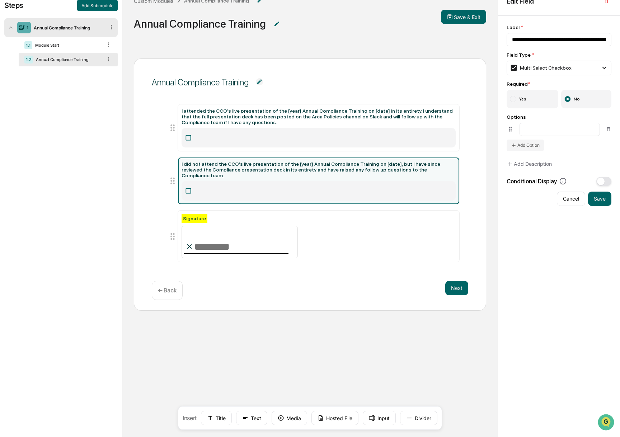
click at [187, 187] on icon at bounding box center [188, 190] width 7 height 7
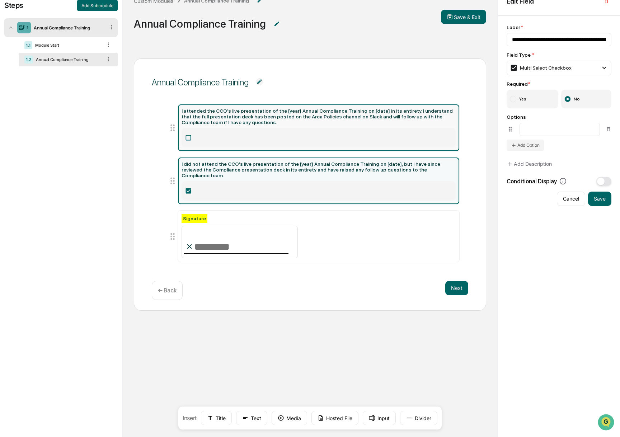
click at [187, 137] on icon at bounding box center [188, 137] width 7 height 7
click at [186, 189] on icon at bounding box center [188, 191] width 5 height 5
click at [189, 138] on icon at bounding box center [188, 137] width 7 height 7
click at [189, 187] on icon at bounding box center [188, 190] width 7 height 7
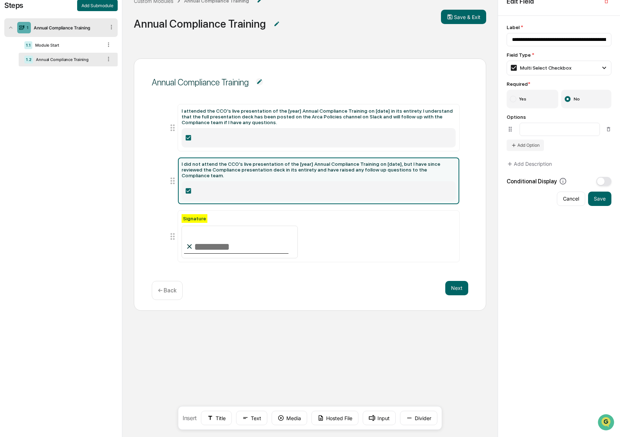
click at [190, 189] on icon at bounding box center [188, 191] width 5 height 5
click at [188, 189] on icon at bounding box center [188, 191] width 5 height 5
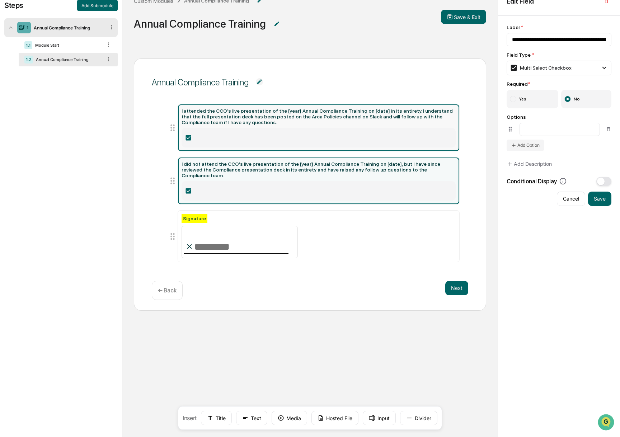
click at [188, 138] on icon at bounding box center [188, 137] width 7 height 7
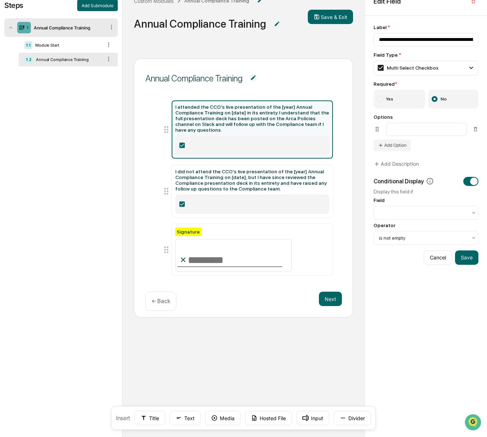
click at [178, 143] on icon at bounding box center [181, 145] width 7 height 7
click at [180, 143] on icon at bounding box center [181, 145] width 5 height 5
click at [191, 186] on div "I did not attend the CCO's live presentation of the [year] Annual Compliance Tr…" at bounding box center [252, 180] width 154 height 23
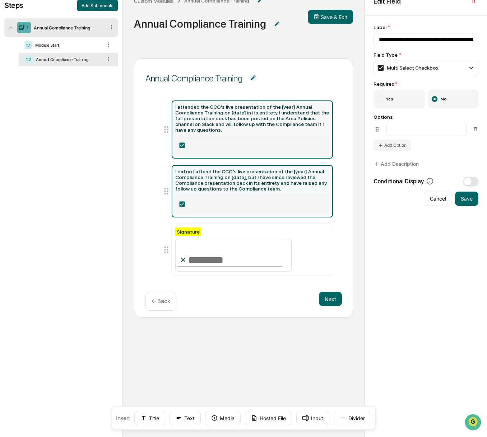
click at [242, 137] on label at bounding box center [252, 145] width 154 height 19
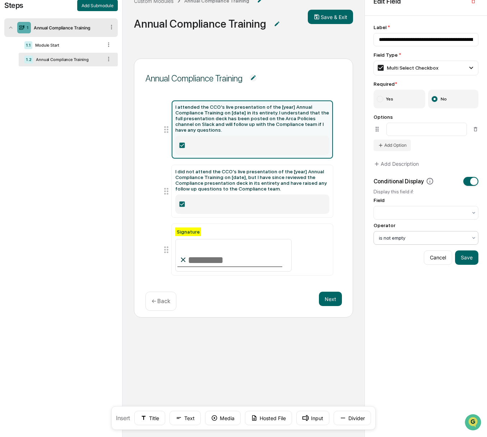
click at [430, 237] on div at bounding box center [423, 237] width 88 height 7
click at [430, 184] on span "button" at bounding box center [474, 182] width 8 height 8
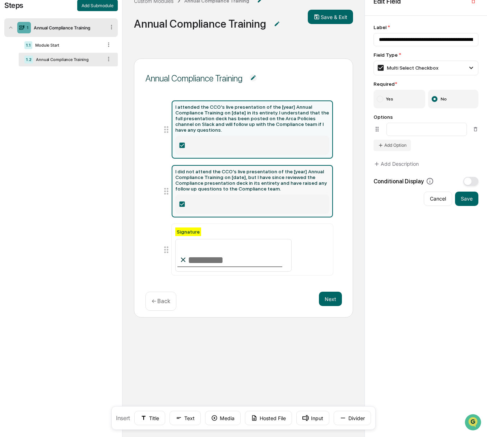
click at [199, 183] on div "I did not attend the CCO's live presentation of the [year] Annual Compliance Tr…" at bounding box center [252, 180] width 154 height 23
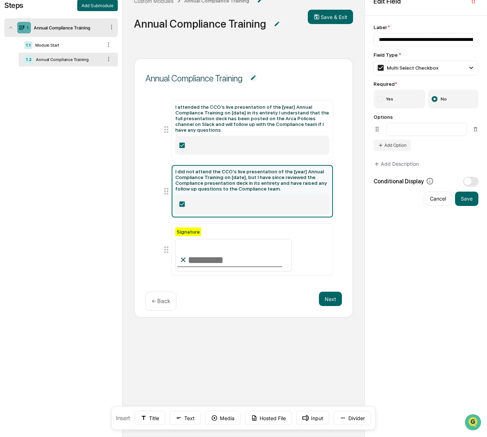
click at [184, 197] on label at bounding box center [252, 204] width 154 height 19
click at [181, 202] on icon at bounding box center [181, 204] width 5 height 5
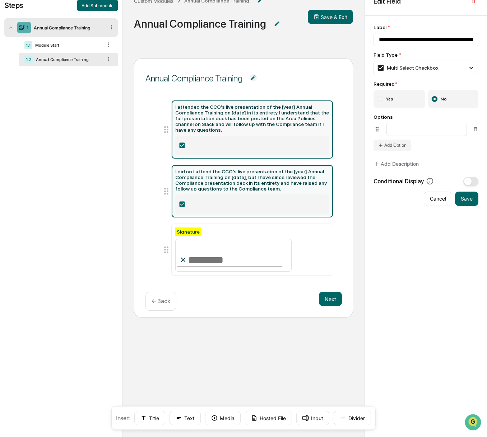
click at [186, 138] on label at bounding box center [252, 145] width 154 height 19
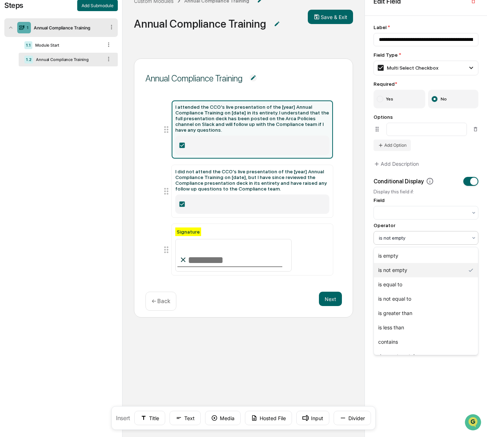
click at [430, 234] on div "is not empty" at bounding box center [423, 238] width 96 height 10
click at [418, 256] on div "is empty" at bounding box center [426, 256] width 104 height 14
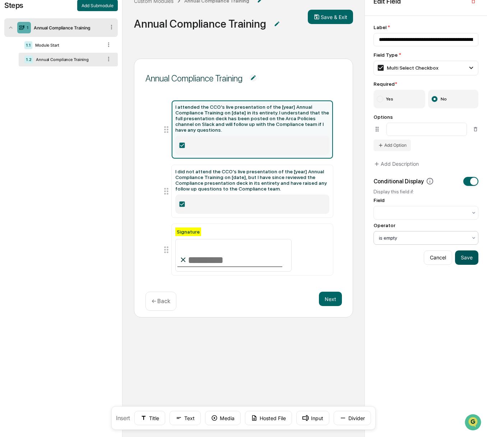
click at [430, 263] on button "Save" at bounding box center [466, 258] width 23 height 14
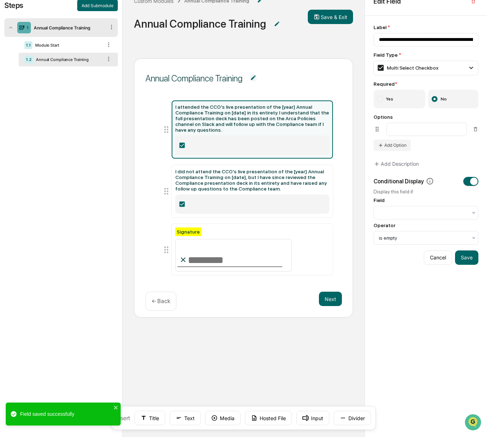
click at [178, 143] on icon at bounding box center [181, 145] width 7 height 7
click at [179, 142] on icon at bounding box center [181, 145] width 7 height 7
click at [181, 143] on icon at bounding box center [181, 145] width 5 height 5
click at [179, 195] on label at bounding box center [252, 204] width 154 height 19
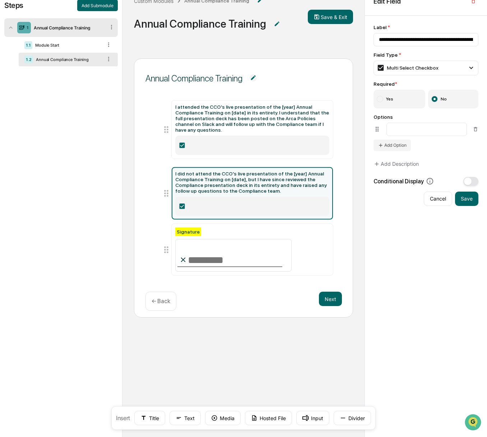
click at [182, 204] on icon at bounding box center [181, 206] width 5 height 5
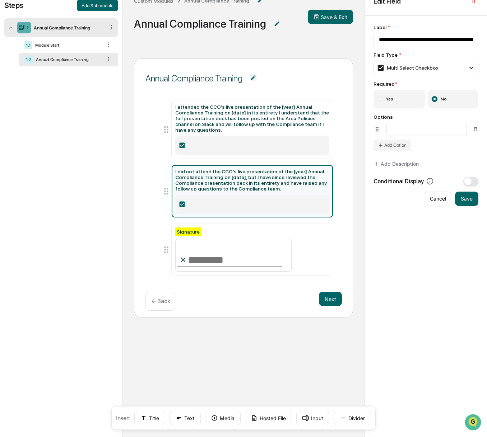
click at [182, 202] on icon at bounding box center [181, 204] width 5 height 5
click at [430, 180] on span "button" at bounding box center [468, 182] width 8 height 8
click at [396, 229] on div "Operator" at bounding box center [425, 234] width 105 height 22
click at [399, 237] on div at bounding box center [423, 237] width 88 height 7
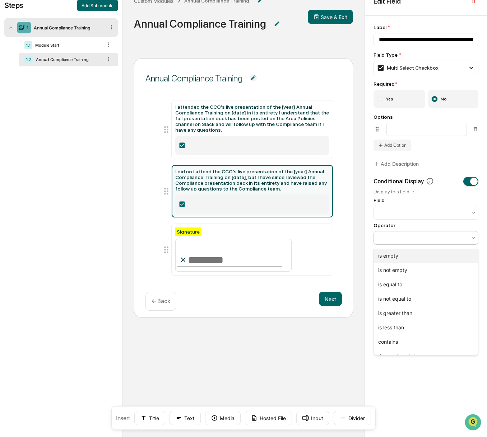
click at [399, 252] on div "is empty" at bounding box center [426, 256] width 104 height 14
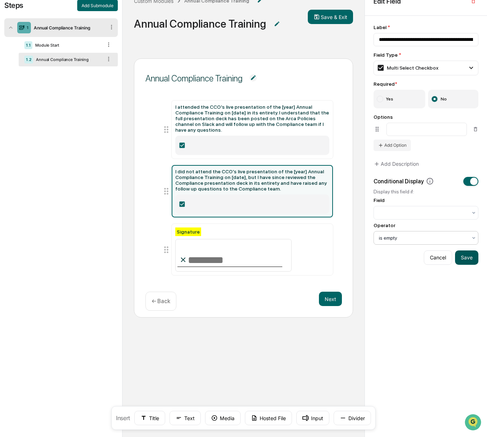
click at [430, 256] on button "Save" at bounding box center [466, 258] width 23 height 14
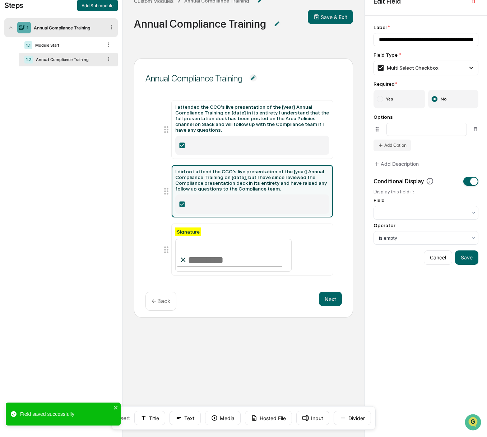
click at [181, 200] on label at bounding box center [252, 204] width 154 height 19
click at [182, 202] on icon at bounding box center [181, 204] width 5 height 5
click at [181, 201] on icon at bounding box center [181, 204] width 7 height 7
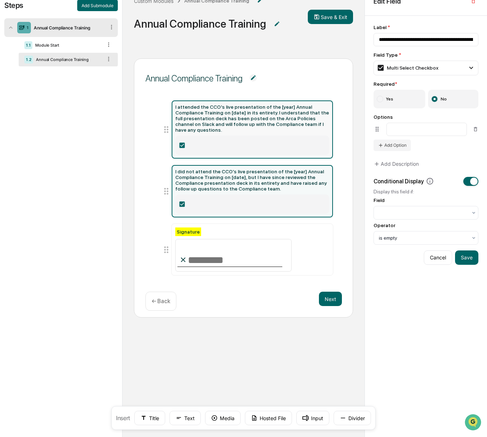
click at [180, 143] on icon at bounding box center [181, 145] width 5 height 5
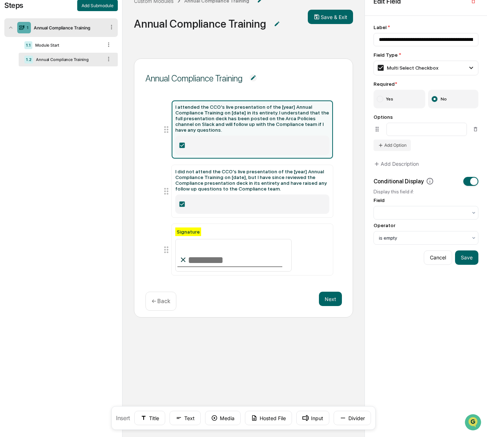
click at [180, 143] on icon at bounding box center [181, 145] width 5 height 5
click at [182, 201] on icon at bounding box center [181, 204] width 7 height 7
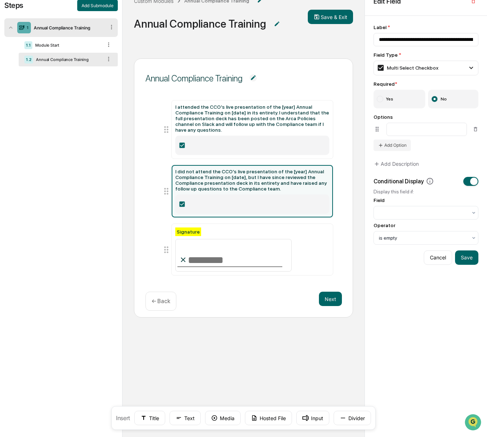
click at [182, 202] on icon at bounding box center [181, 204] width 5 height 5
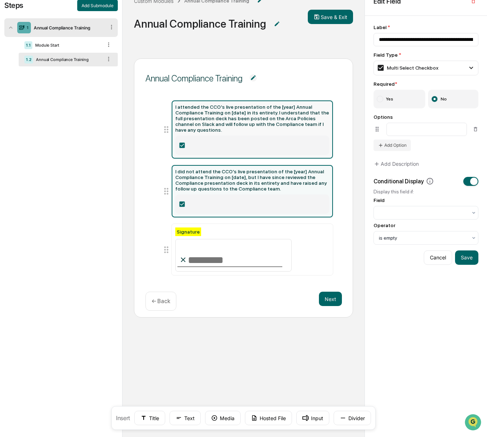
click at [183, 143] on icon at bounding box center [181, 145] width 5 height 5
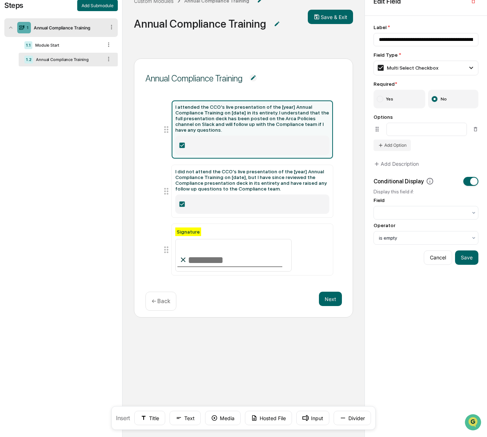
click at [411, 100] on label "Yes" at bounding box center [399, 99] width 52 height 19
click at [430, 94] on label "No" at bounding box center [453, 99] width 51 height 19
click at [430, 256] on button "Save" at bounding box center [466, 258] width 23 height 14
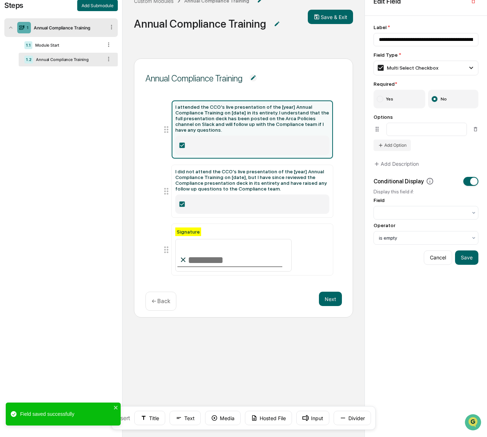
click at [209, 143] on label at bounding box center [252, 145] width 154 height 19
click at [181, 143] on icon at bounding box center [181, 145] width 5 height 5
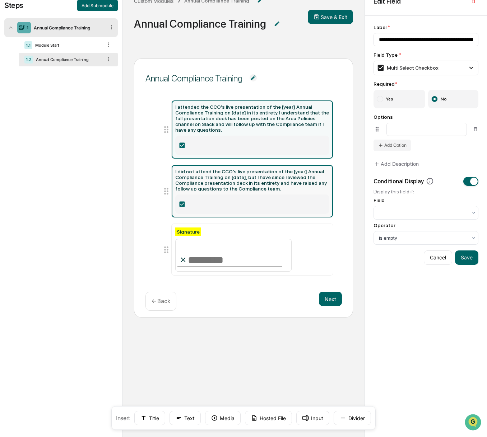
click at [181, 207] on label at bounding box center [252, 204] width 154 height 19
type input "**********"
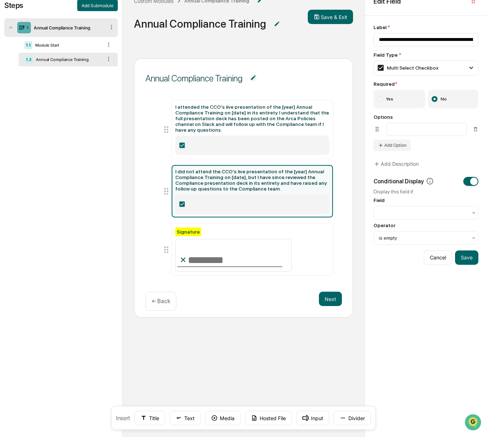
click at [264, 89] on span "Annual Compliance Training" at bounding box center [243, 78] width 196 height 26
click at [181, 423] on button "Text" at bounding box center [184, 418] width 31 height 14
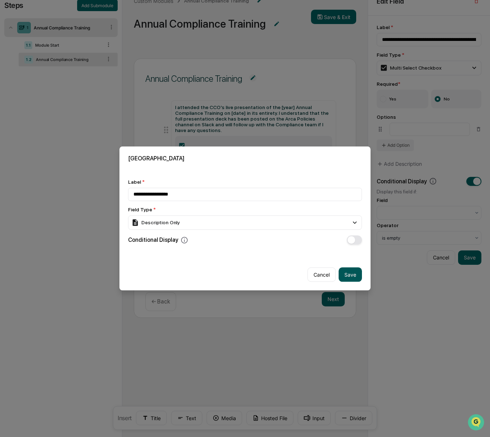
type input "**********"
click at [340, 269] on button "Save" at bounding box center [350, 275] width 23 height 14
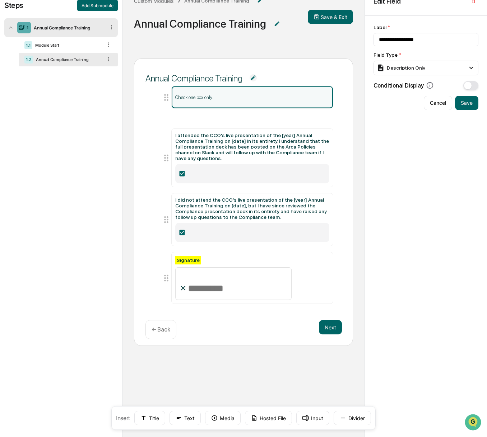
drag, startPoint x: 166, startPoint y: 290, endPoint x: 177, endPoint y: 102, distance: 188.4
click at [177, 102] on li "Check one box only." at bounding box center [247, 97] width 172 height 23
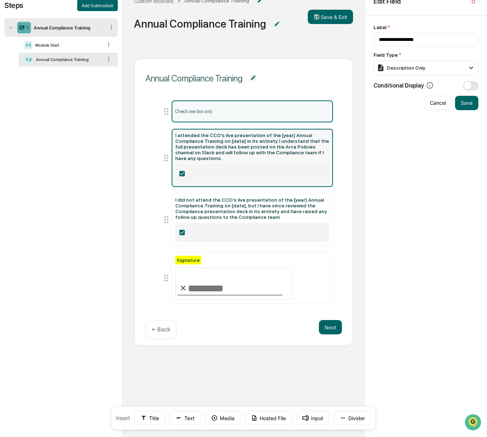
click at [187, 167] on label at bounding box center [252, 173] width 154 height 19
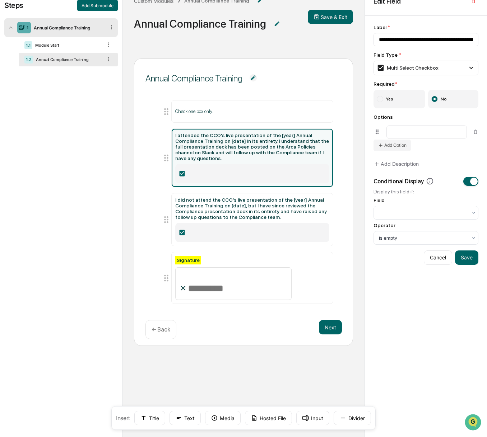
click at [180, 171] on icon at bounding box center [181, 173] width 5 height 5
click at [181, 170] on icon at bounding box center [181, 173] width 7 height 7
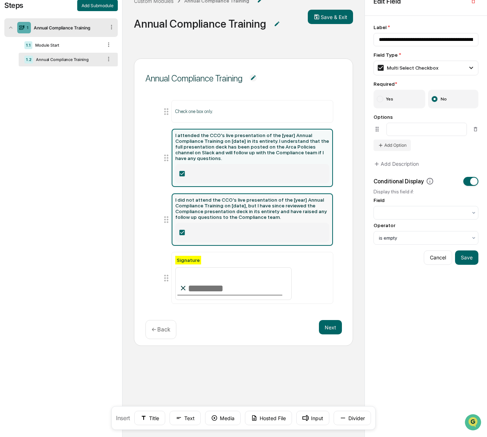
click at [179, 230] on icon at bounding box center [181, 232] width 5 height 5
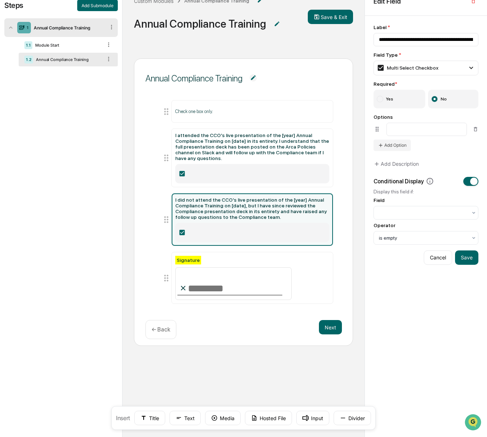
click at [180, 230] on icon at bounding box center [181, 232] width 5 height 5
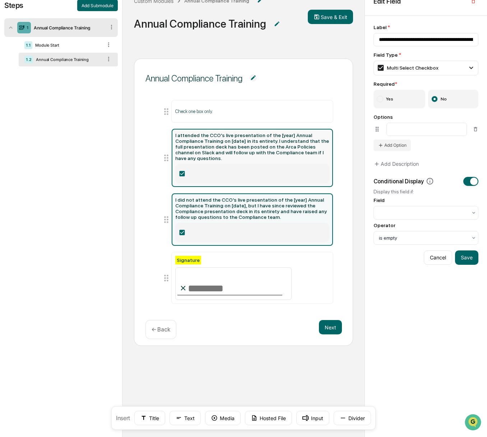
click at [179, 164] on label at bounding box center [252, 173] width 154 height 19
type input "**********"
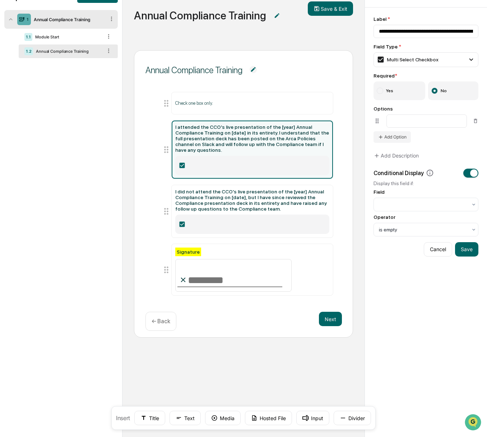
scroll to position [48, 0]
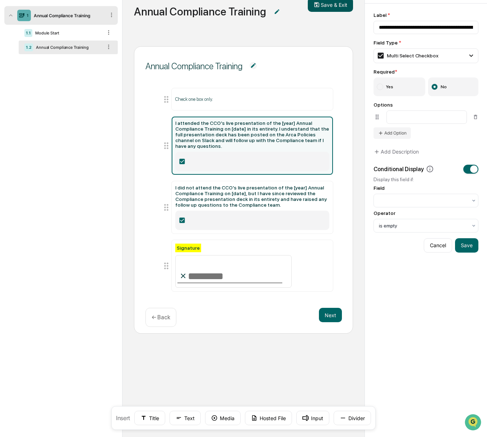
click at [334, 3] on button "Save & Exit" at bounding box center [330, 4] width 45 height 14
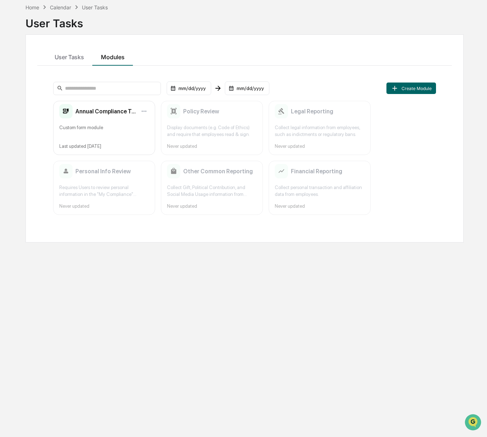
scroll to position [34, 0]
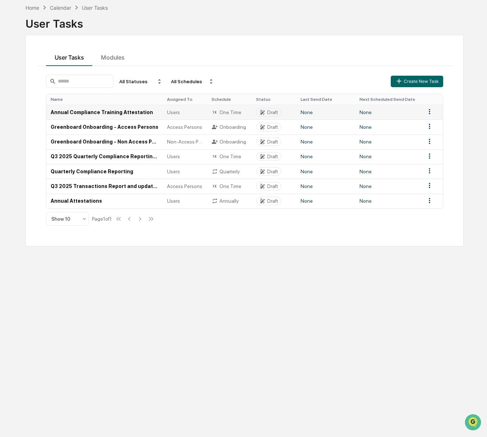
click at [111, 111] on td "Annual Compliance Training Attestation" at bounding box center [104, 112] width 116 height 15
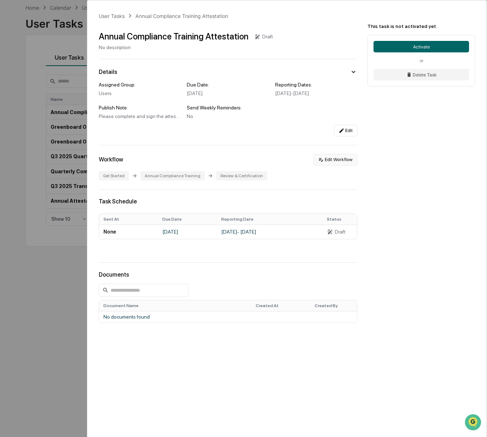
click at [340, 165] on button "Edit Workflow" at bounding box center [335, 159] width 44 height 11
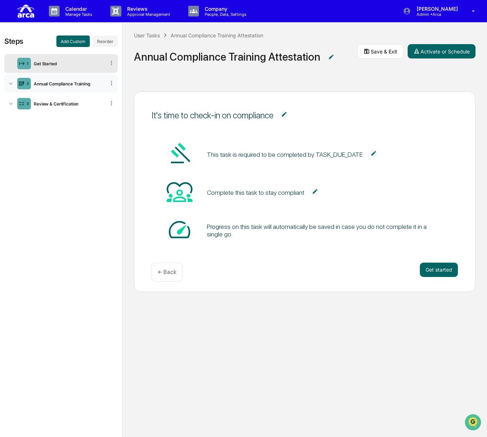
click at [54, 85] on div "Annual Compliance Training" at bounding box center [68, 83] width 74 height 5
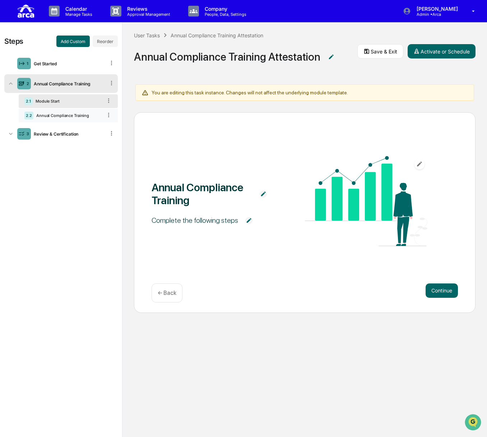
click at [54, 117] on div "Annual Compliance Training" at bounding box center [67, 115] width 69 height 5
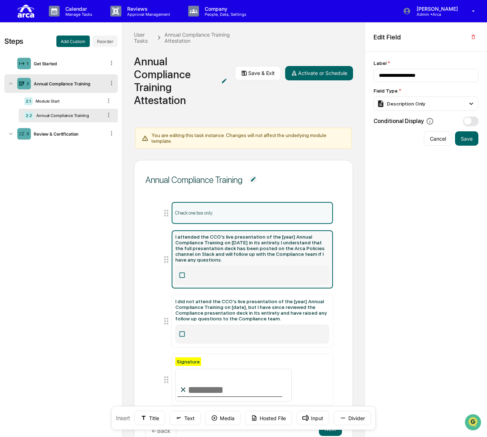
click at [198, 256] on div "I attended the CCO's live presentation of the [year] Annual Compliance Training…" at bounding box center [252, 248] width 154 height 29
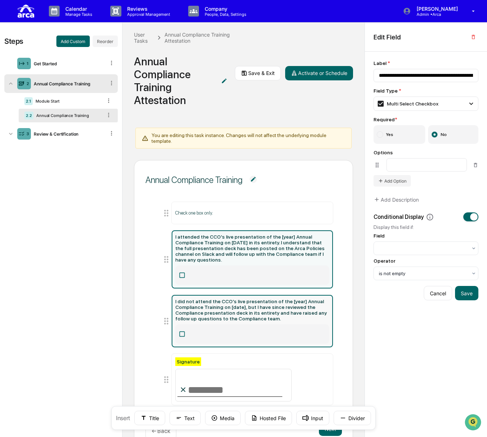
click at [195, 313] on div "I did not attend the CCO's live presentation of the [year] Annual Compliance Tr…" at bounding box center [252, 310] width 154 height 23
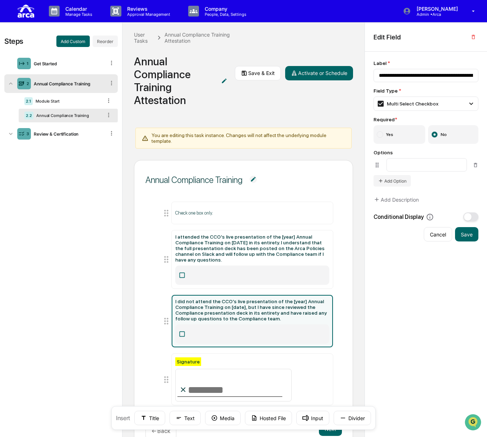
click at [183, 332] on icon at bounding box center [181, 334] width 5 height 5
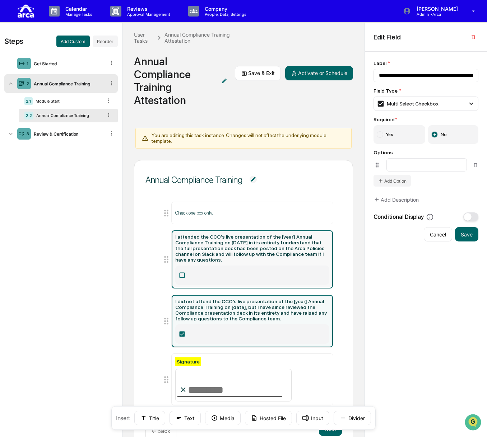
click at [181, 274] on icon at bounding box center [181, 275] width 5 height 5
click at [183, 332] on icon at bounding box center [181, 334] width 5 height 5
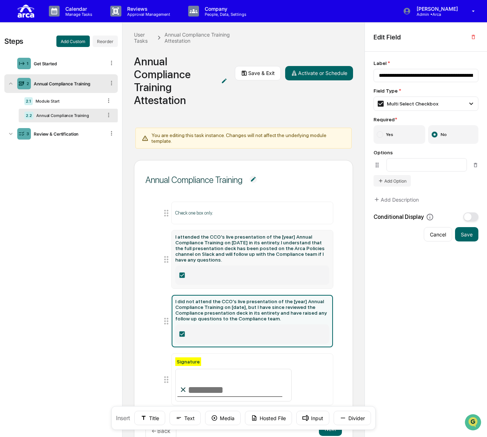
click at [180, 332] on icon at bounding box center [181, 334] width 5 height 5
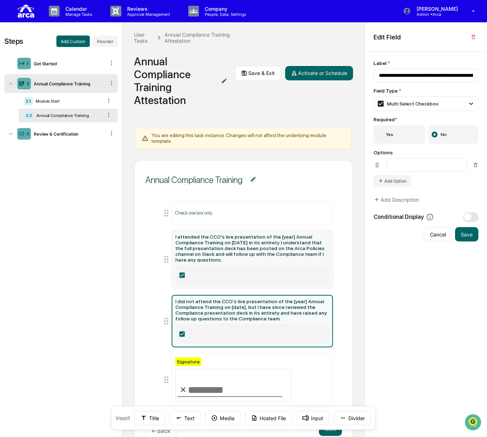
click at [180, 332] on icon at bounding box center [181, 334] width 5 height 5
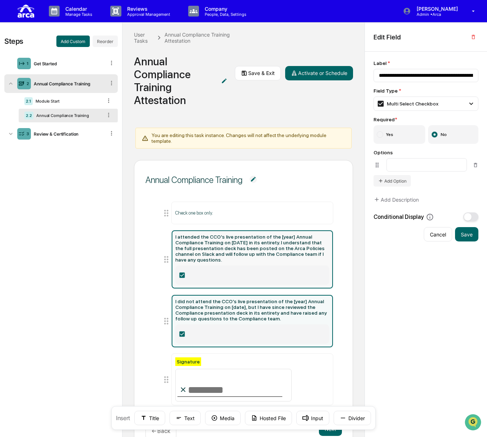
click at [181, 273] on icon at bounding box center [181, 275] width 5 height 5
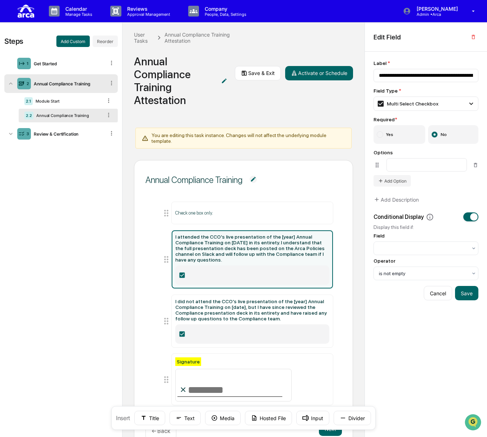
click at [181, 273] on icon at bounding box center [181, 275] width 5 height 5
click at [182, 332] on icon at bounding box center [181, 334] width 5 height 5
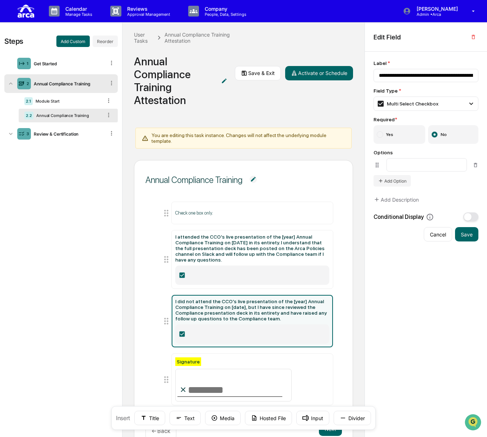
click at [181, 332] on icon at bounding box center [181, 334] width 5 height 5
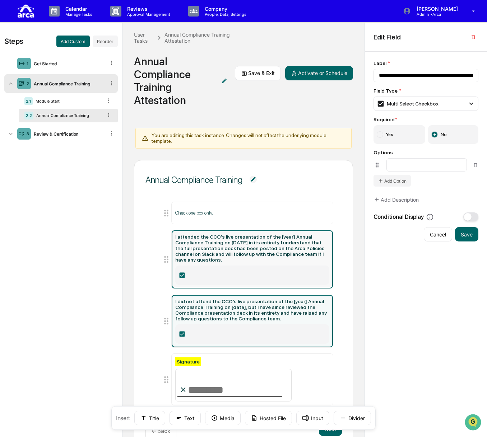
click at [179, 272] on icon at bounding box center [181, 275] width 7 height 7
click at [179, 326] on label at bounding box center [252, 334] width 154 height 19
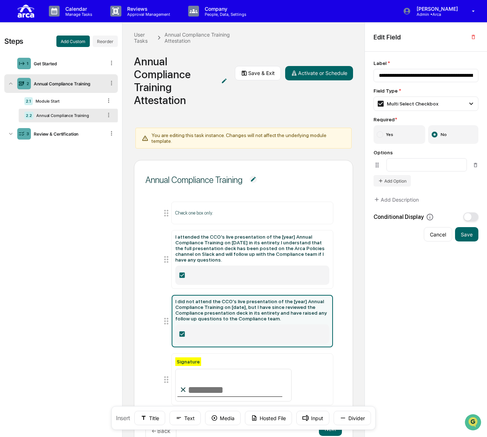
click at [178, 331] on icon at bounding box center [181, 334] width 7 height 7
click at [180, 331] on icon at bounding box center [181, 334] width 7 height 7
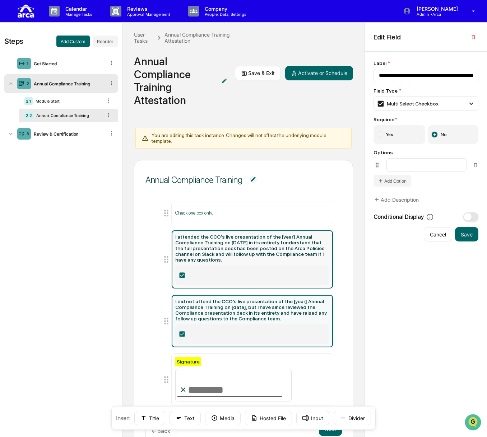
click at [182, 272] on icon at bounding box center [181, 275] width 7 height 7
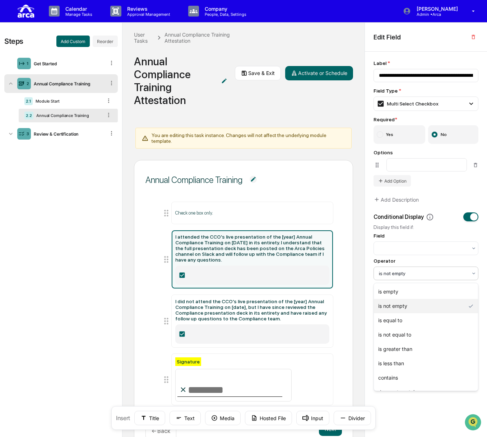
click at [399, 273] on div at bounding box center [423, 273] width 88 height 7
click at [398, 293] on div "is empty" at bounding box center [426, 292] width 104 height 14
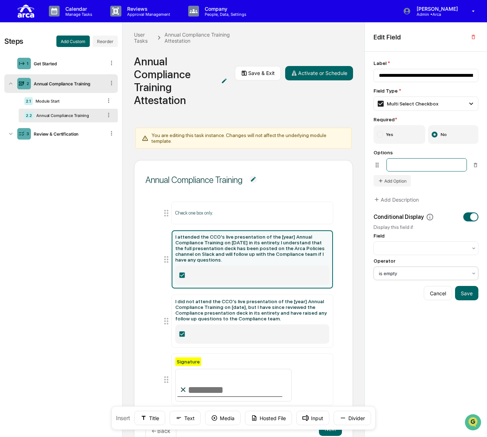
click at [430, 163] on input at bounding box center [426, 164] width 80 height 13
click at [430, 296] on button "Save" at bounding box center [466, 293] width 23 height 14
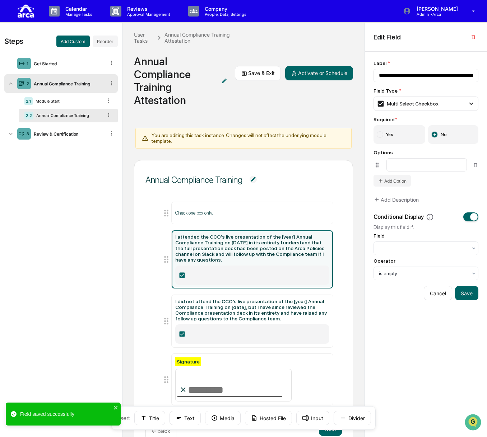
click at [180, 273] on icon at bounding box center [181, 275] width 5 height 5
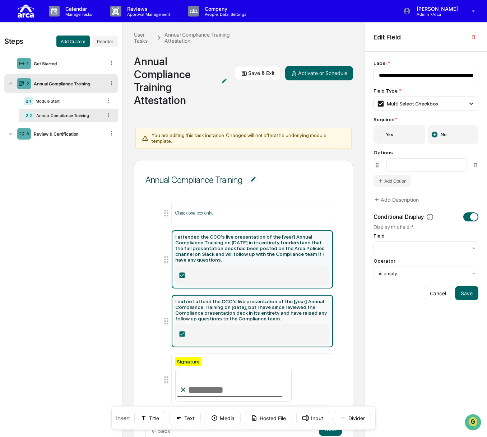
click at [183, 332] on icon at bounding box center [181, 334] width 5 height 5
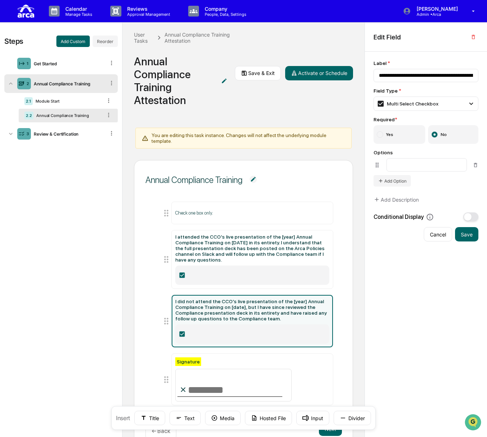
click at [181, 332] on icon at bounding box center [181, 334] width 5 height 5
click at [430, 217] on span "button" at bounding box center [468, 217] width 8 height 8
click at [391, 275] on div at bounding box center [423, 273] width 88 height 7
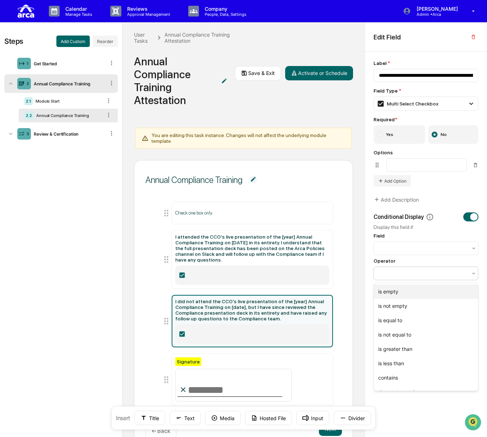
click at [403, 290] on div "is empty" at bounding box center [426, 292] width 104 height 14
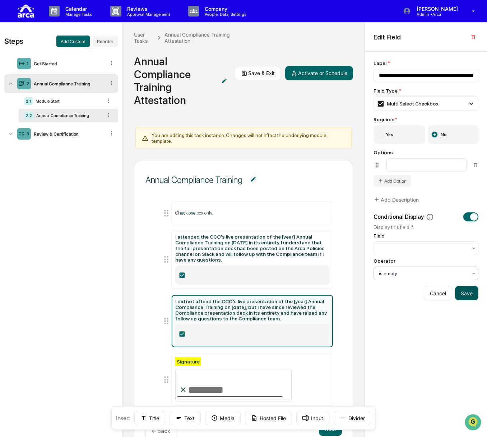
click at [430, 289] on button "Save" at bounding box center [466, 293] width 23 height 14
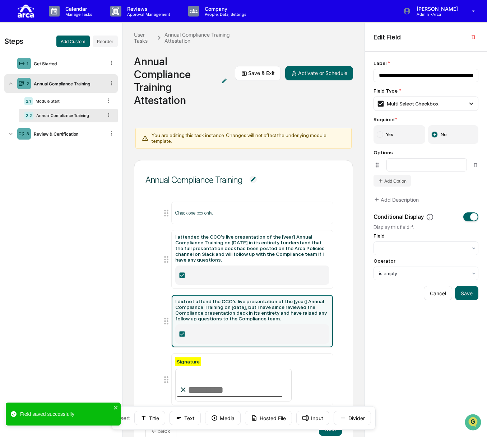
click at [183, 332] on icon at bounding box center [181, 334] width 5 height 5
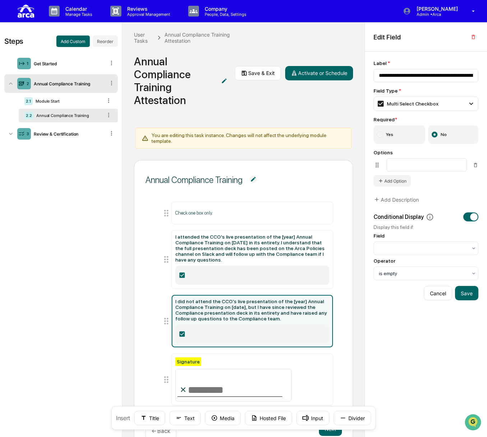
click at [181, 331] on icon at bounding box center [181, 334] width 7 height 7
click at [182, 331] on icon at bounding box center [181, 334] width 7 height 7
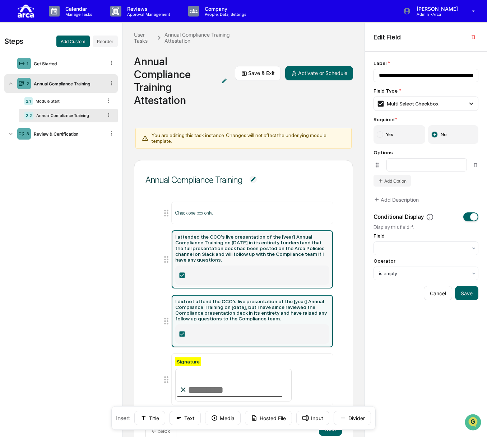
click at [178, 272] on icon at bounding box center [181, 275] width 7 height 7
type input "**********"
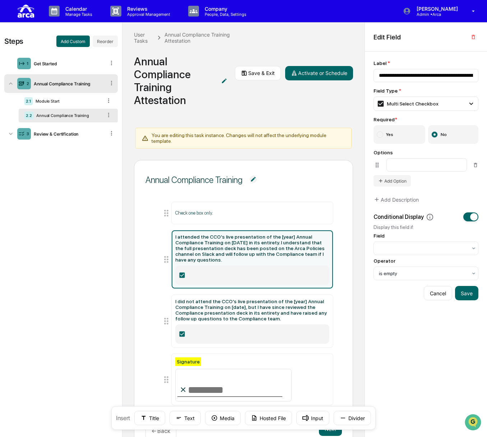
click at [180, 273] on icon at bounding box center [181, 275] width 5 height 5
click at [256, 74] on button "Save & Exit" at bounding box center [258, 73] width 46 height 14
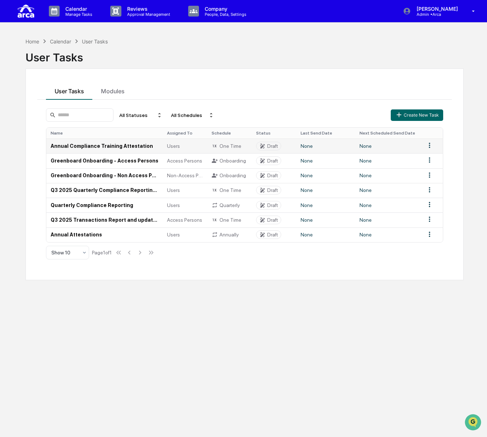
click at [85, 150] on td "Annual Compliance Training Attestation" at bounding box center [104, 146] width 116 height 15
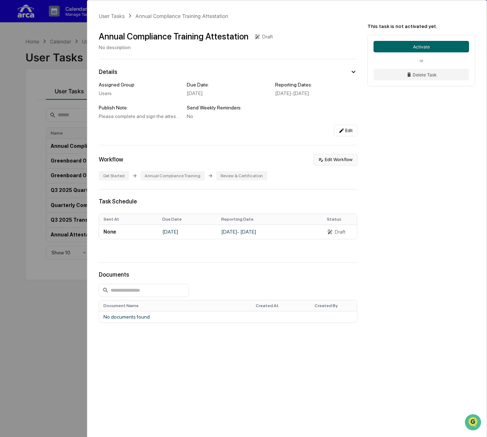
click at [328, 166] on button "Edit Workflow" at bounding box center [335, 159] width 44 height 11
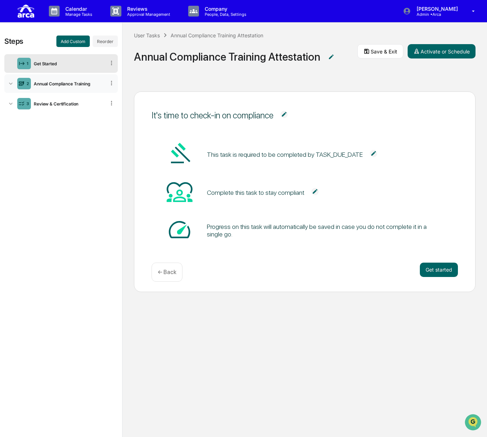
click at [59, 78] on div "2 Annual Compliance Training" at bounding box center [60, 83] width 113 height 19
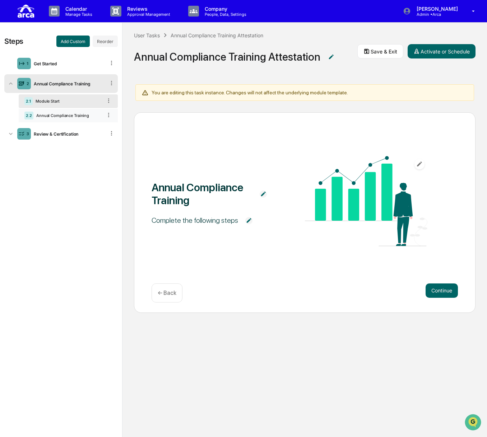
click at [61, 114] on div "Annual Compliance Training" at bounding box center [67, 115] width 69 height 5
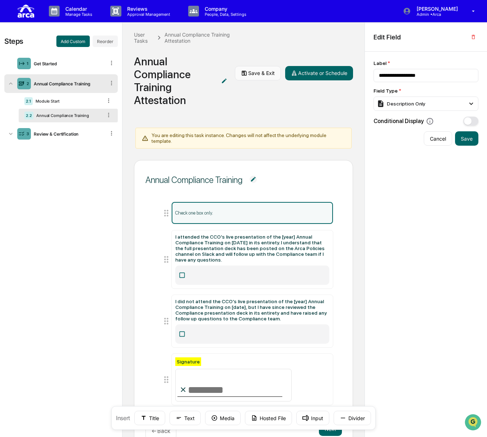
click at [264, 74] on button "Save & Exit" at bounding box center [258, 73] width 46 height 14
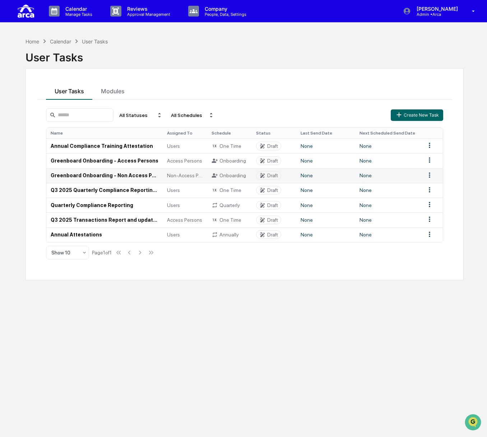
click at [95, 177] on td "Greenboard Onboarding - Non Access Persons" at bounding box center [104, 175] width 116 height 15
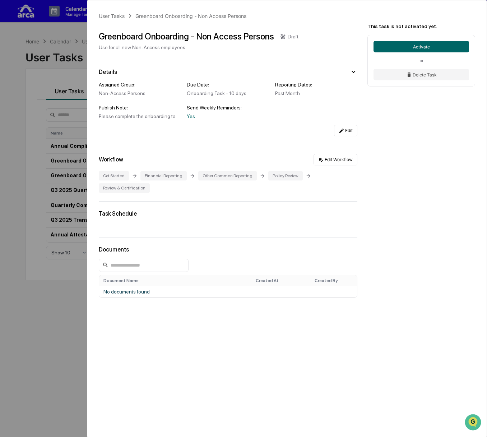
click at [65, 120] on div "User Tasks Greenboard Onboarding - Non Access Persons Greenboard Onboarding - N…" at bounding box center [243, 218] width 487 height 437
